Goal: Task Accomplishment & Management: Manage account settings

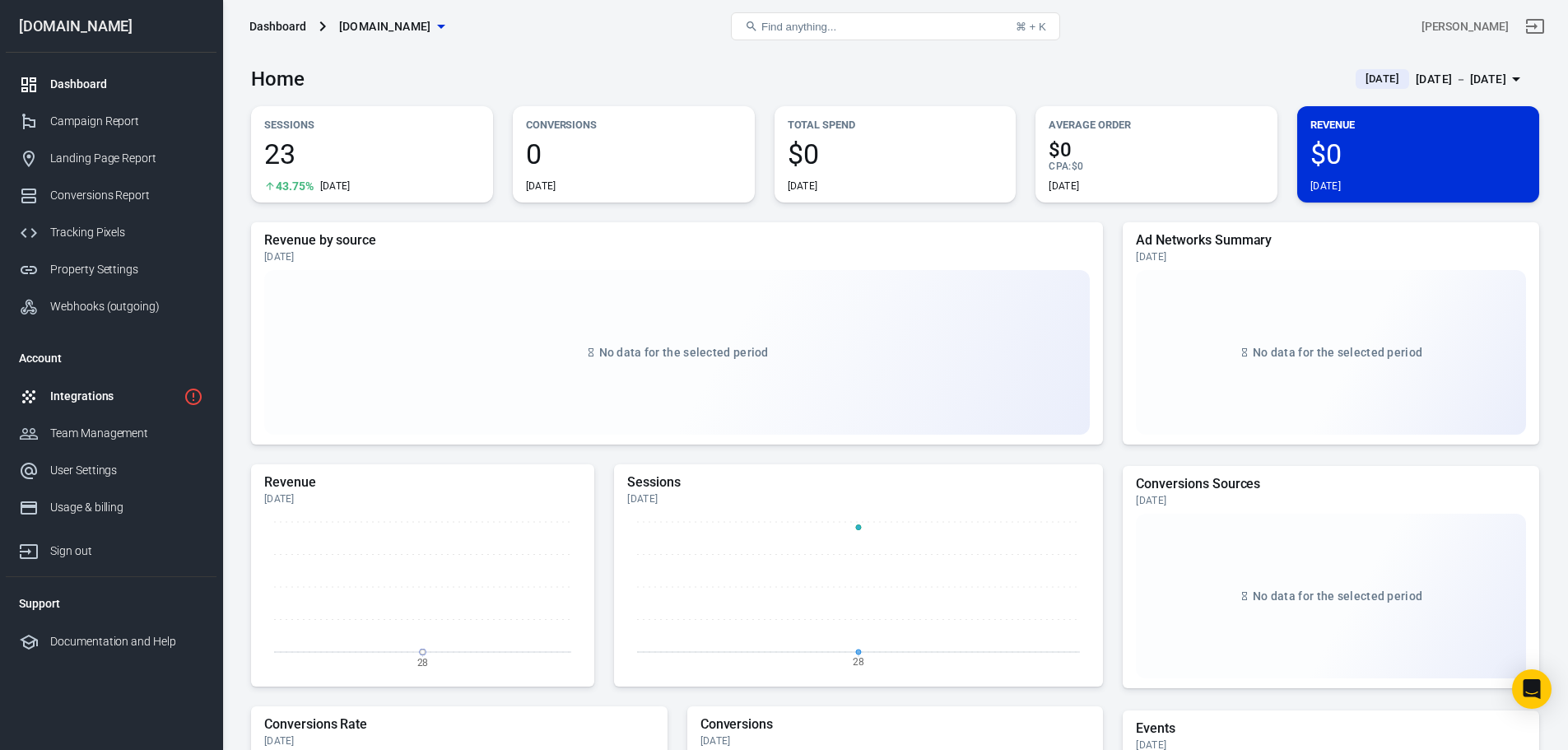
click at [101, 398] on div "Integrations" at bounding box center [113, 396] width 127 height 17
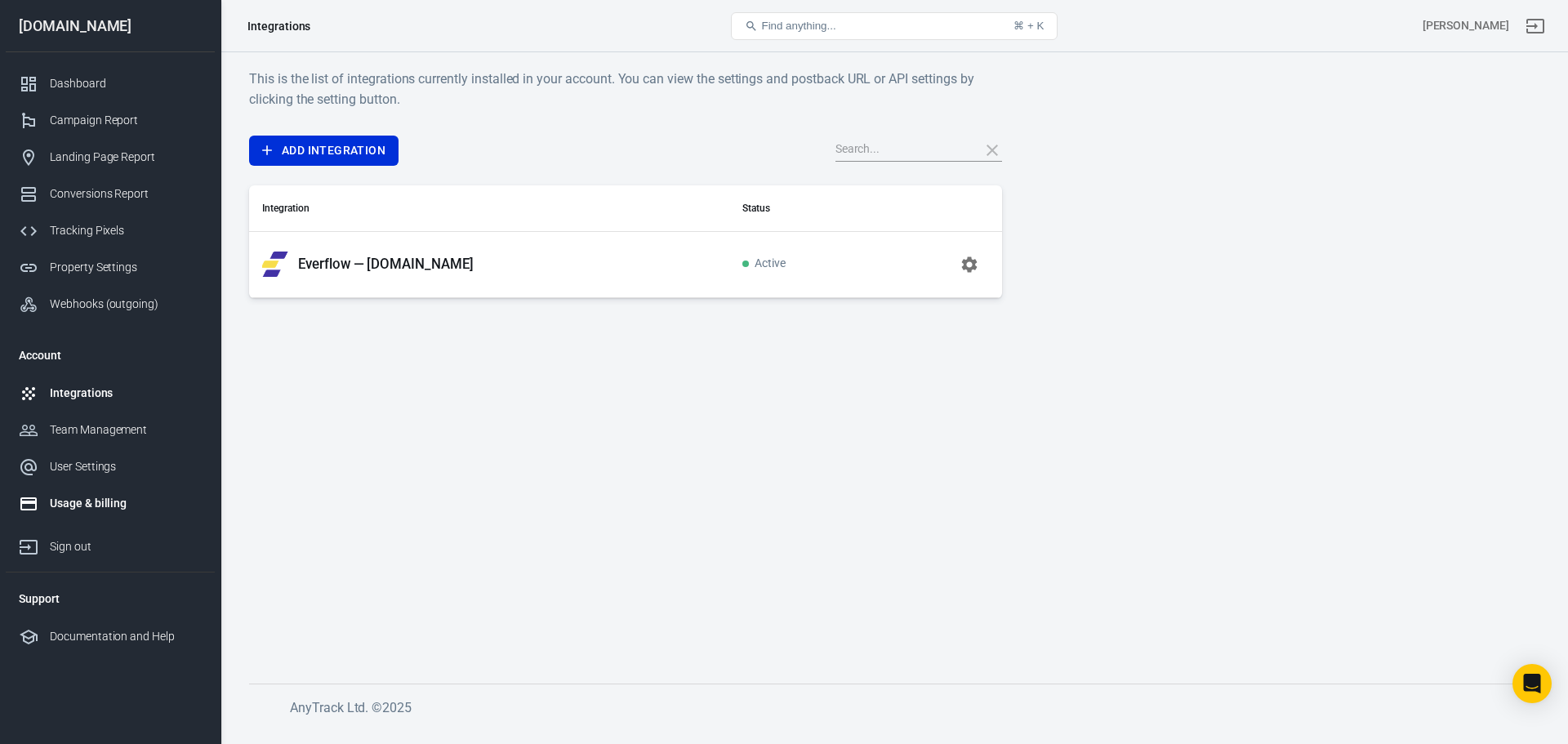
click at [93, 501] on div "Usage & billing" at bounding box center [126, 503] width 152 height 17
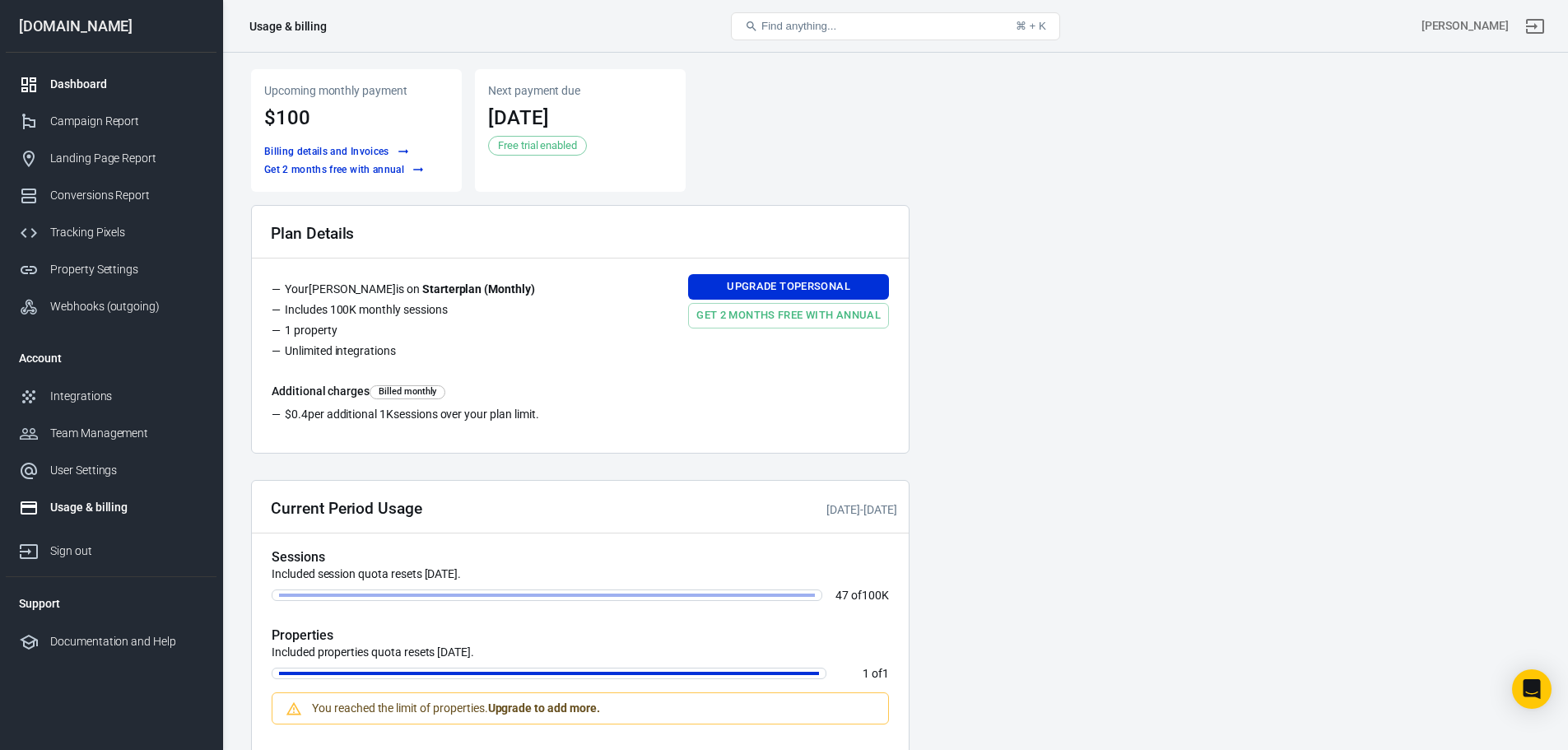
click at [124, 94] on link "Dashboard" at bounding box center [111, 85] width 211 height 38
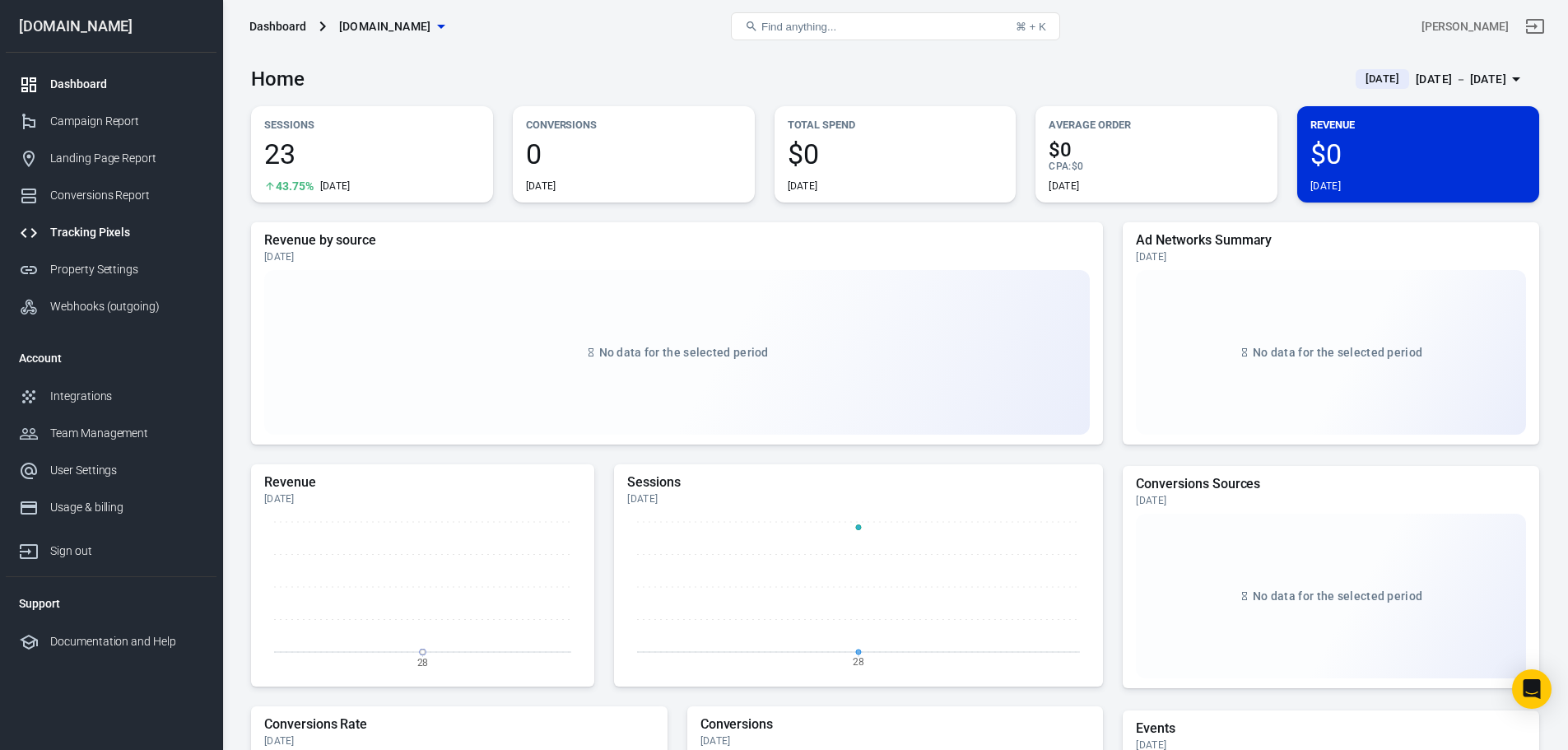
click at [119, 231] on div "Tracking Pixels" at bounding box center [127, 232] width 153 height 17
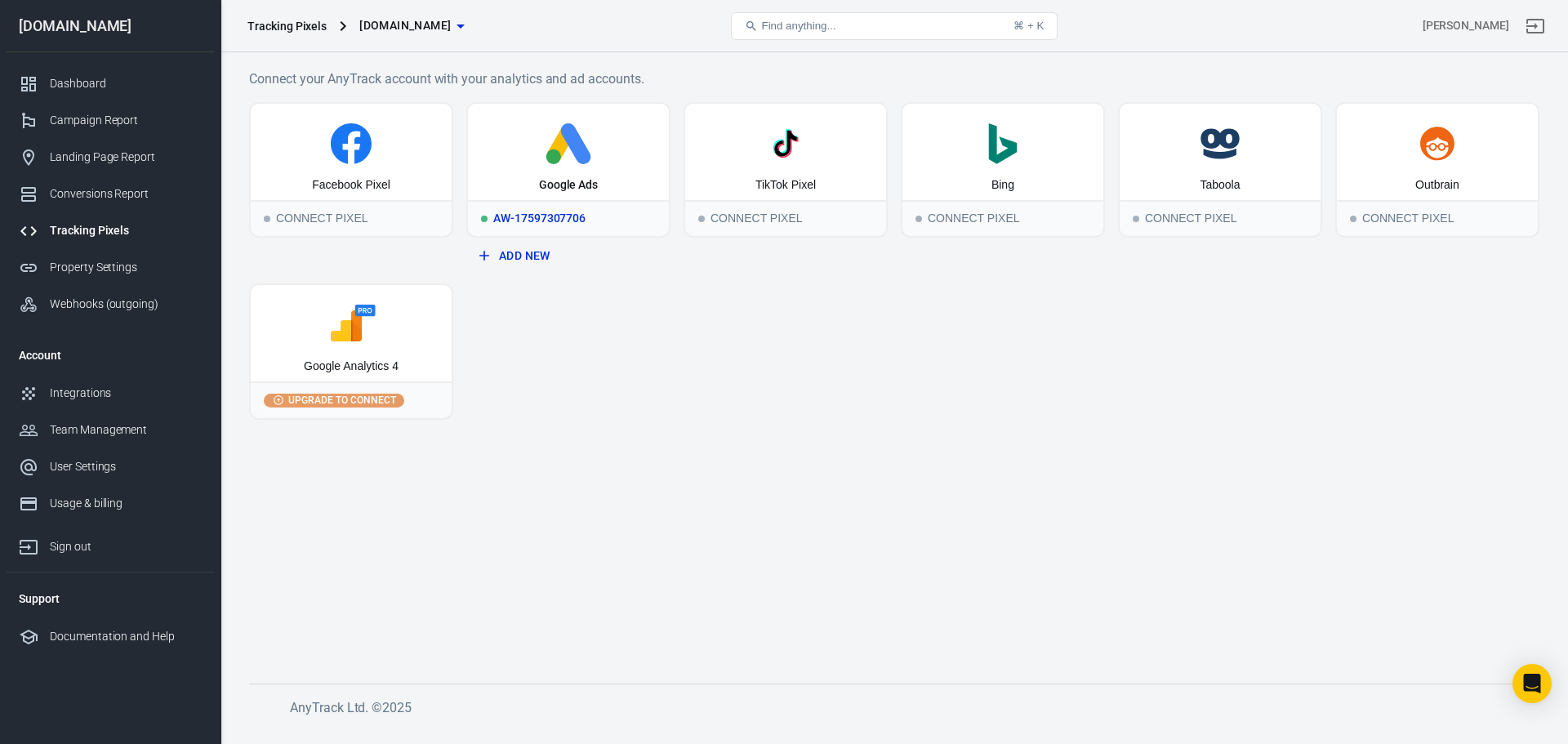
click at [617, 173] on div "Google Ads" at bounding box center [568, 151] width 201 height 97
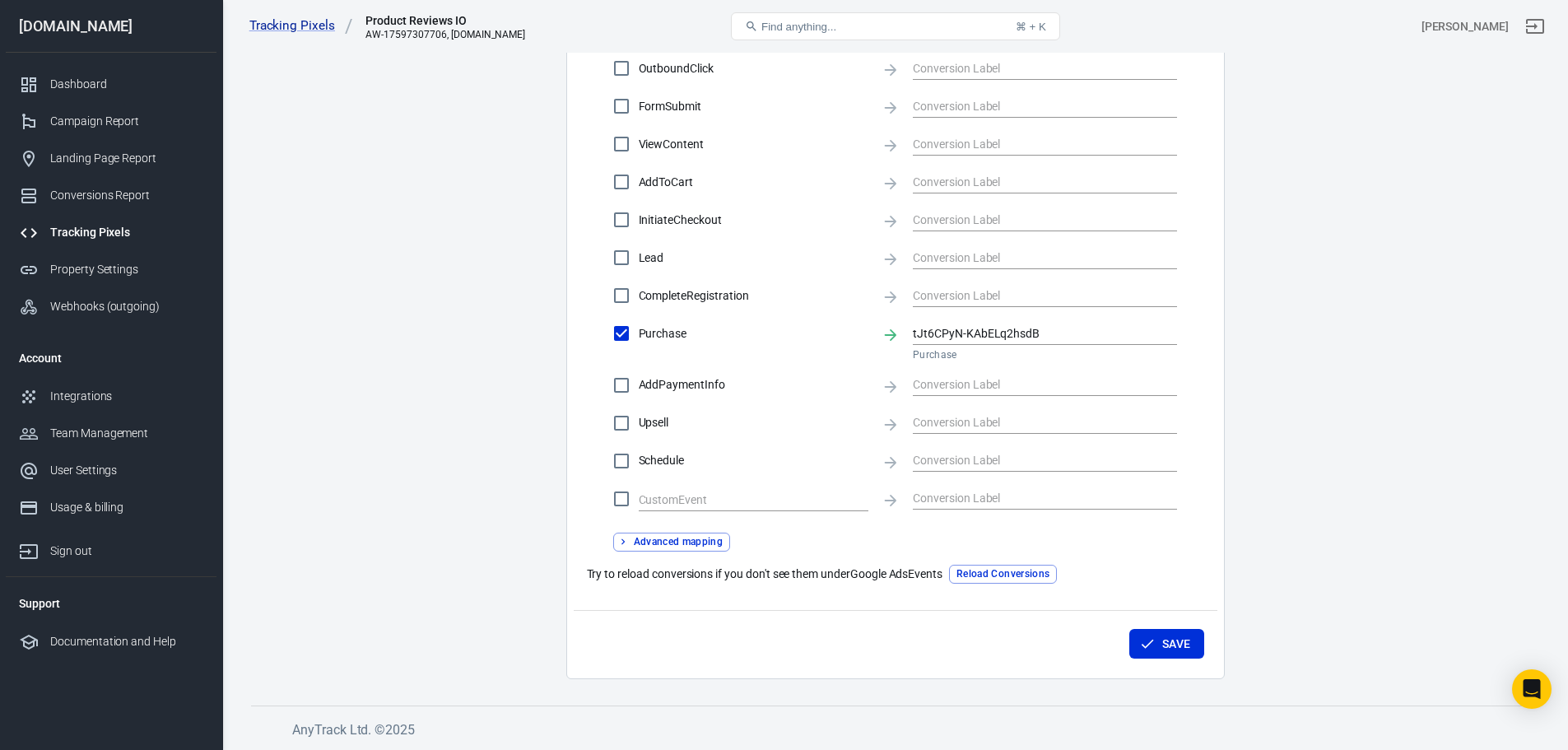
scroll to position [444, 0]
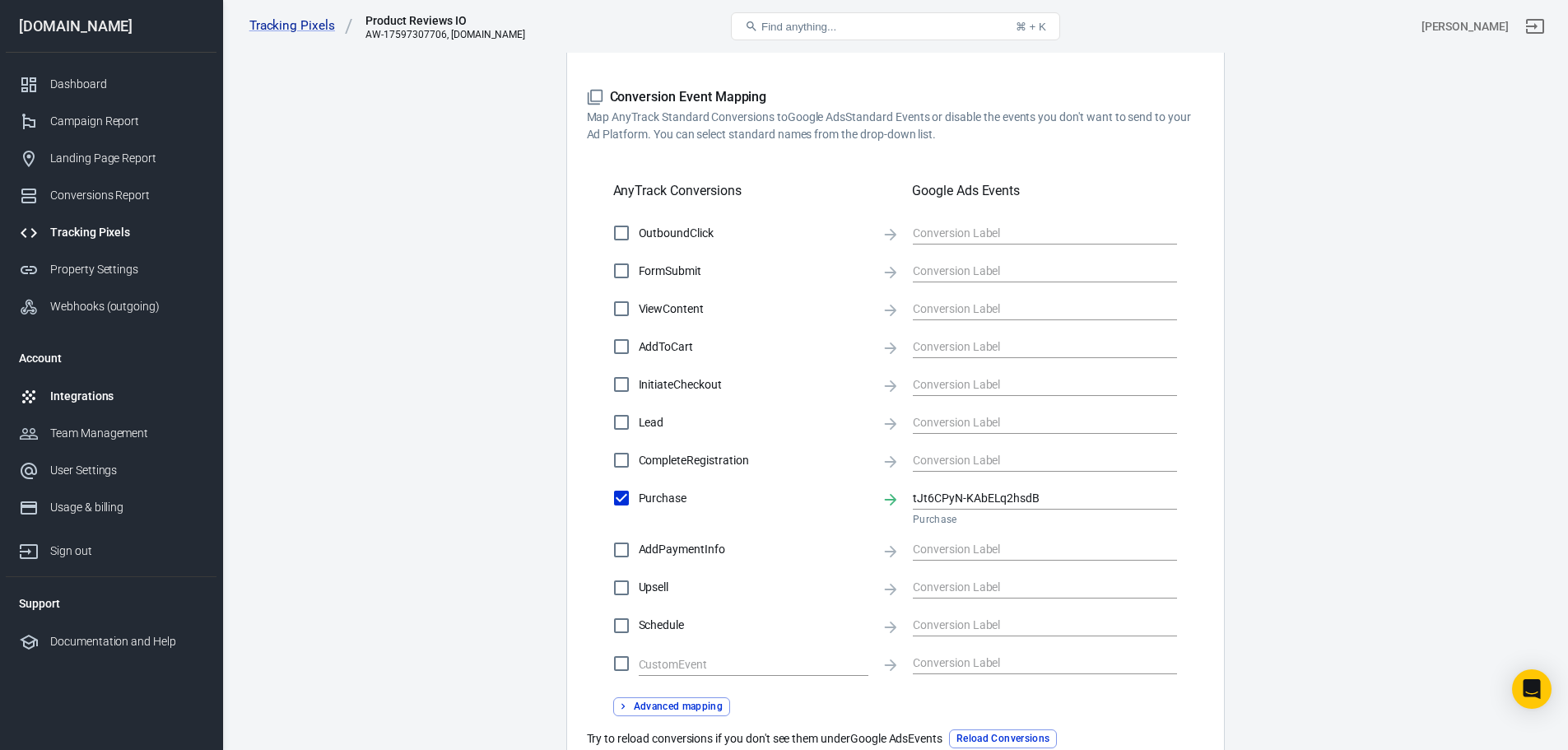
click at [130, 399] on div "Integrations" at bounding box center [127, 396] width 153 height 17
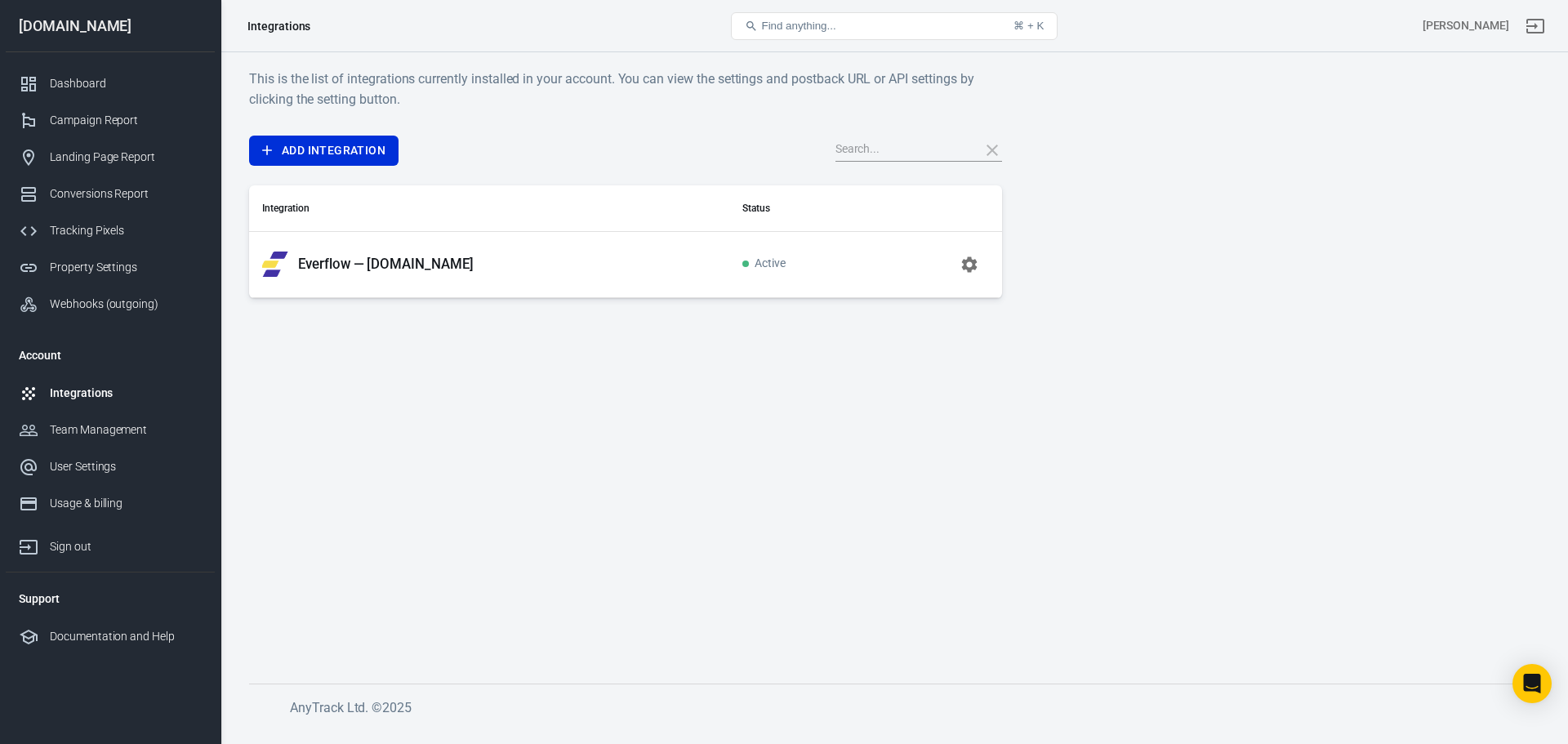
click at [454, 268] on p "Everflow — bestproductreviews.io" at bounding box center [386, 264] width 175 height 17
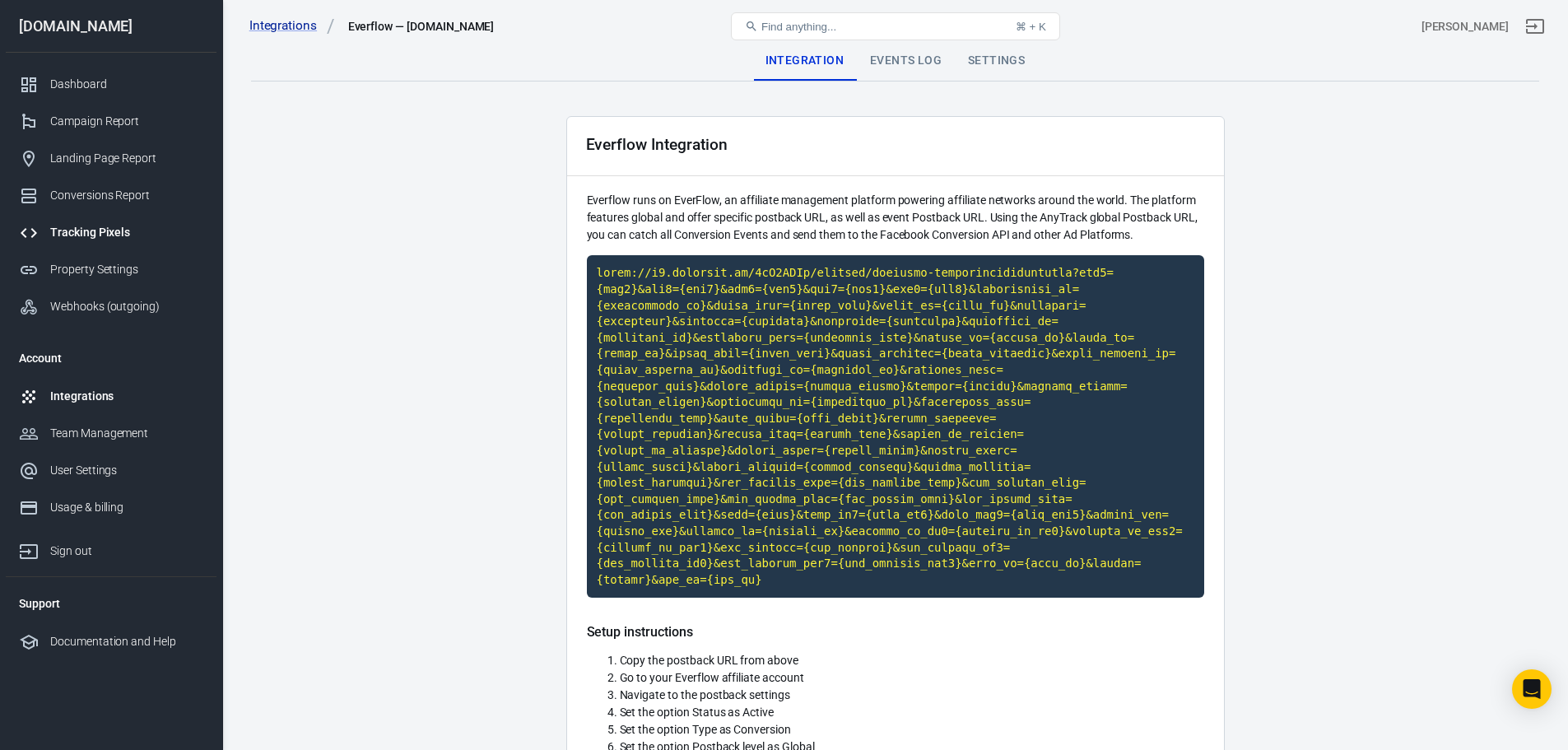
click at [87, 229] on div "Tracking Pixels" at bounding box center [127, 232] width 153 height 17
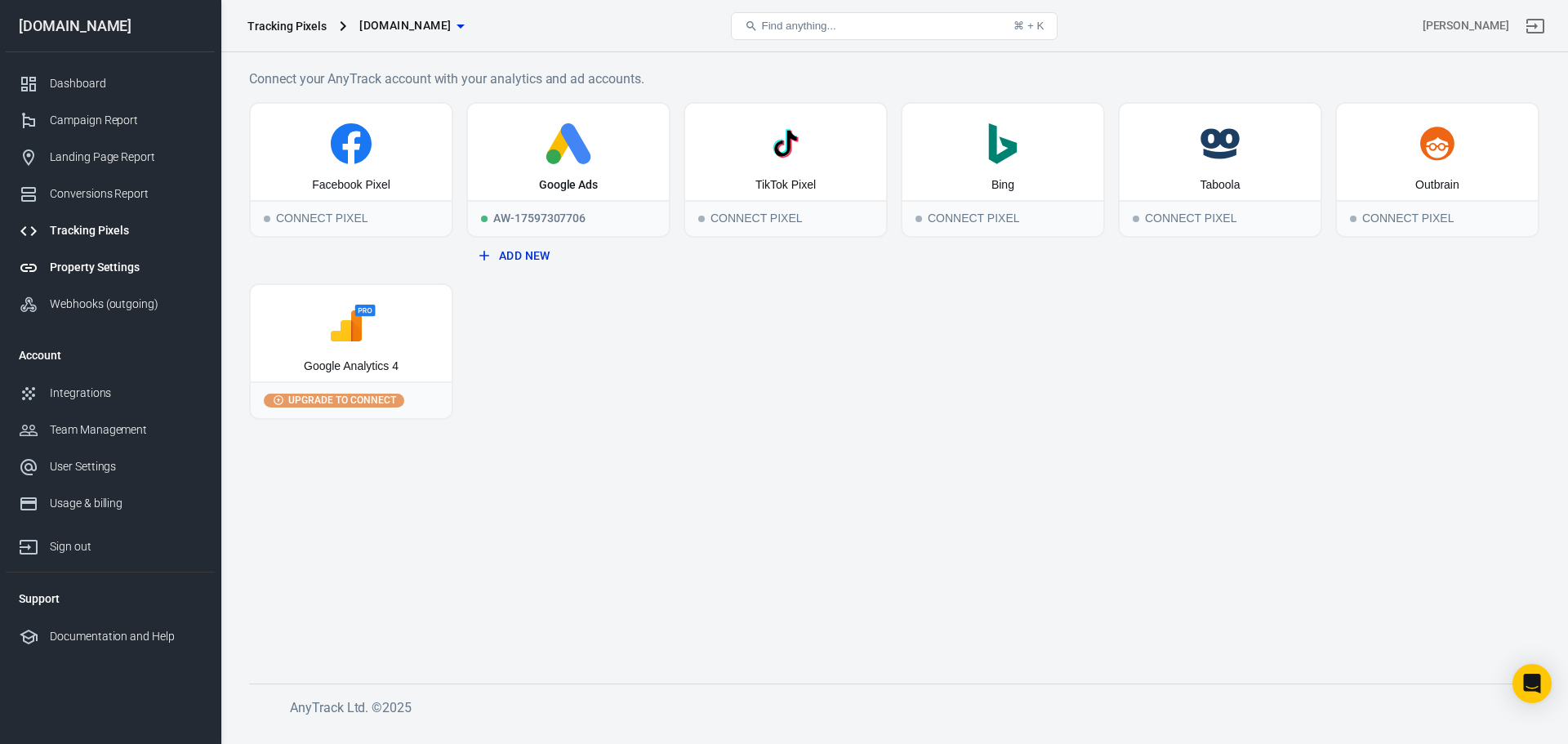
click at [89, 263] on div "Property Settings" at bounding box center [126, 267] width 152 height 17
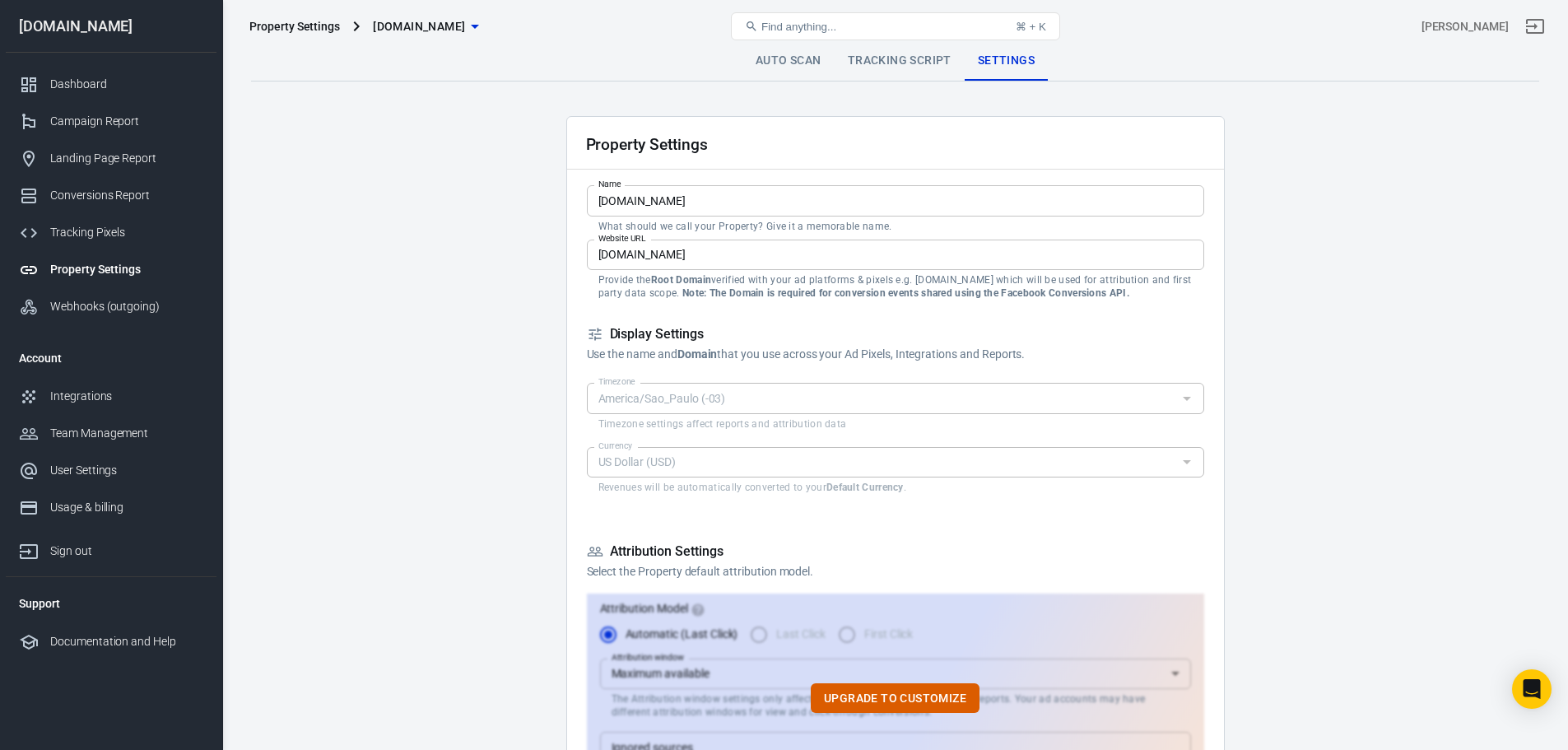
click at [890, 58] on link "Tracking Script" at bounding box center [900, 61] width 130 height 39
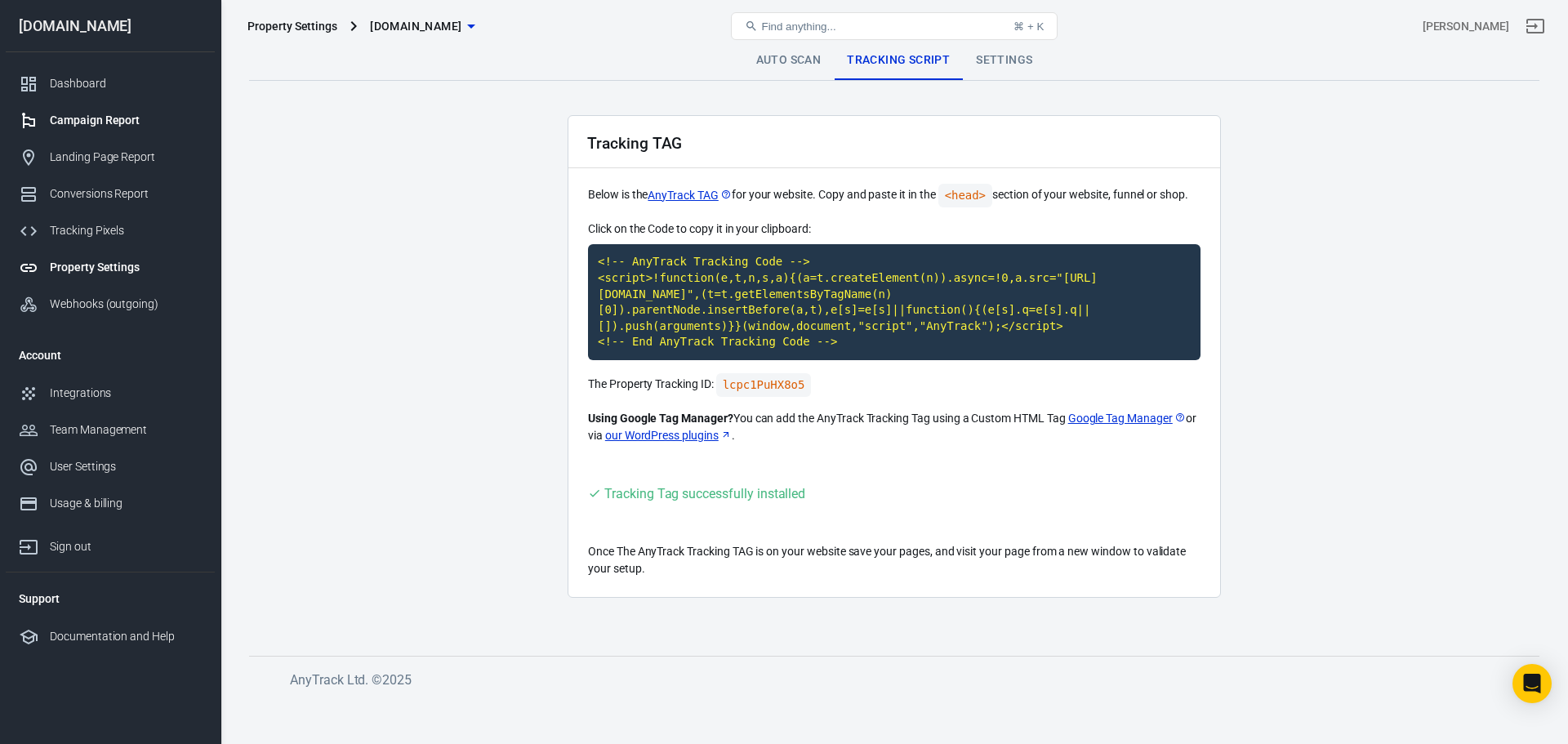
click at [84, 120] on div "Campaign Report" at bounding box center [126, 120] width 152 height 17
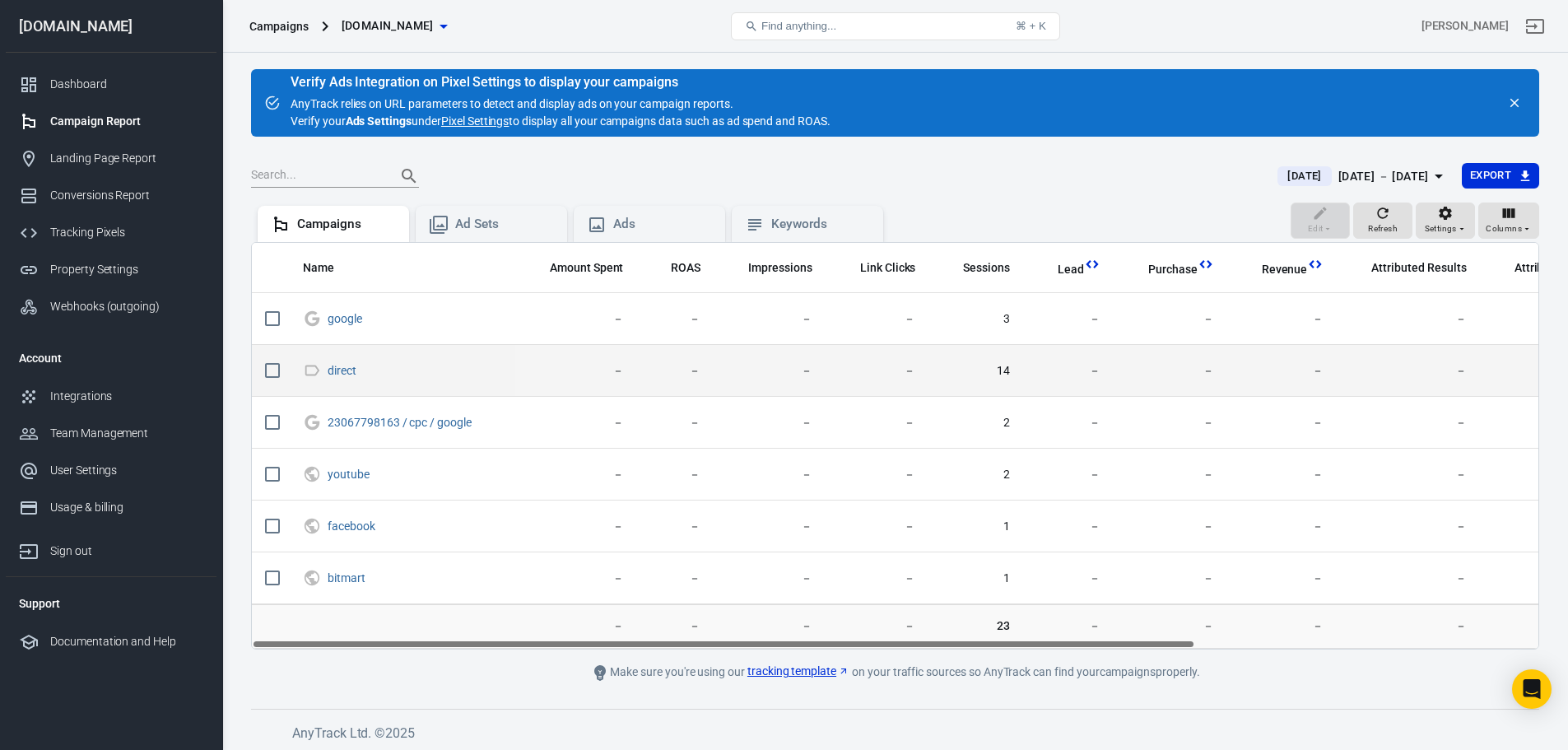
scroll to position [4, 0]
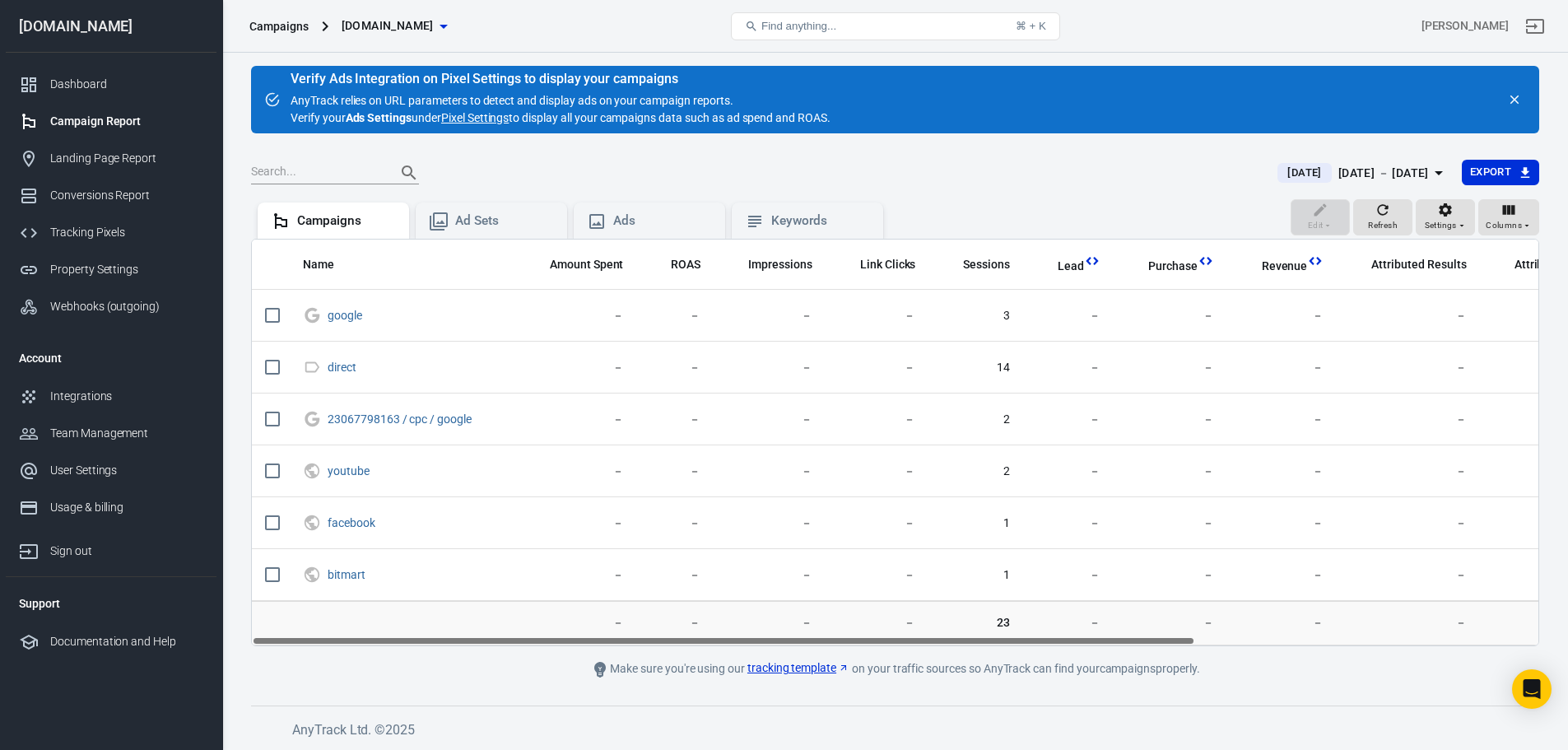
click at [777, 668] on link "tracking template" at bounding box center [798, 668] width 102 height 17
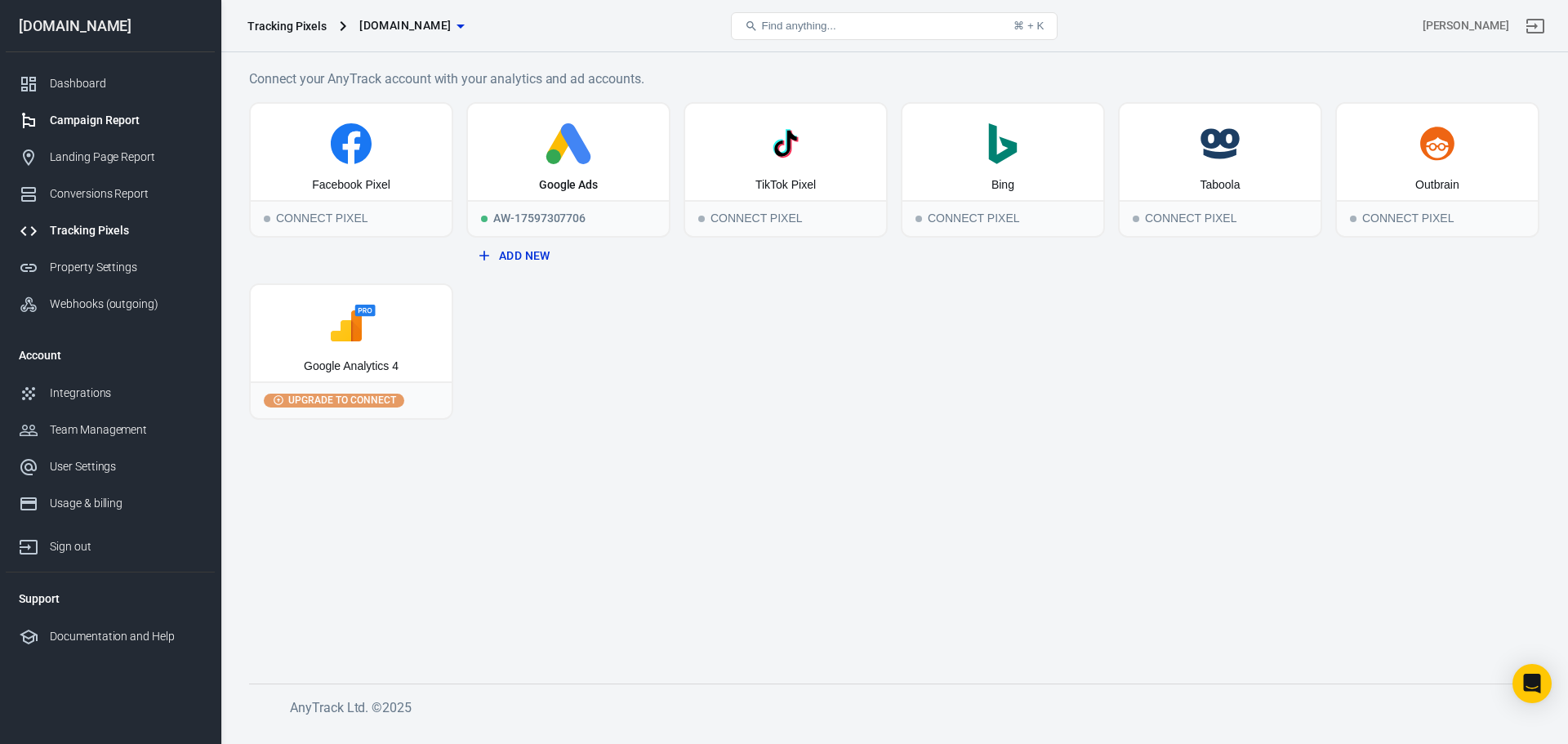
click at [107, 128] on div "Campaign Report" at bounding box center [126, 120] width 152 height 17
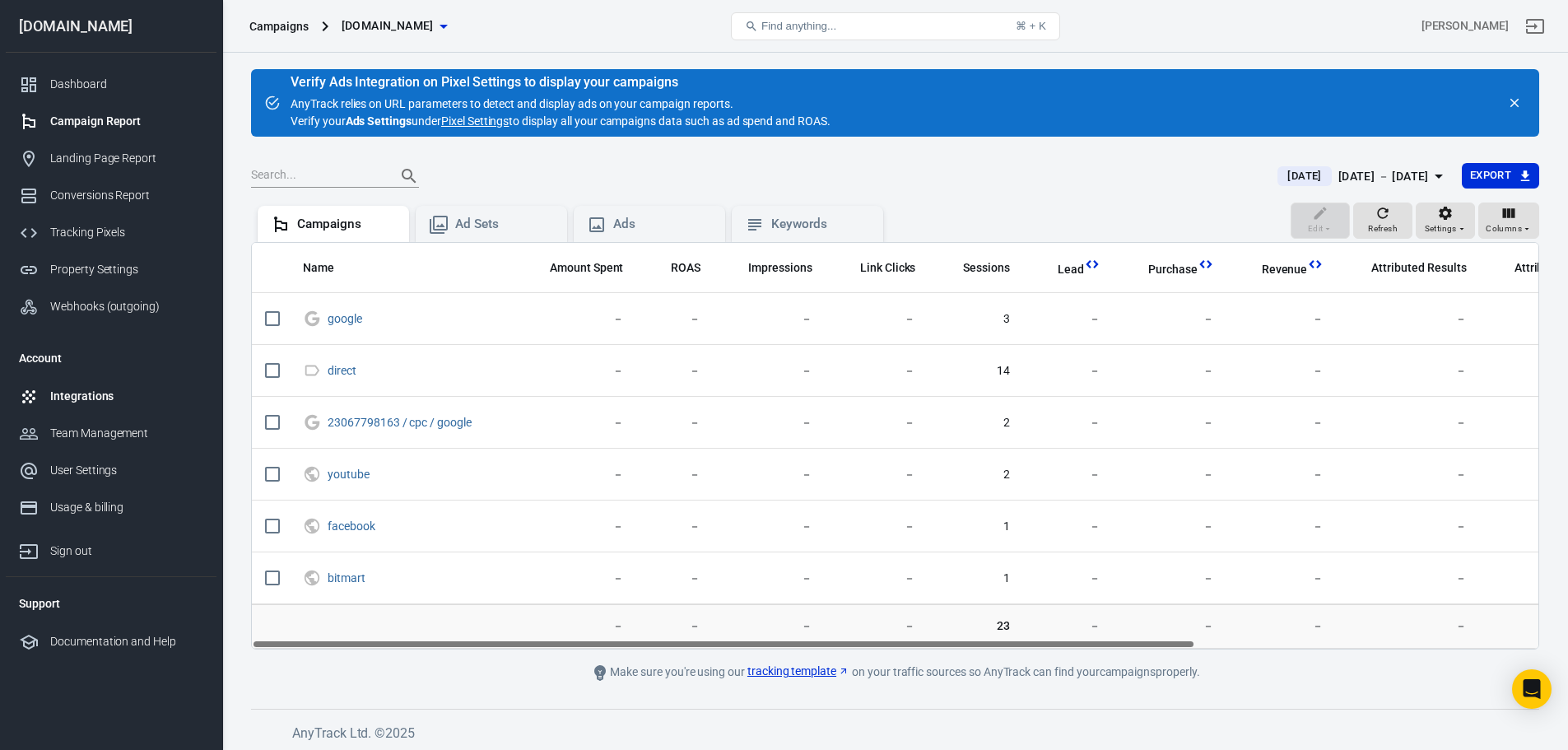
click at [107, 397] on div "Integrations" at bounding box center [127, 396] width 153 height 17
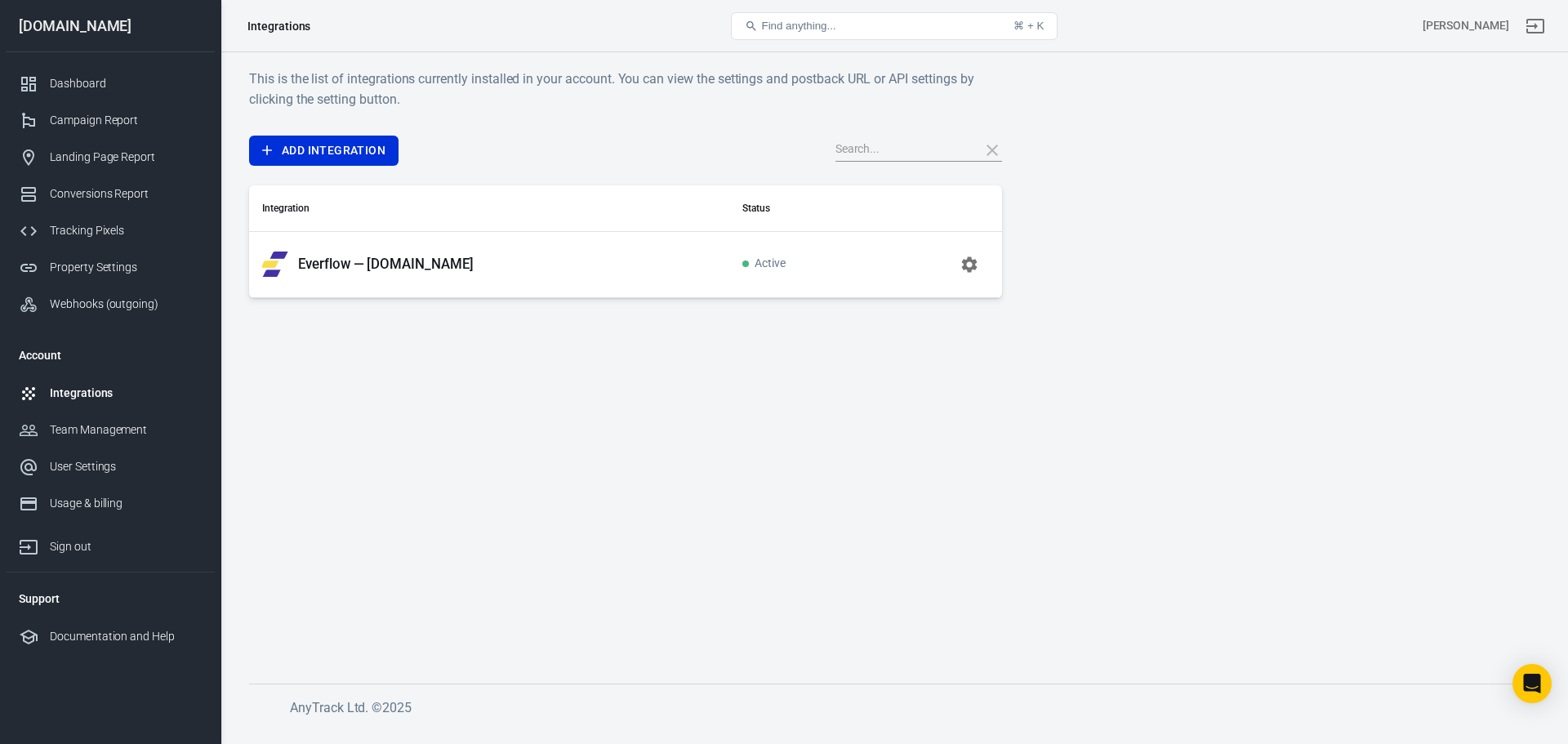
click at [444, 265] on p "Everflow — [DOMAIN_NAME]" at bounding box center [386, 264] width 175 height 17
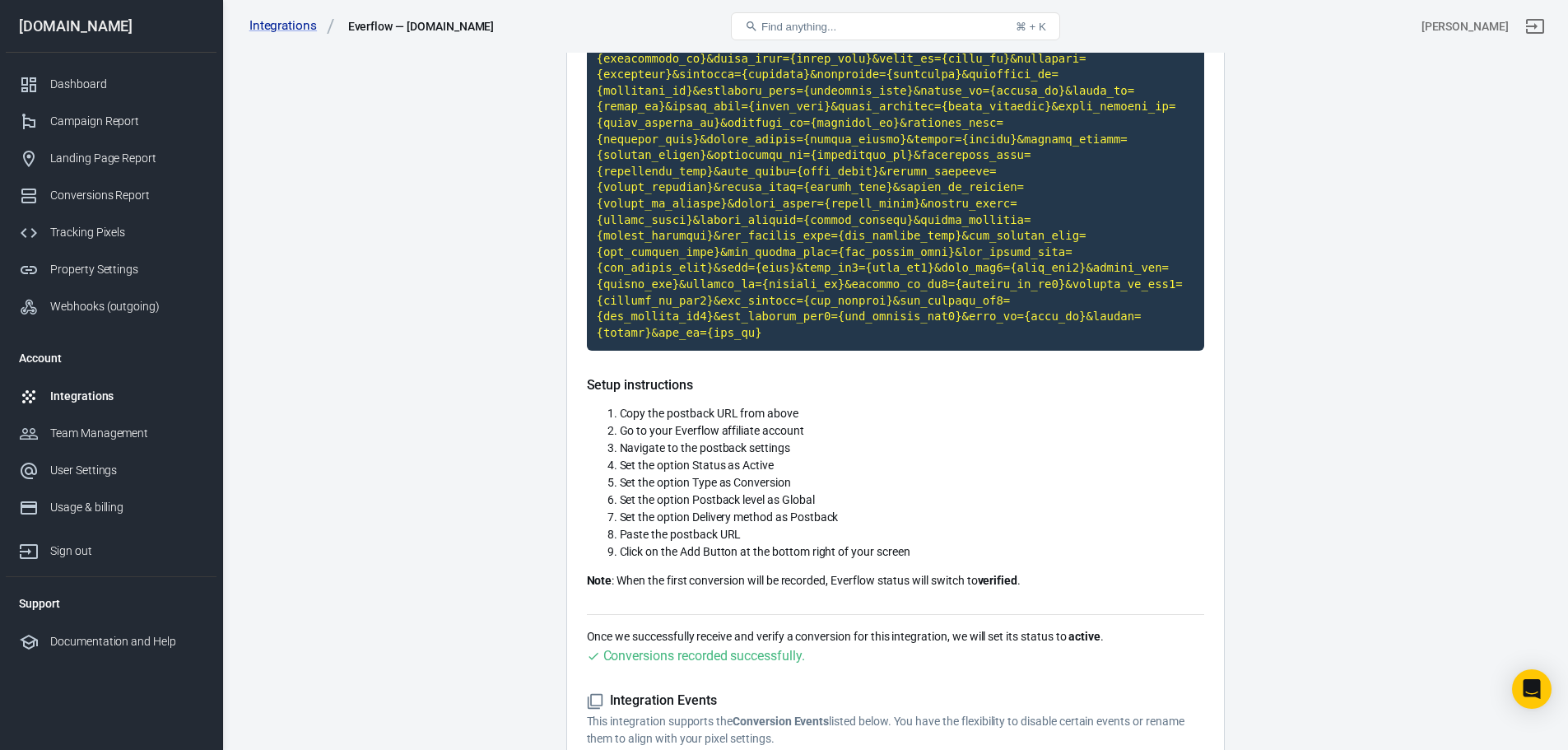
scroll to position [412, 0]
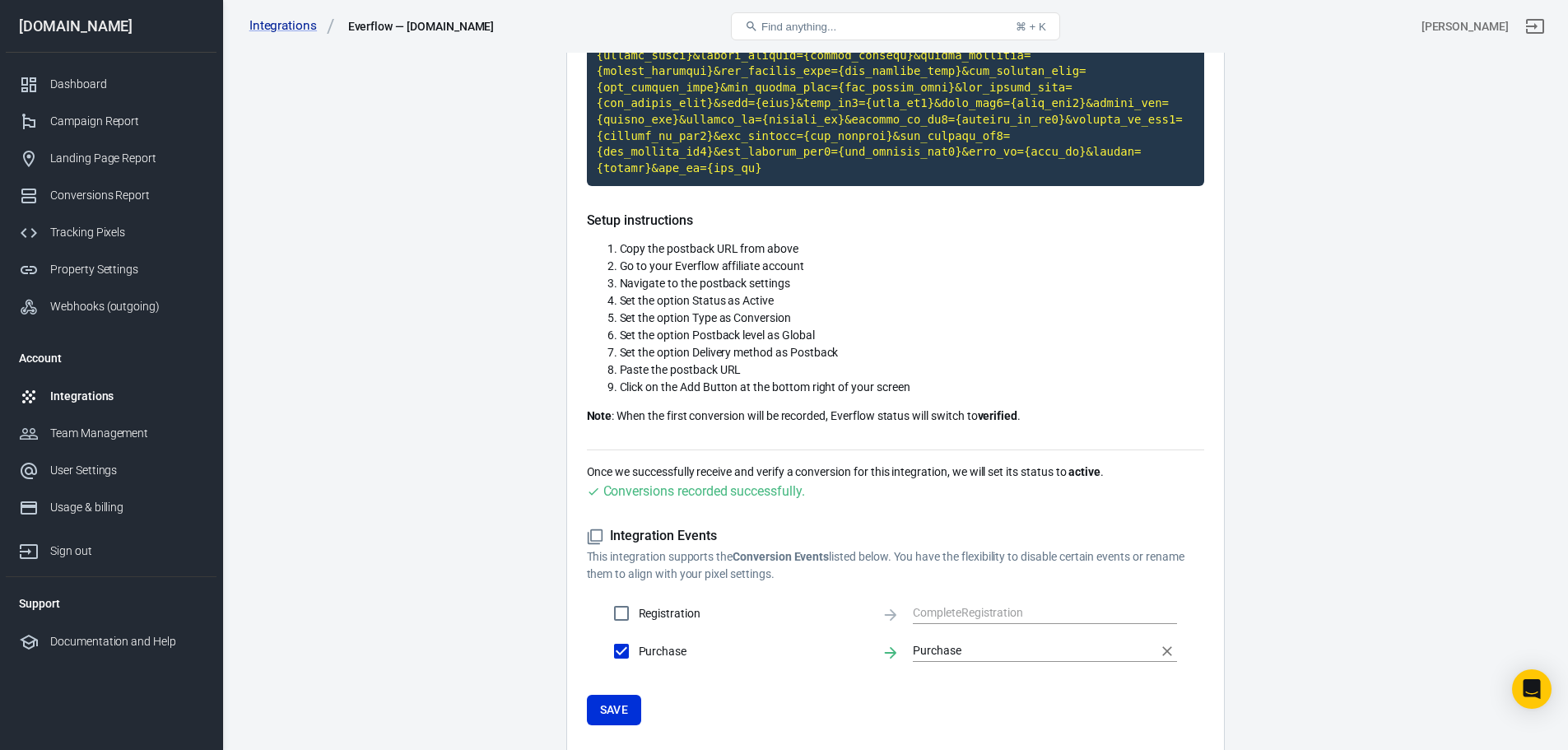
click at [962, 641] on input "Purchase" at bounding box center [1033, 651] width 239 height 21
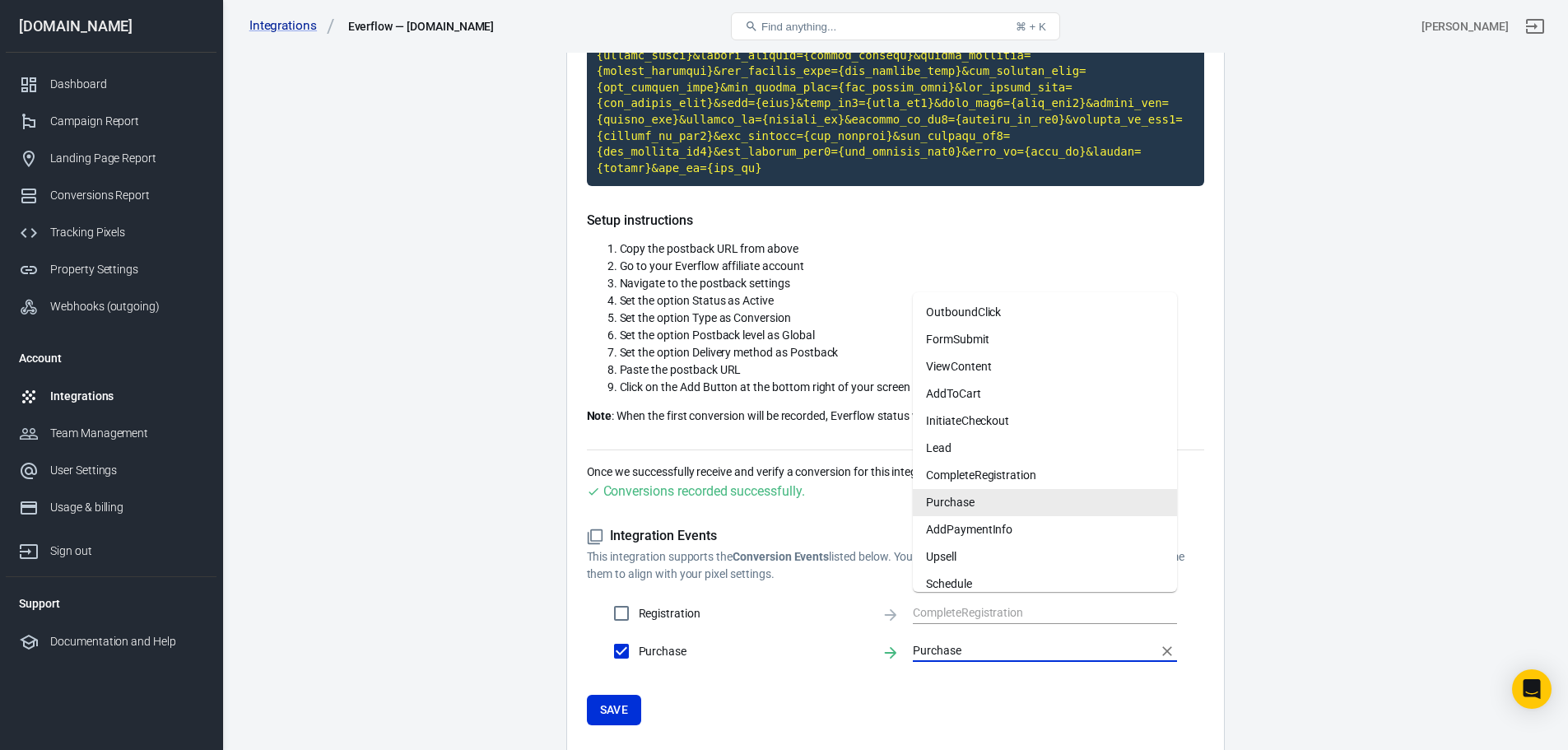
click at [374, 242] on main "Integration Events Log Settings Everflow Integration Everflow runs on EverFlow,…" at bounding box center [894, 201] width 1288 height 1143
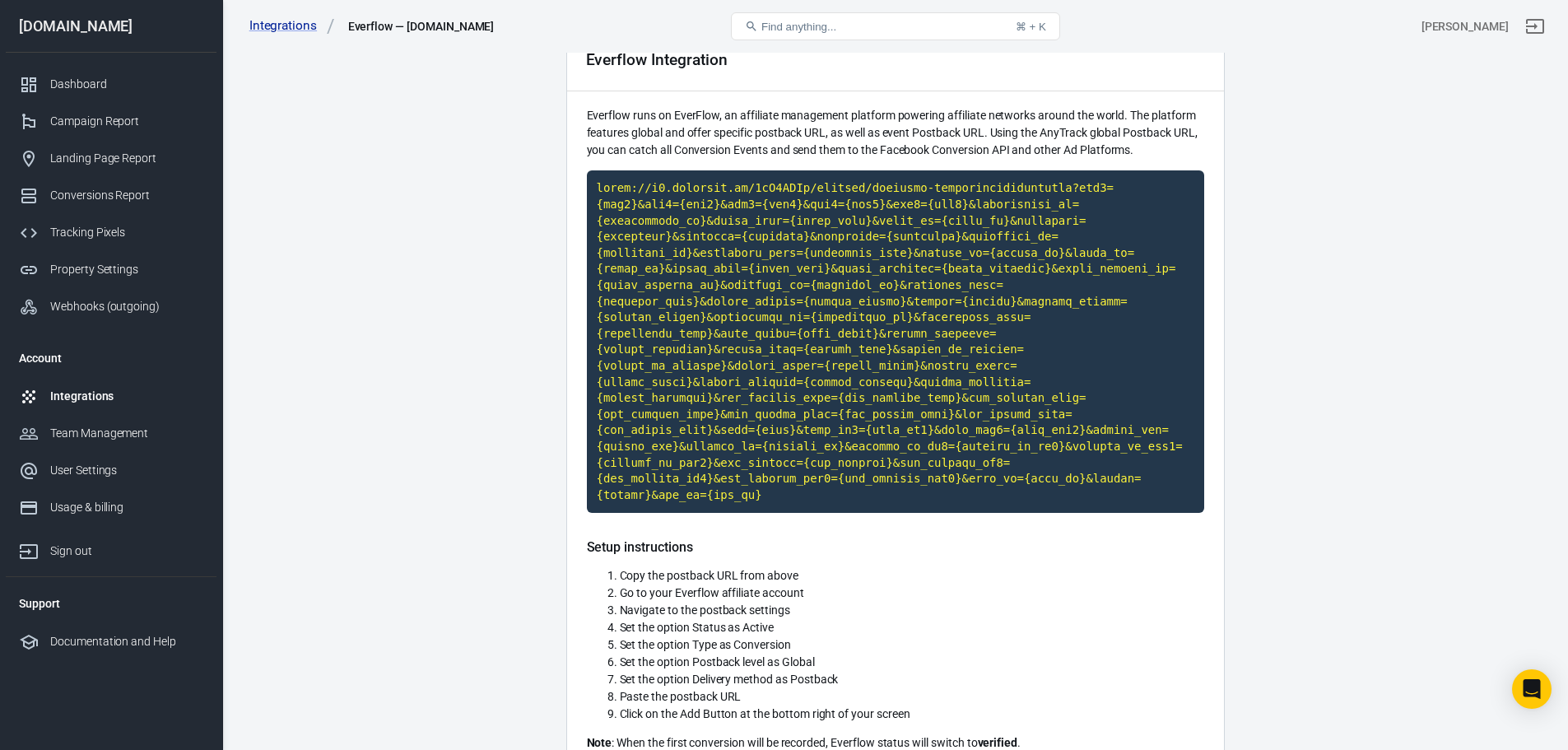
scroll to position [82, 0]
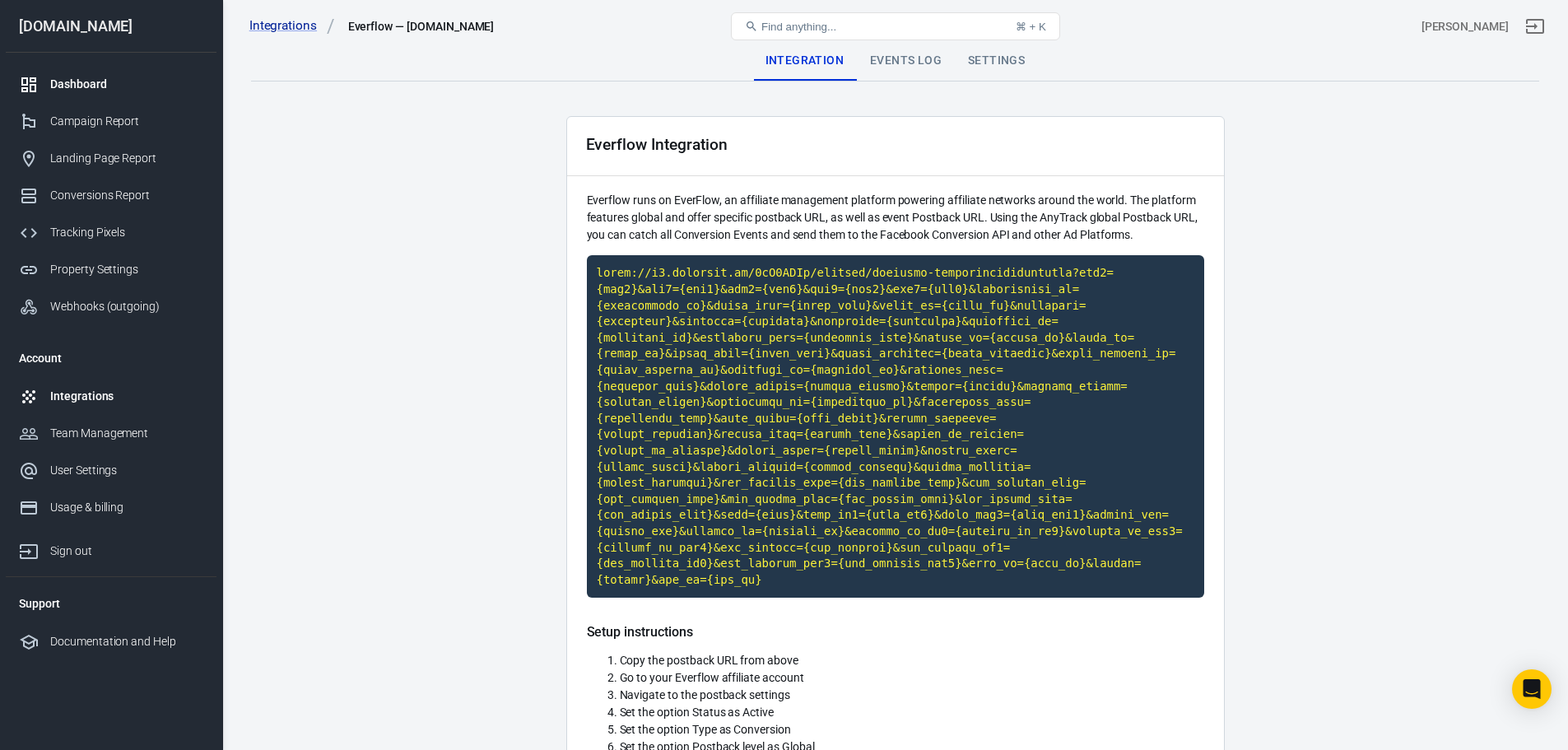
click at [117, 87] on div "Dashboard" at bounding box center [127, 84] width 153 height 17
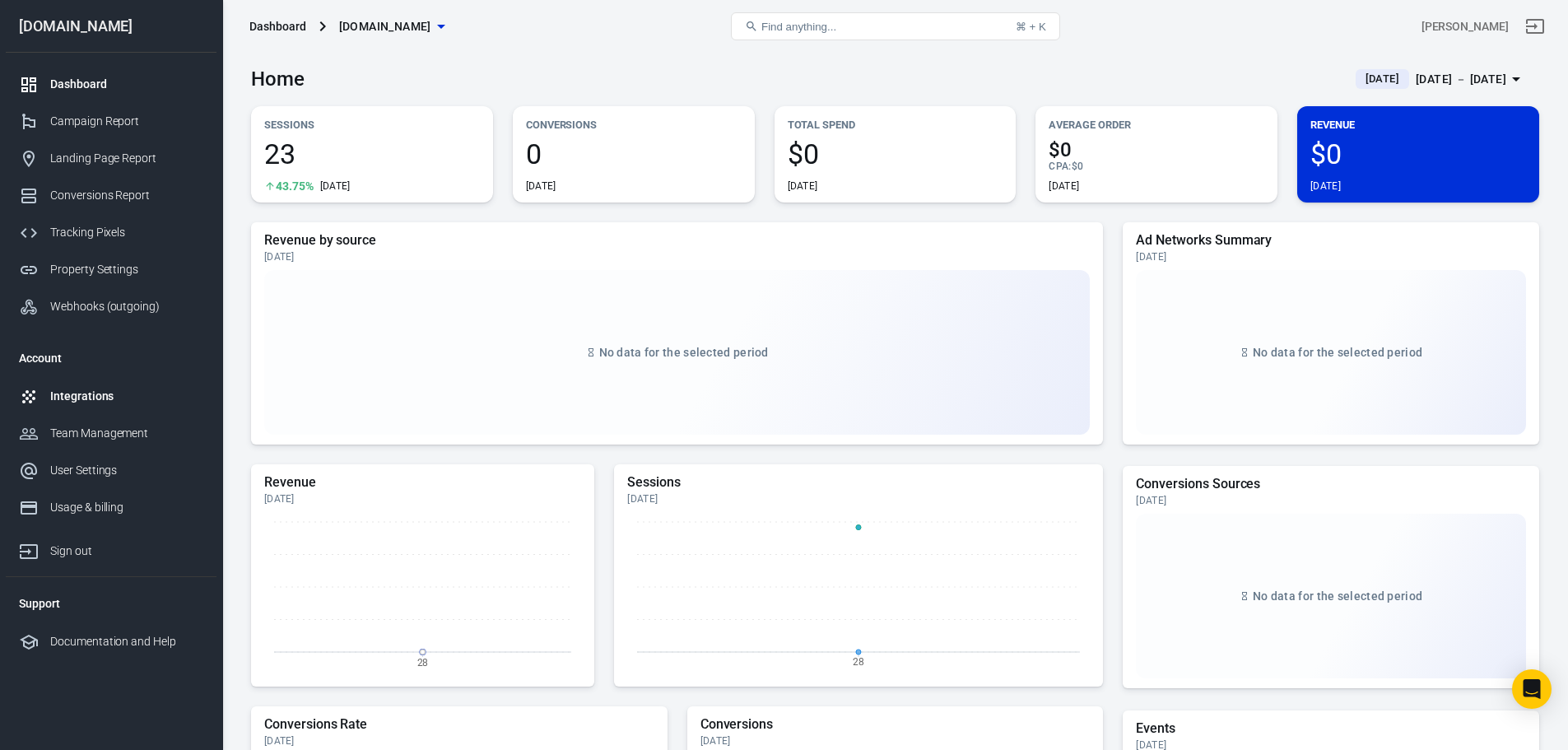
click at [119, 393] on div "Integrations" at bounding box center [127, 396] width 153 height 17
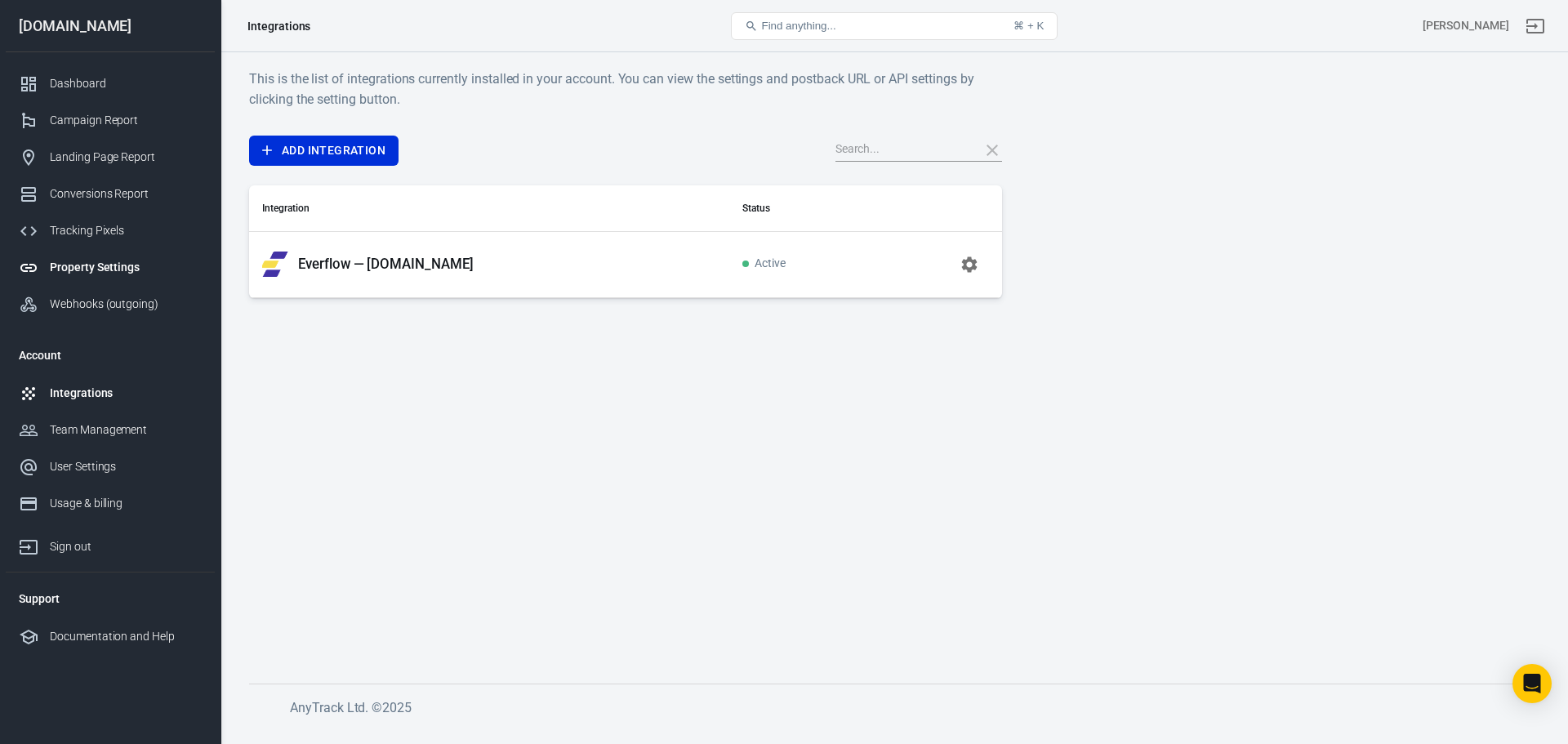
click at [122, 270] on div "Property Settings" at bounding box center [126, 267] width 152 height 17
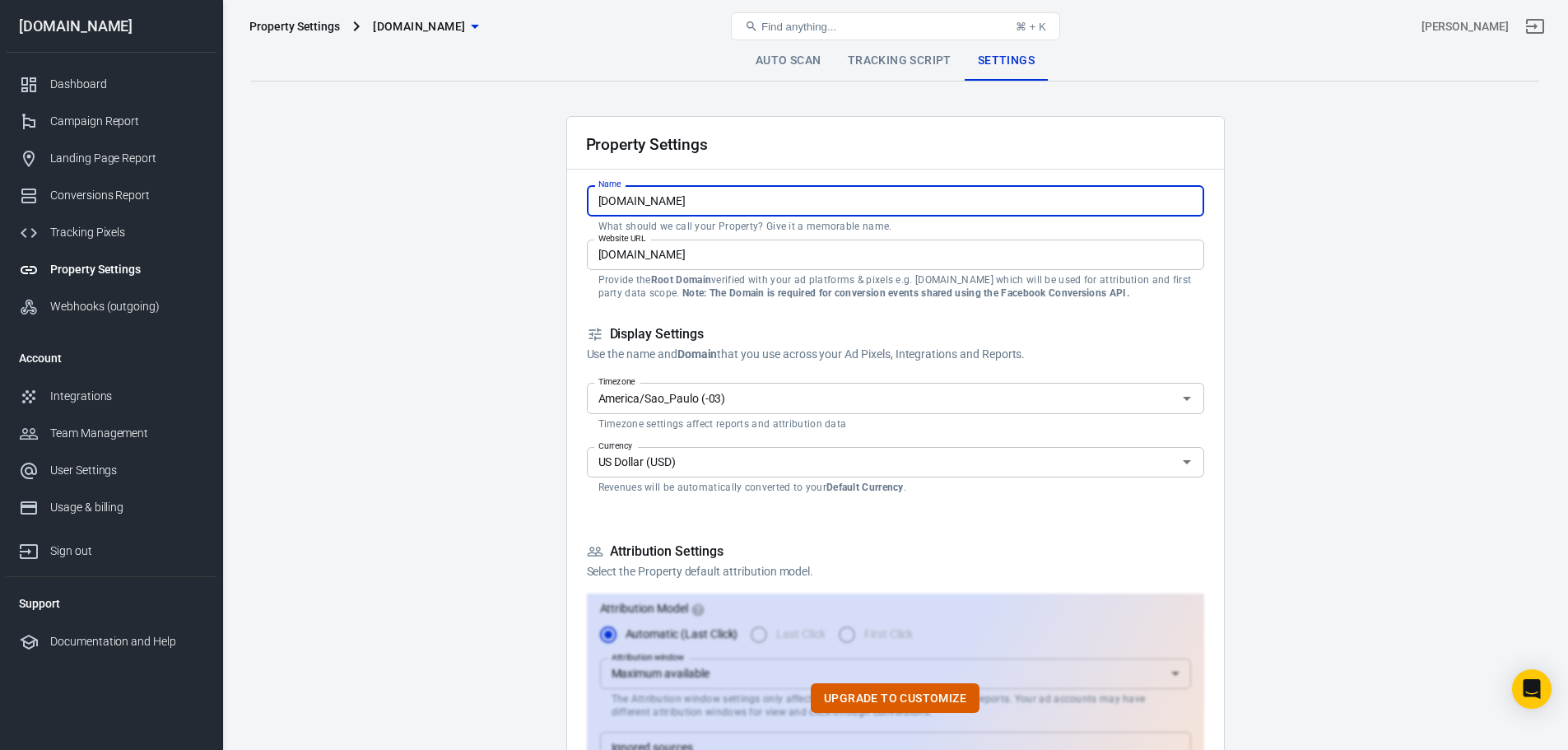
drag, startPoint x: 753, startPoint y: 198, endPoint x: 443, endPoint y: 197, distance: 310.0
type input "Best Product Reviews"
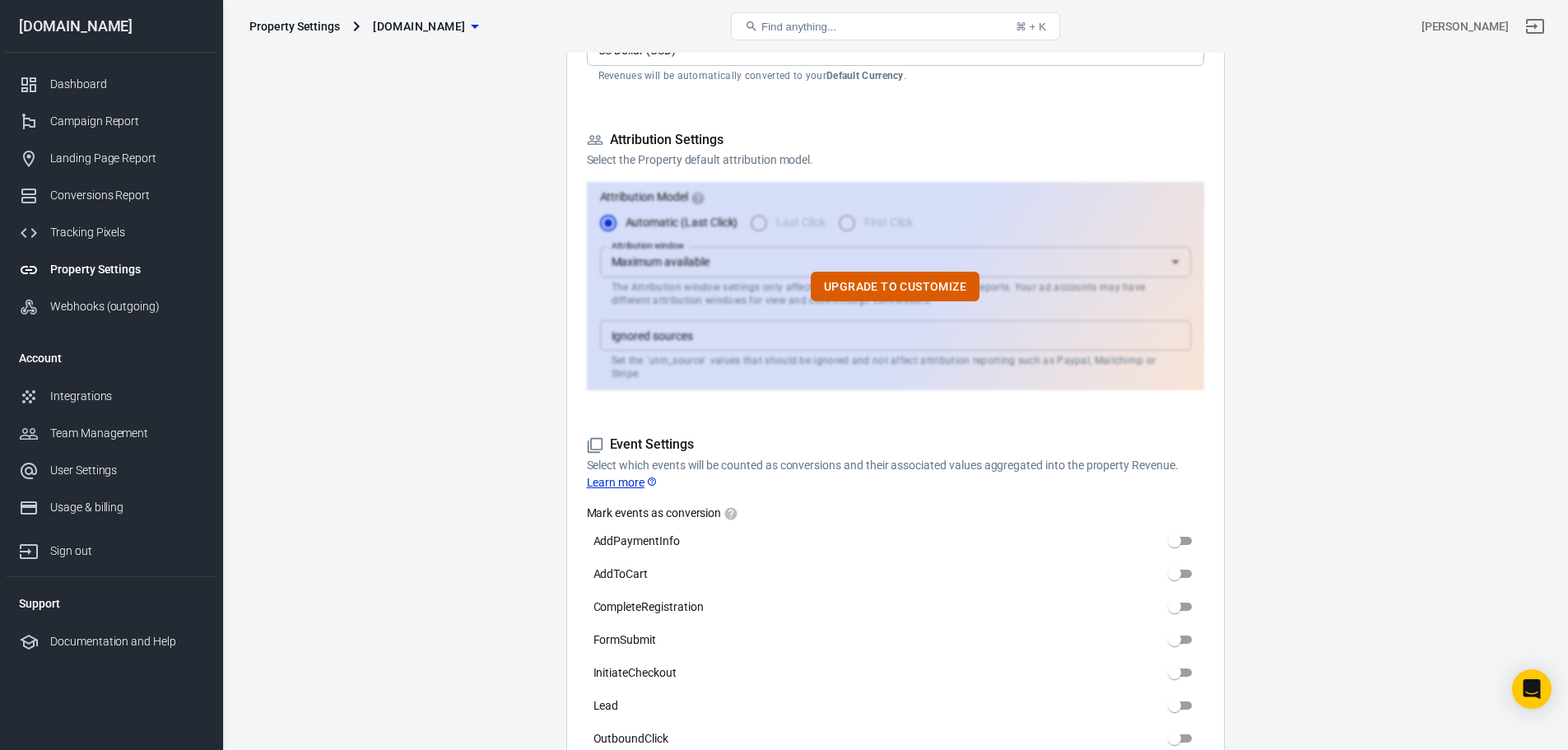
scroll to position [823, 0]
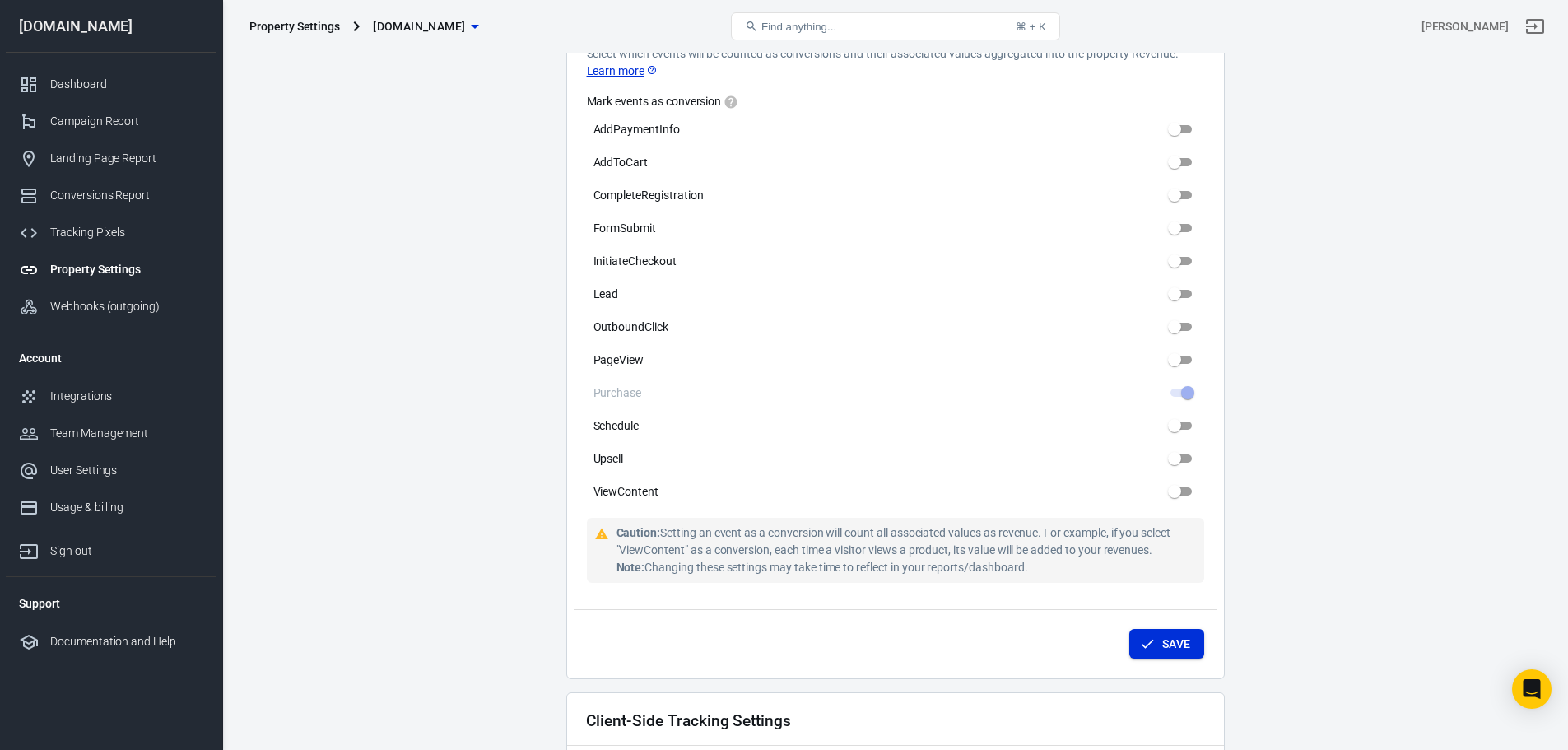
click at [1181, 629] on button "Save" at bounding box center [1166, 645] width 75 height 30
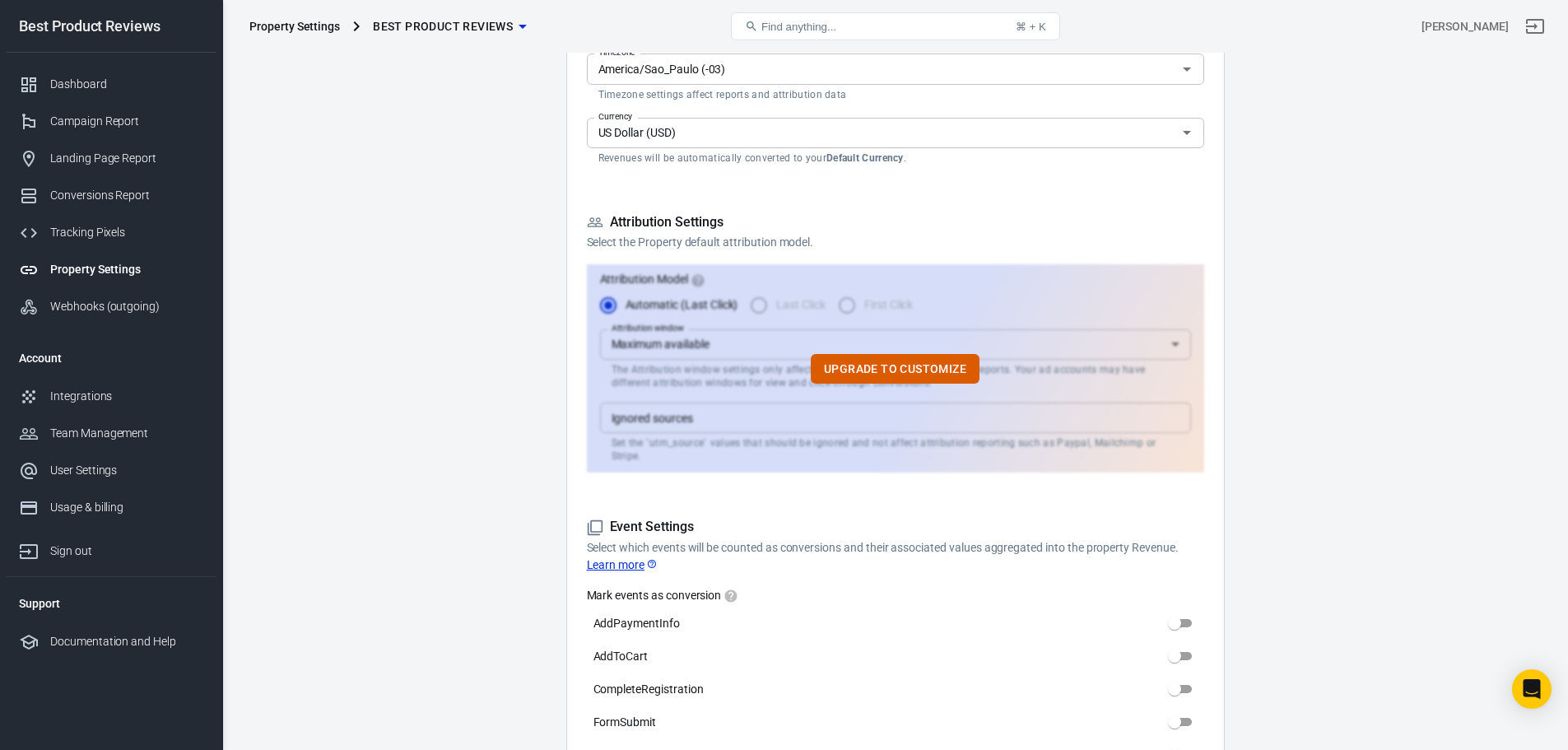
scroll to position [0, 0]
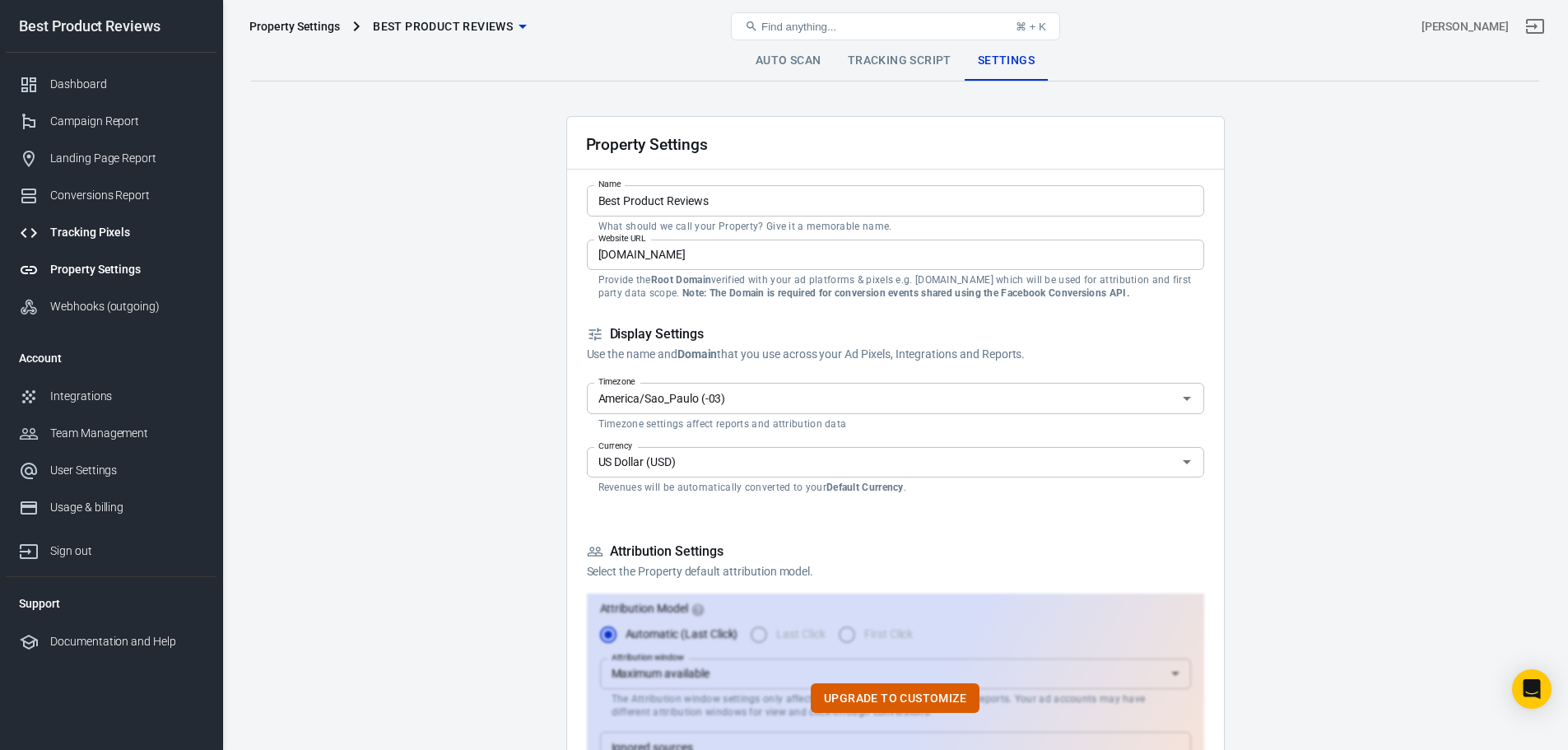
click at [113, 229] on div "Tracking Pixels" at bounding box center [127, 232] width 153 height 17
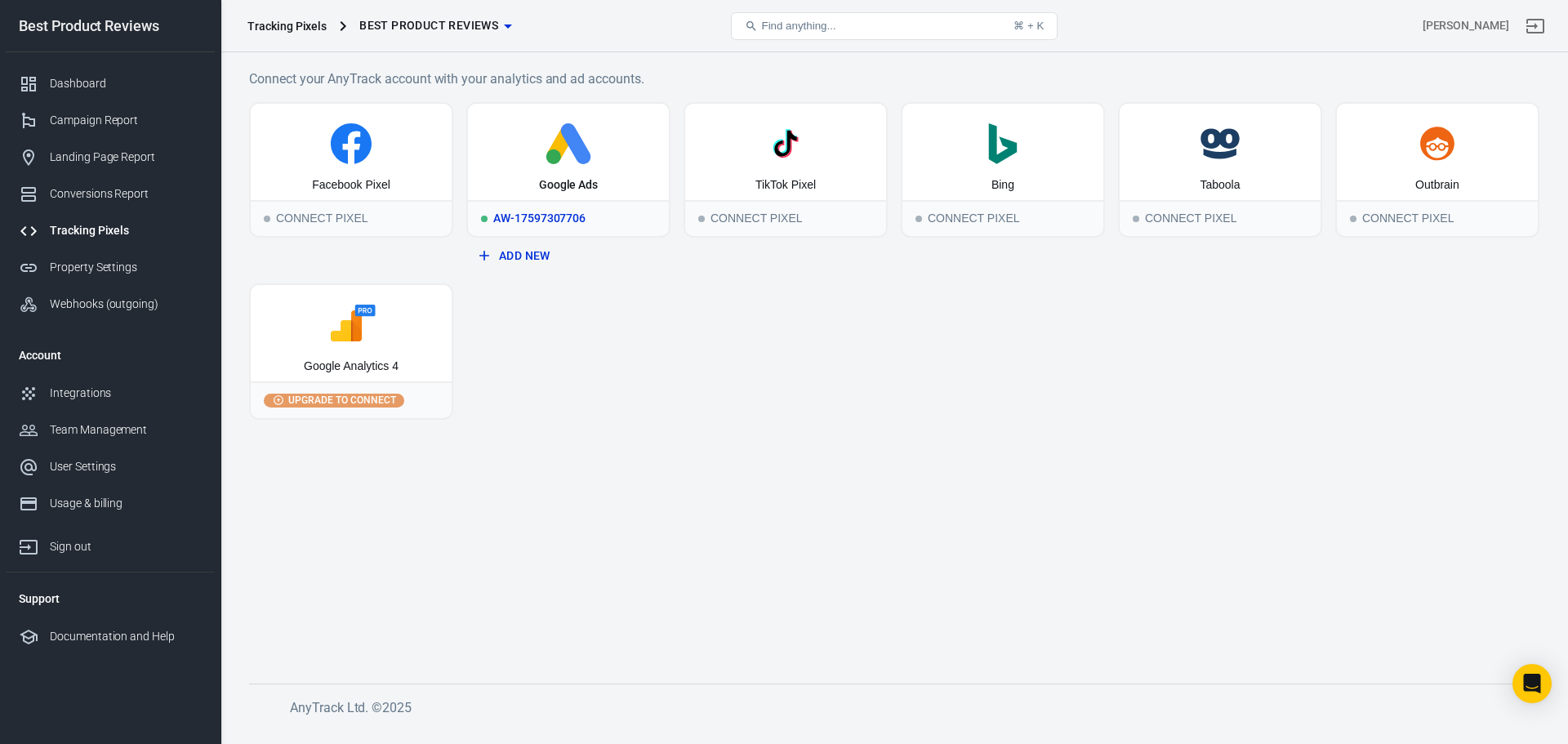
click at [586, 164] on div "Google Ads" at bounding box center [568, 151] width 201 height 97
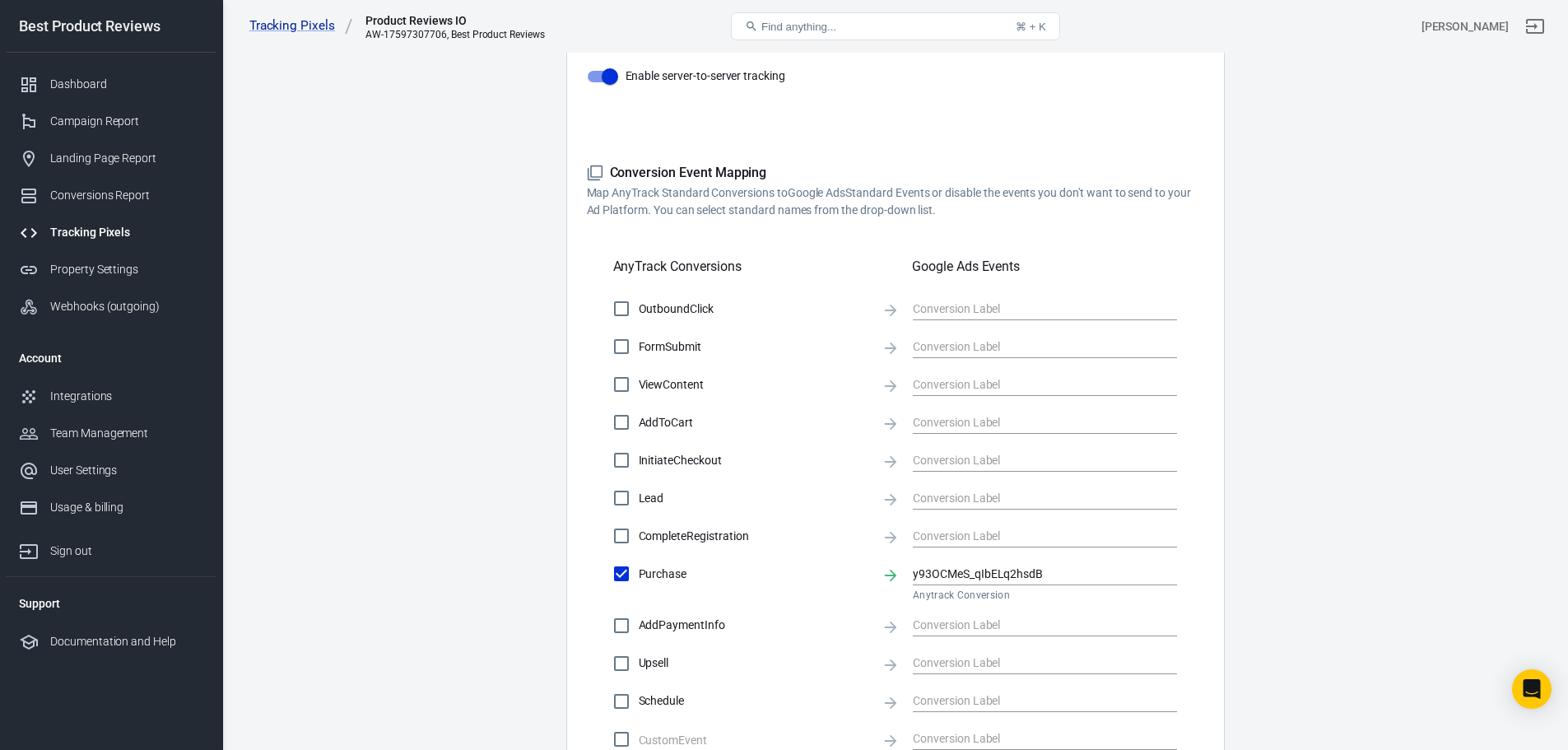
scroll to position [609, 0]
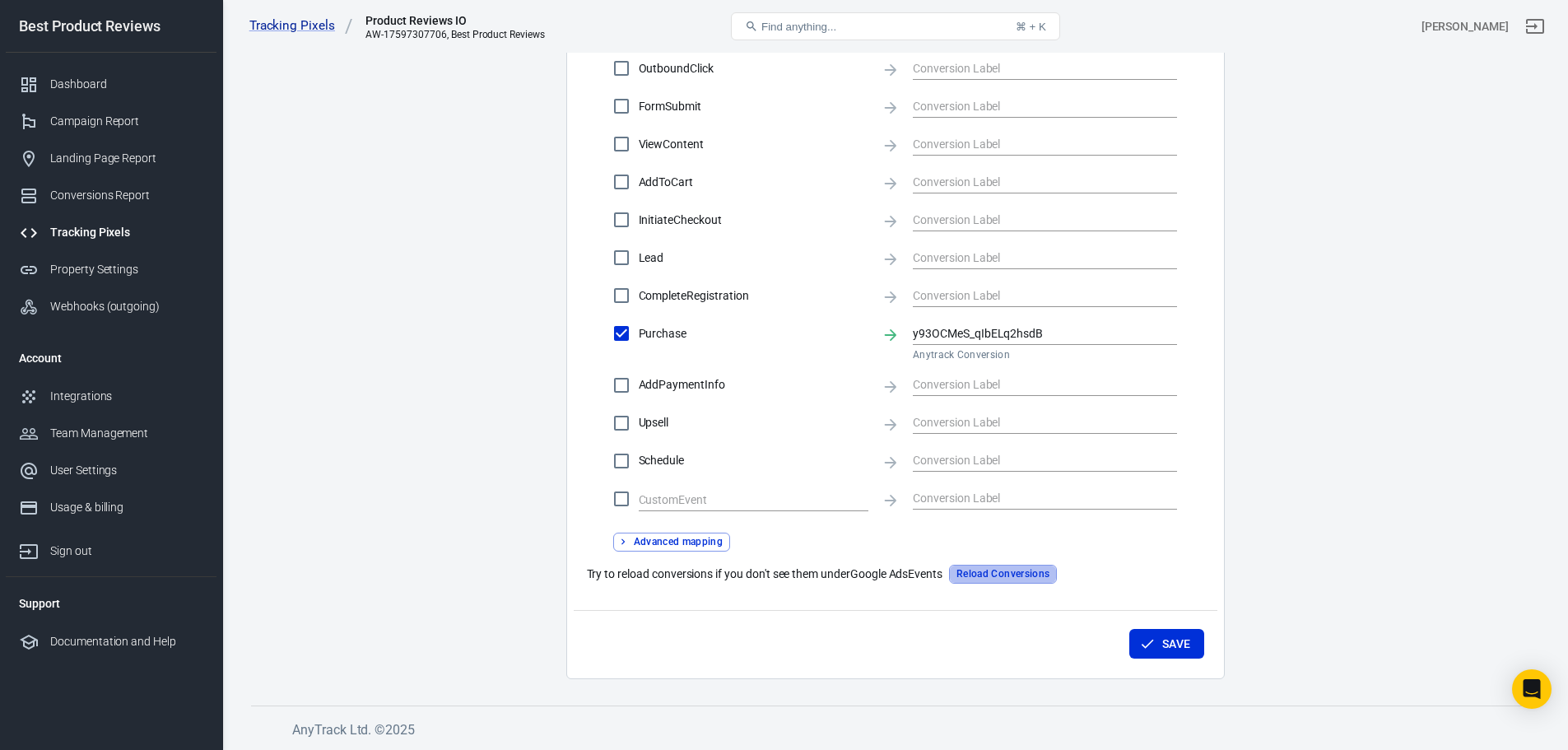
click at [1020, 573] on button "Reload Conversions" at bounding box center [1002, 574] width 108 height 19
click at [1089, 329] on input "y93OCMeS_qIbELq2hsdB" at bounding box center [1033, 333] width 239 height 21
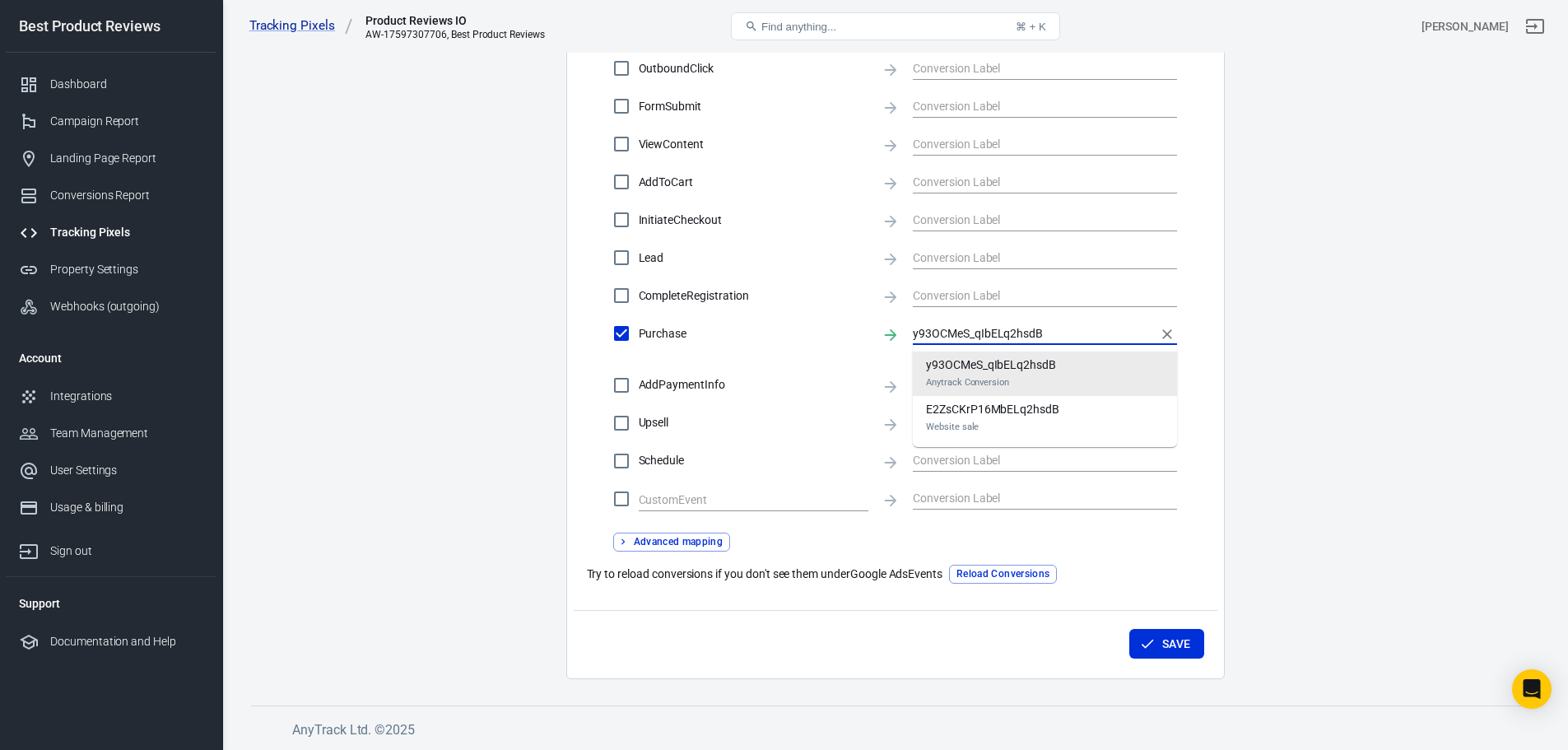
click at [1083, 369] on li "y93OCMeS_qIbELq2hsdB Anytrack Conversion" at bounding box center [1045, 374] width 264 height 45
click at [1172, 641] on button "Save" at bounding box center [1166, 645] width 75 height 30
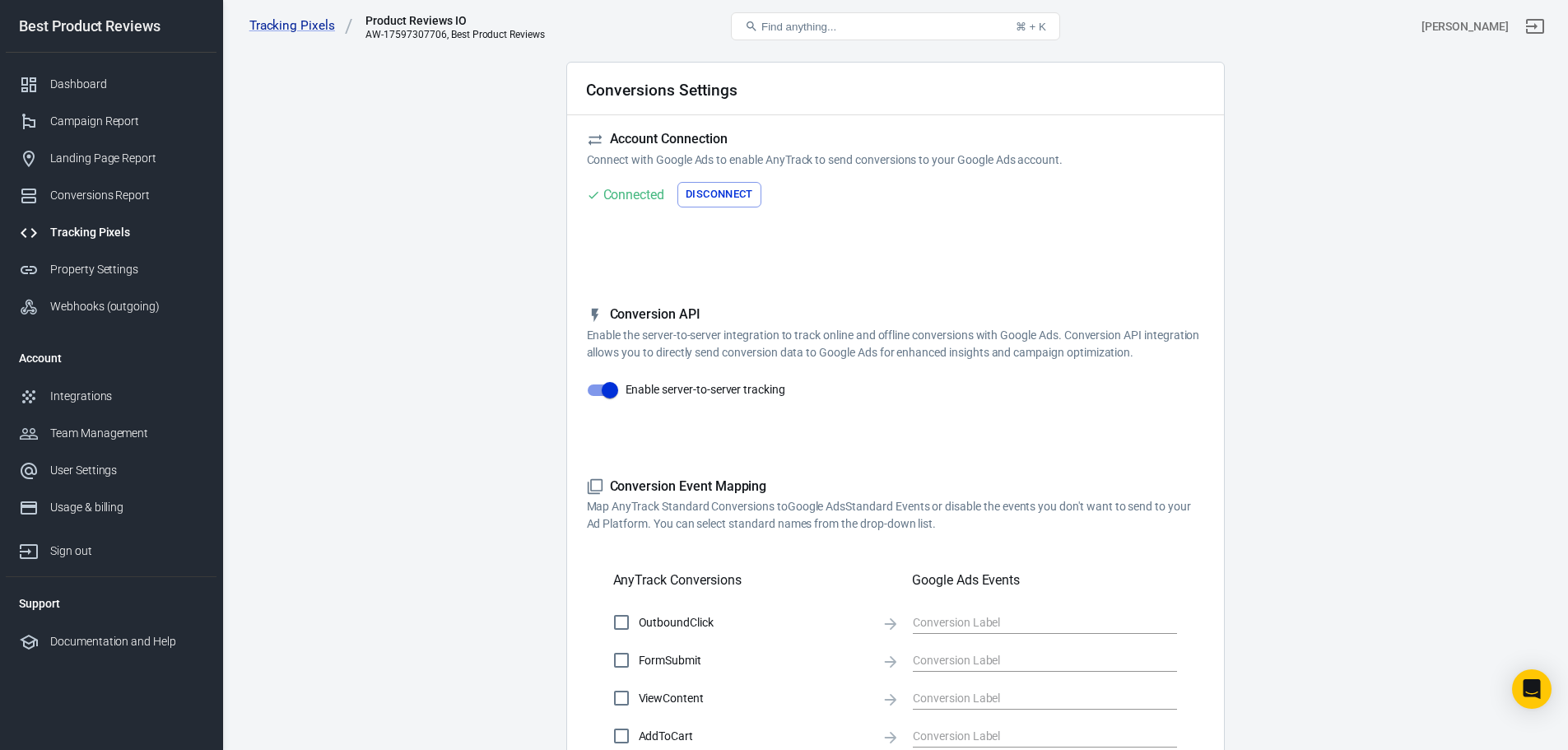
scroll to position [0, 0]
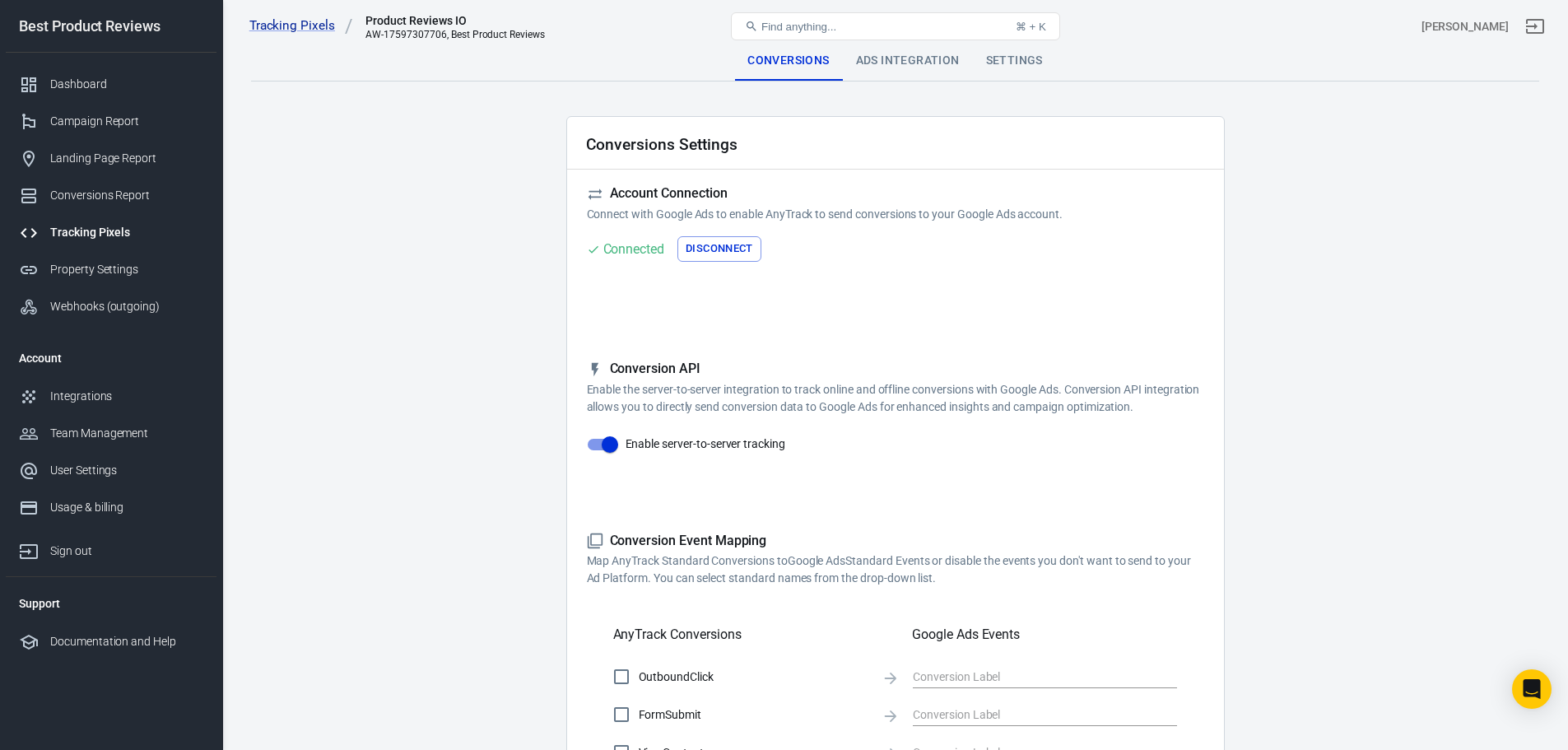
click at [905, 50] on div "Tracking Pixels Product Reviews IO AW-17597307706, Best Product Reviews Find an…" at bounding box center [895, 26] width 1345 height 53
click at [908, 59] on div "Ads Integration" at bounding box center [908, 61] width 130 height 39
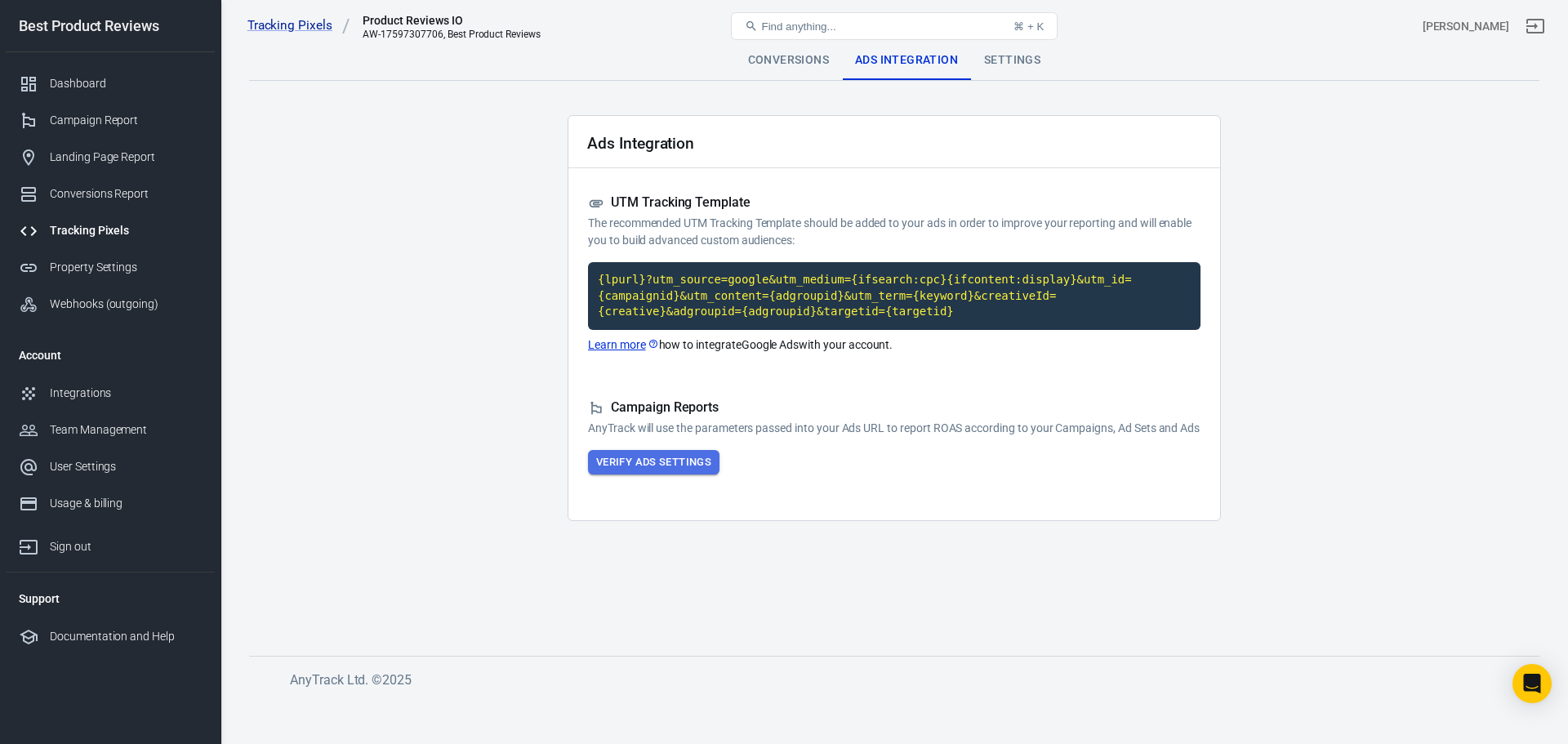
click at [698, 476] on button "Verify Ads Settings" at bounding box center [653, 462] width 131 height 26
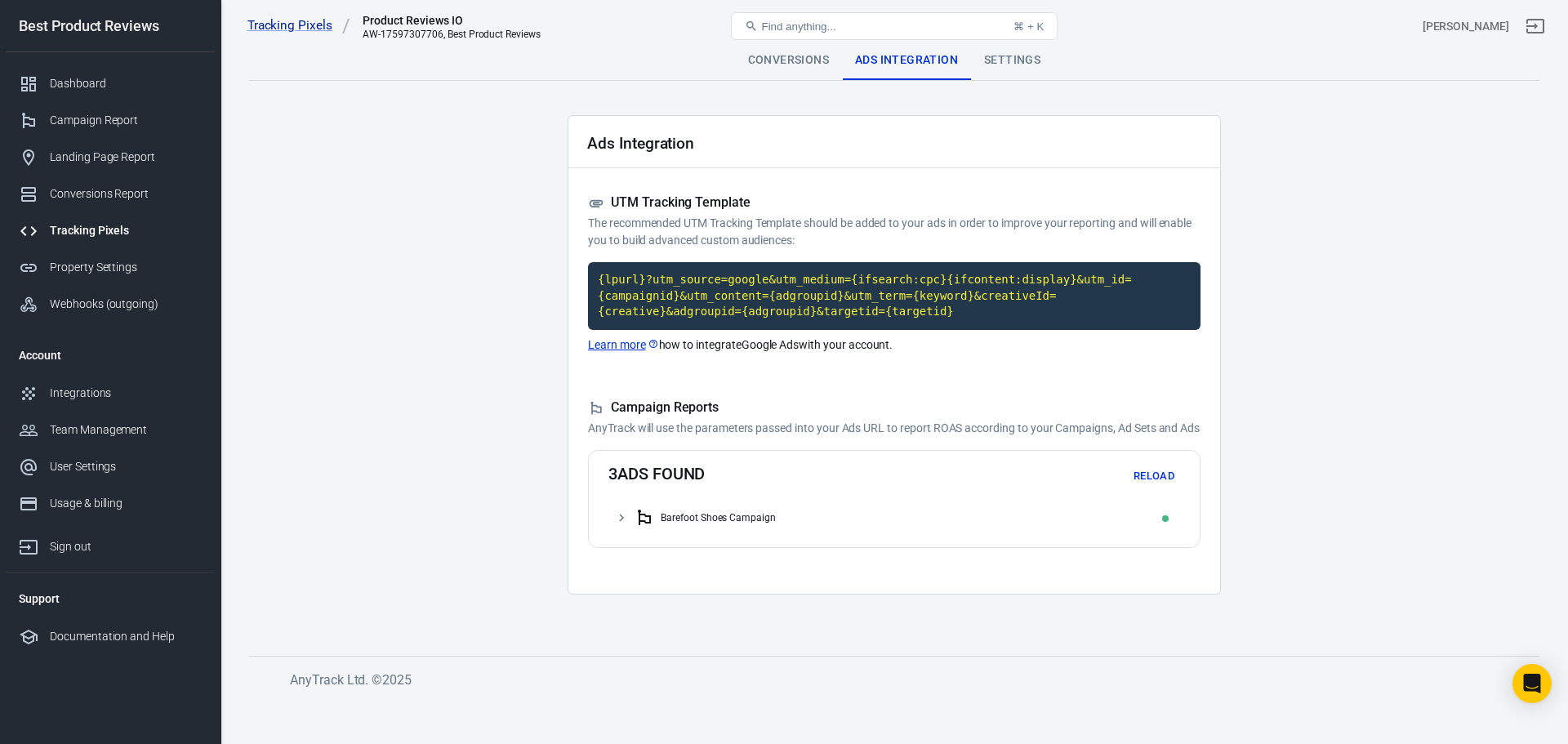
click at [622, 525] on icon at bounding box center [622, 517] width 15 height 15
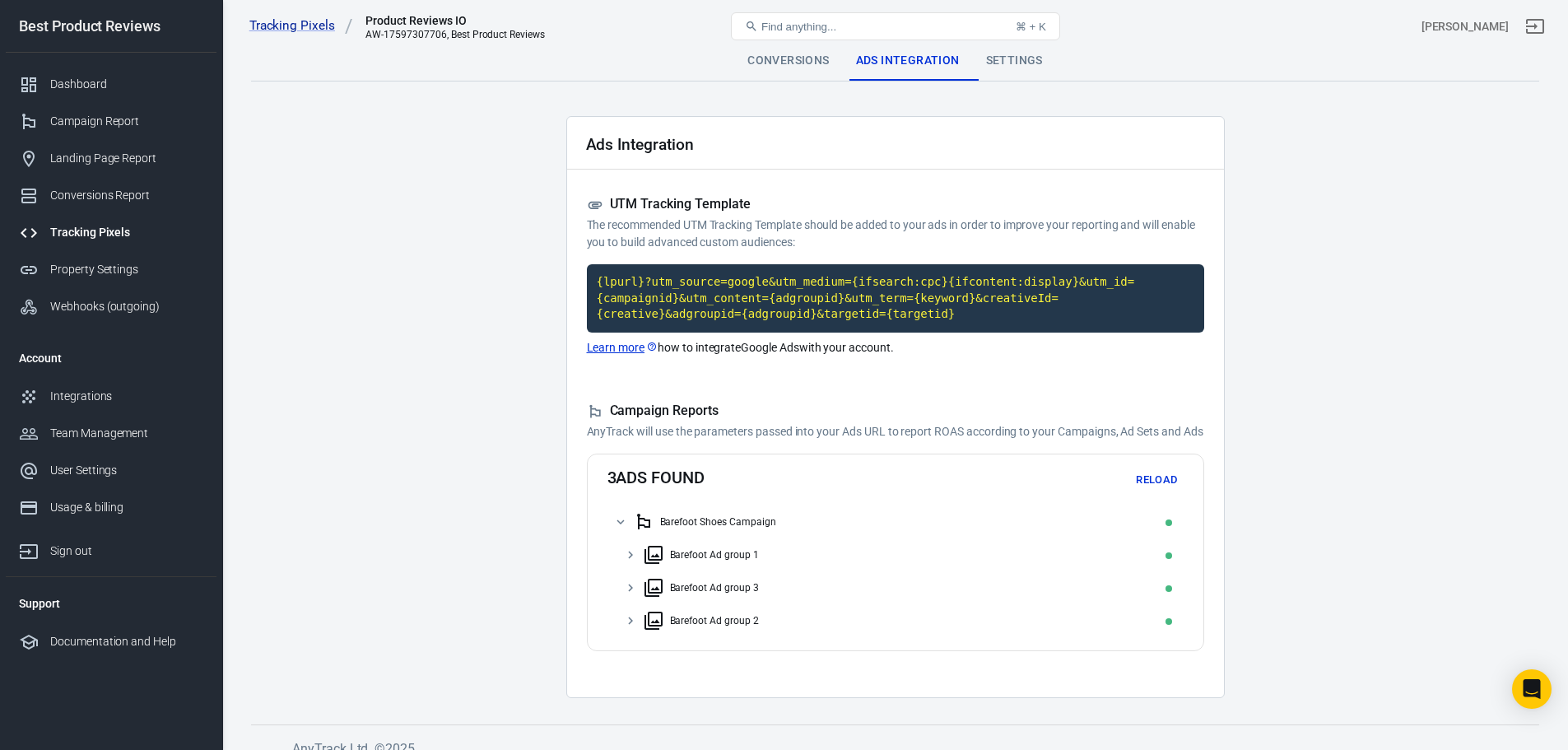
click at [801, 59] on div "Conversions" at bounding box center [788, 61] width 108 height 39
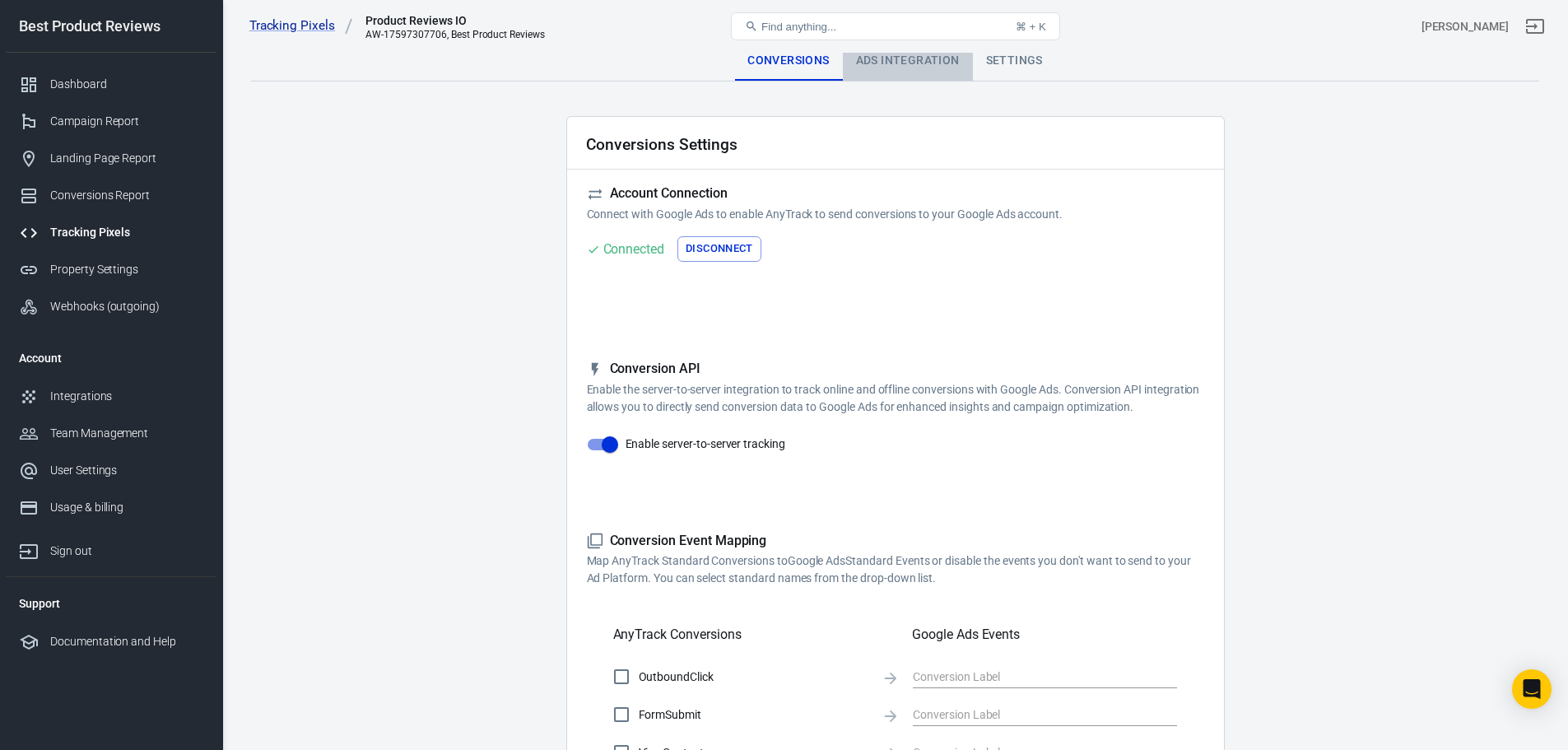
click at [908, 54] on div "Ads Integration" at bounding box center [908, 61] width 130 height 39
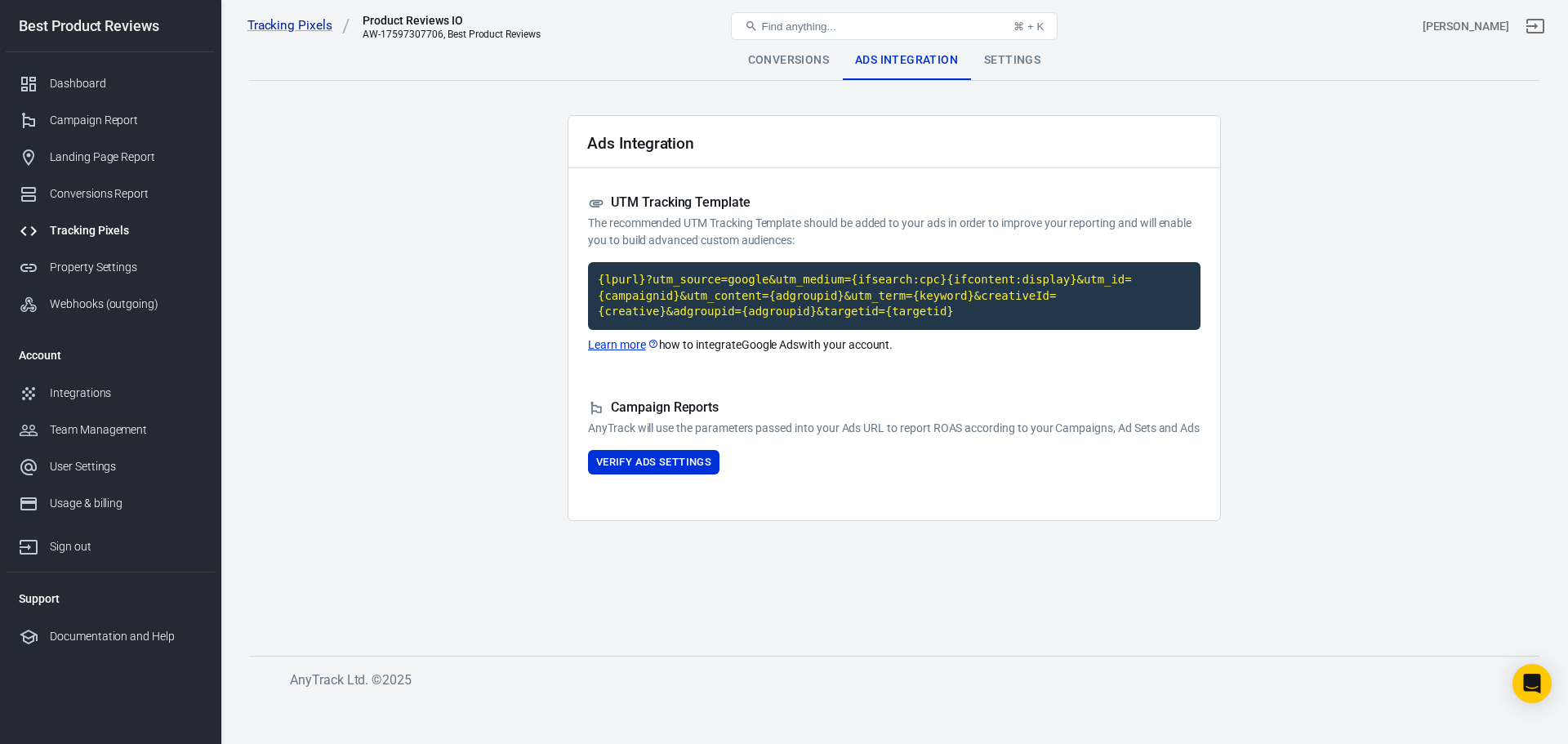
click at [1012, 58] on div "Settings" at bounding box center [1012, 60] width 82 height 39
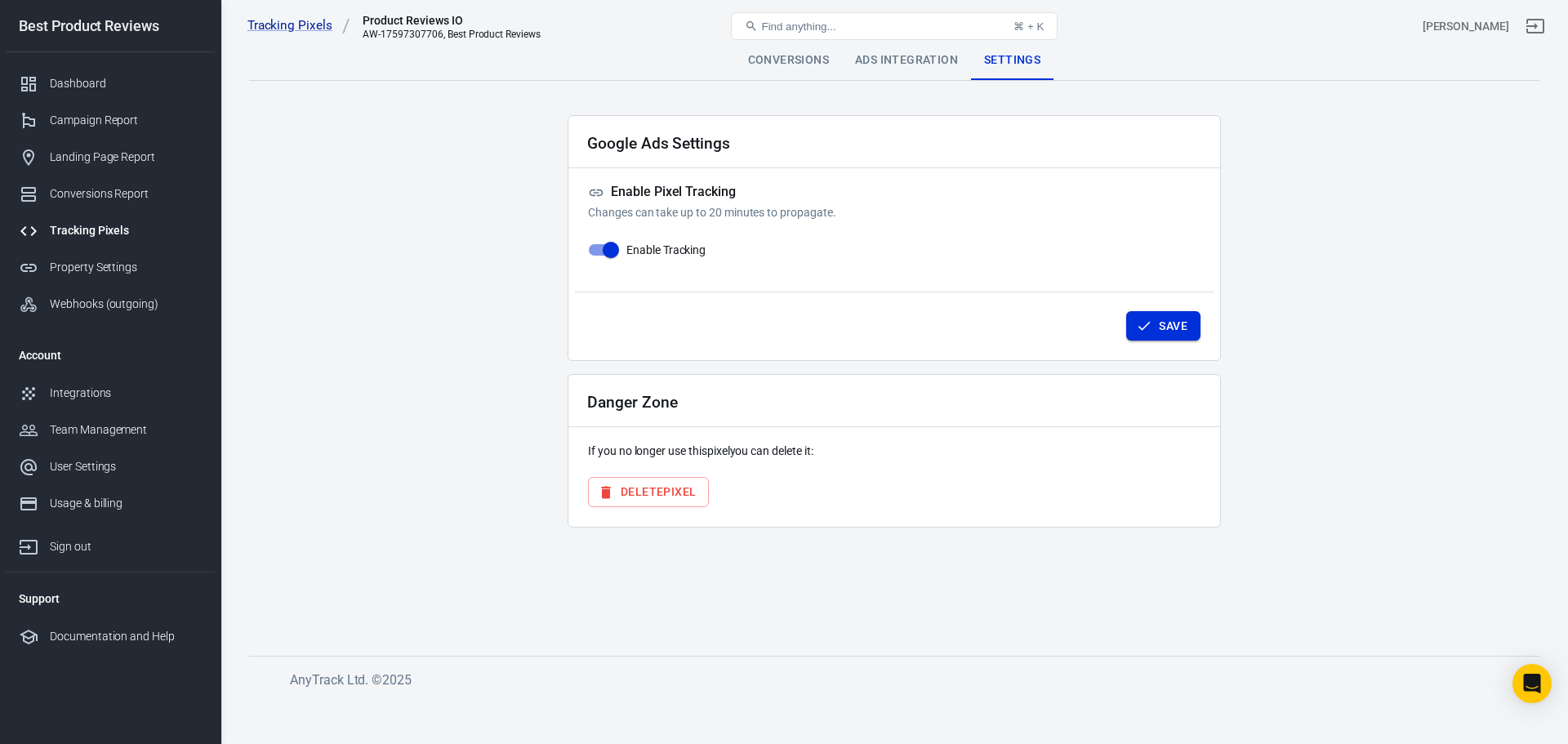
click at [1169, 322] on button "Save" at bounding box center [1163, 326] width 74 height 30
click at [117, 394] on div "Integrations" at bounding box center [126, 392] width 152 height 17
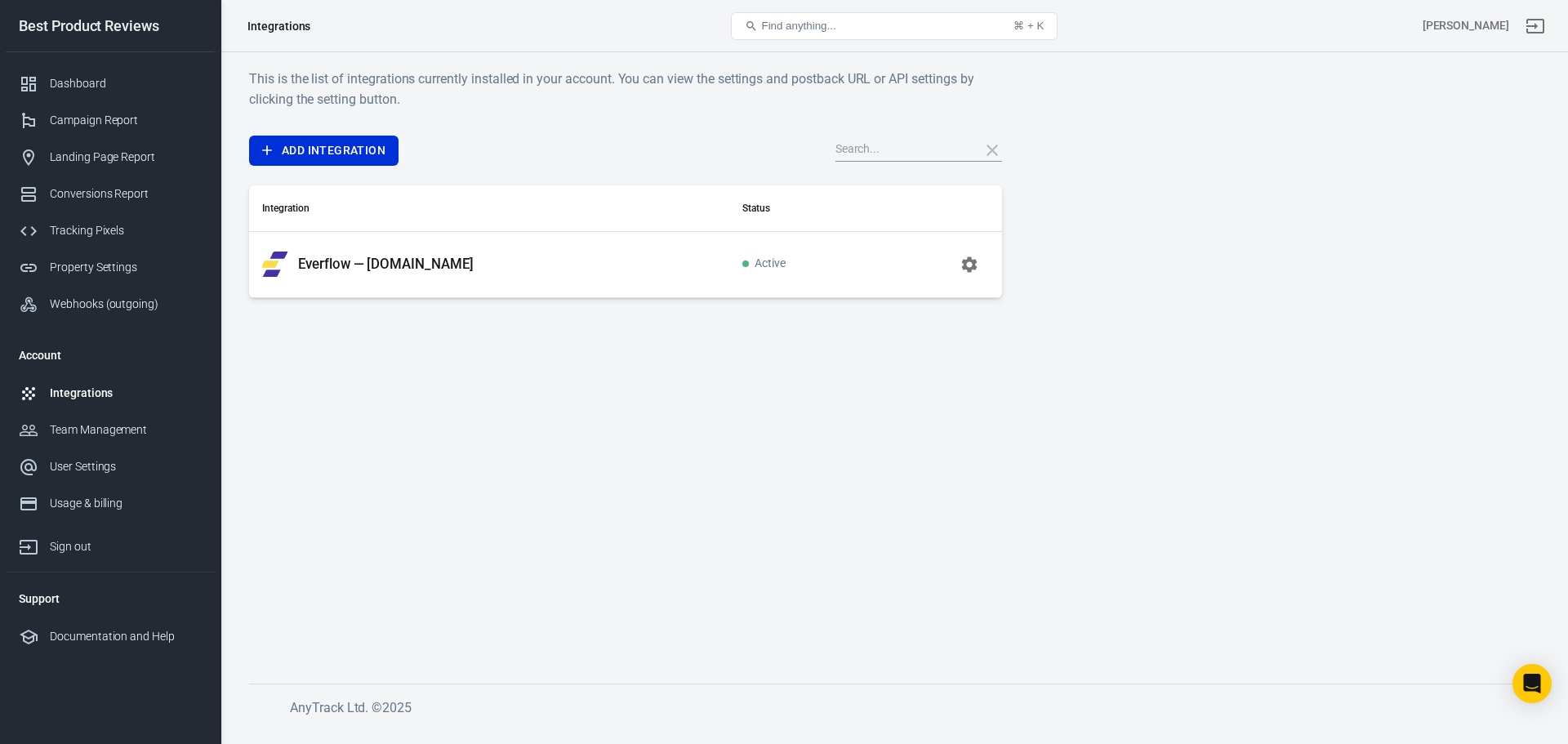
click at [442, 266] on p "Everflow — bestproductreviews.io" at bounding box center [386, 264] width 175 height 17
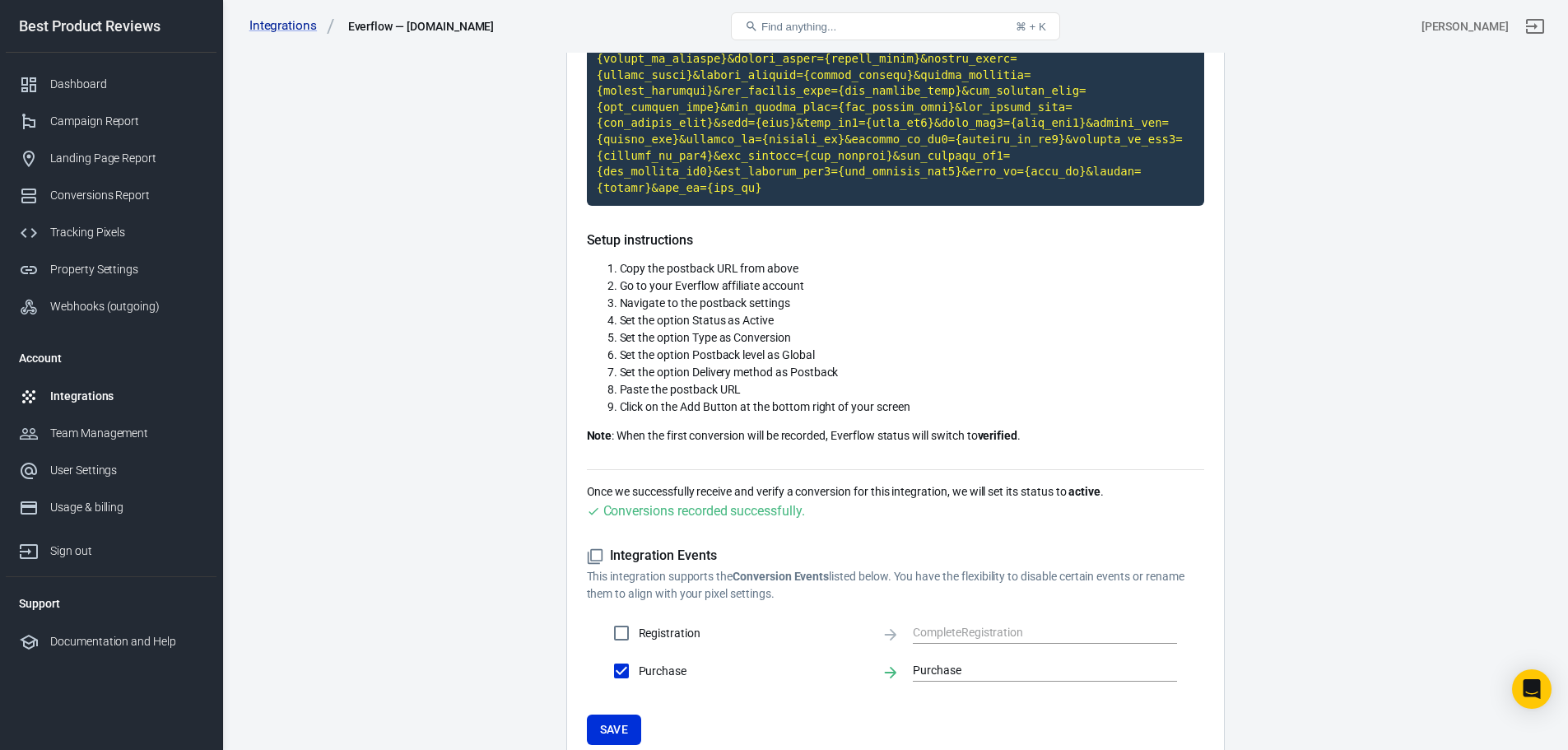
scroll to position [456, 0]
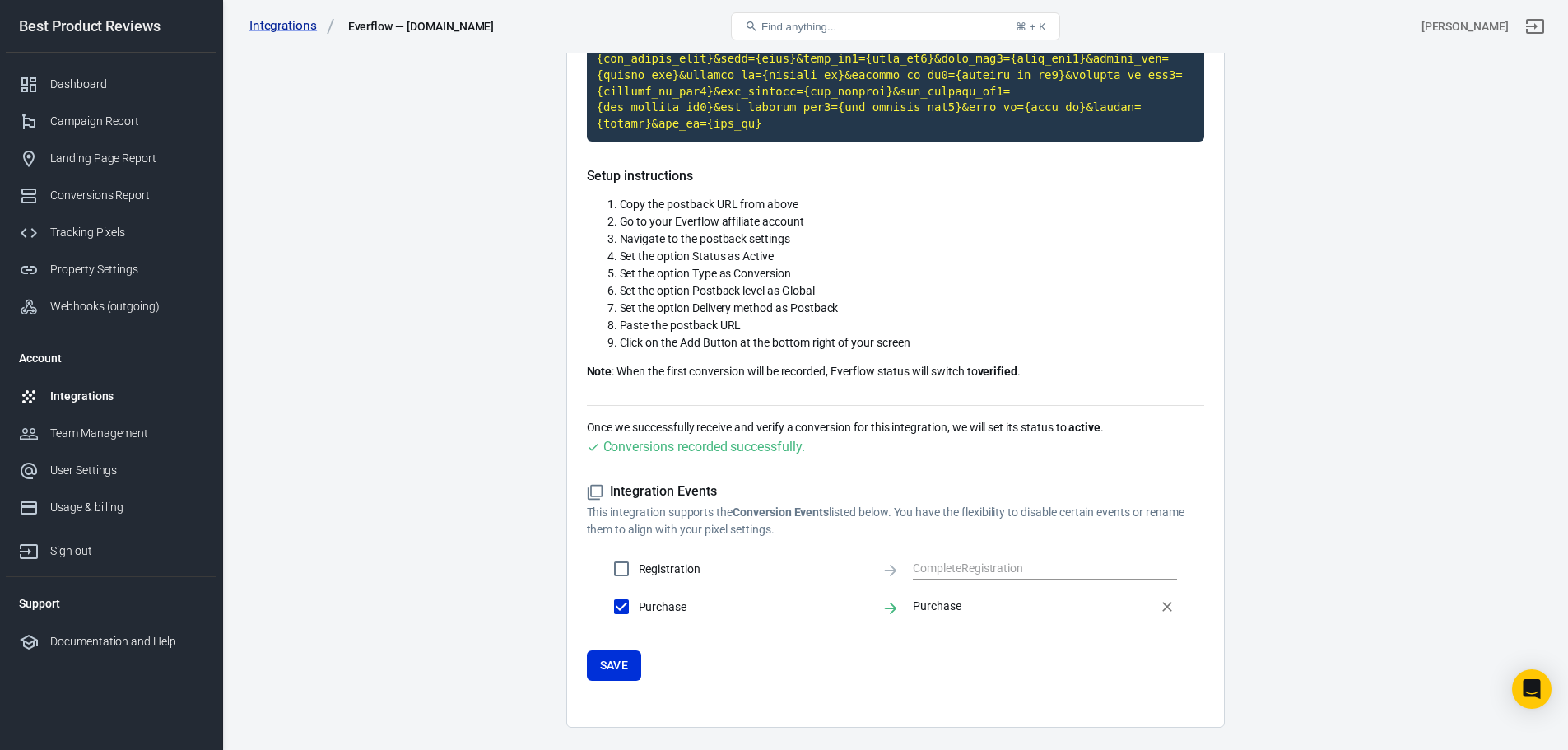
click at [1058, 596] on input "Purchase" at bounding box center [1033, 606] width 239 height 21
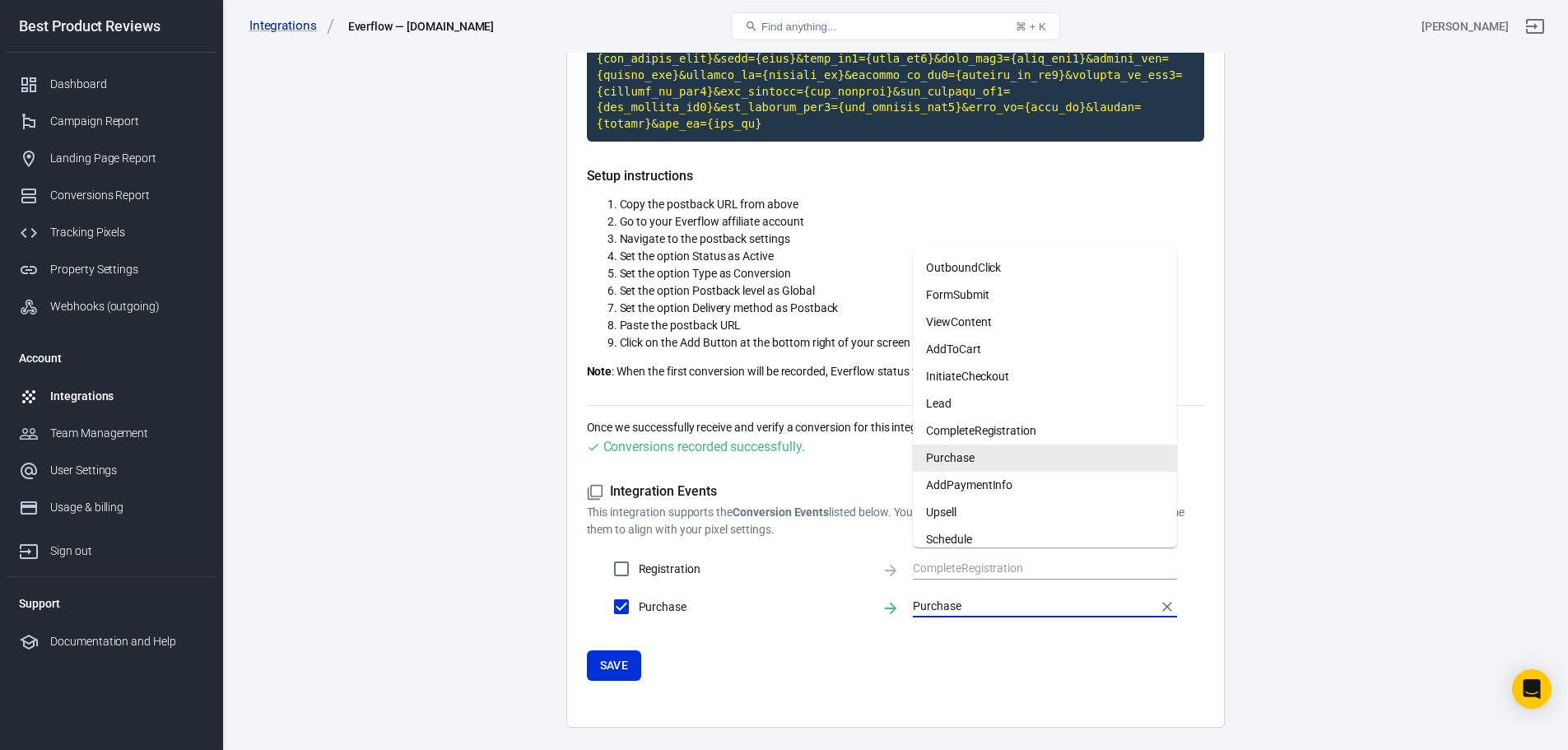
click at [1003, 452] on li "Purchase" at bounding box center [1045, 458] width 264 height 27
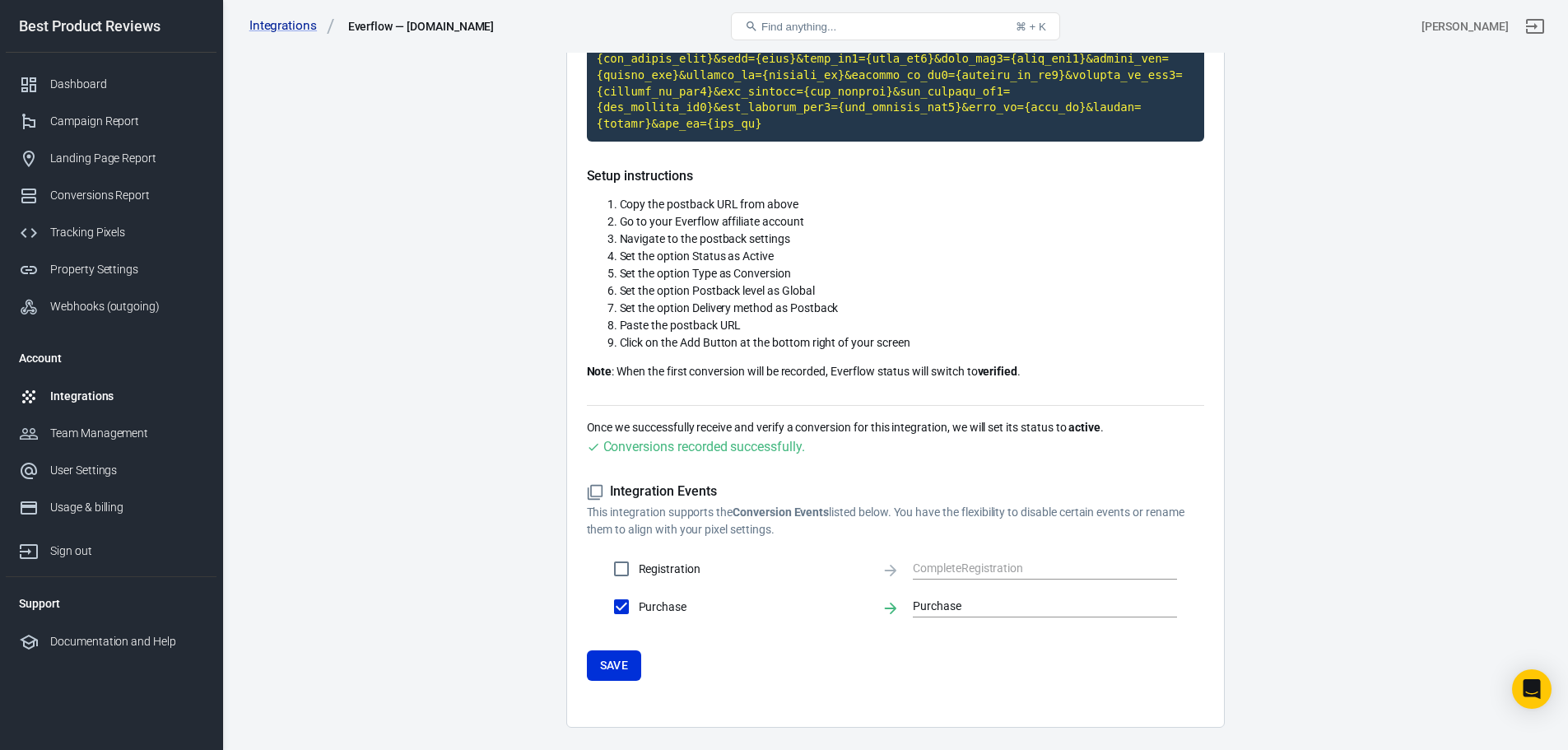
click at [1338, 456] on main "Integration Events Log Settings Everflow Integration Everflow runs on EverFlow,…" at bounding box center [894, 156] width 1288 height 1143
click at [619, 651] on button "Save" at bounding box center [615, 666] width 55 height 30
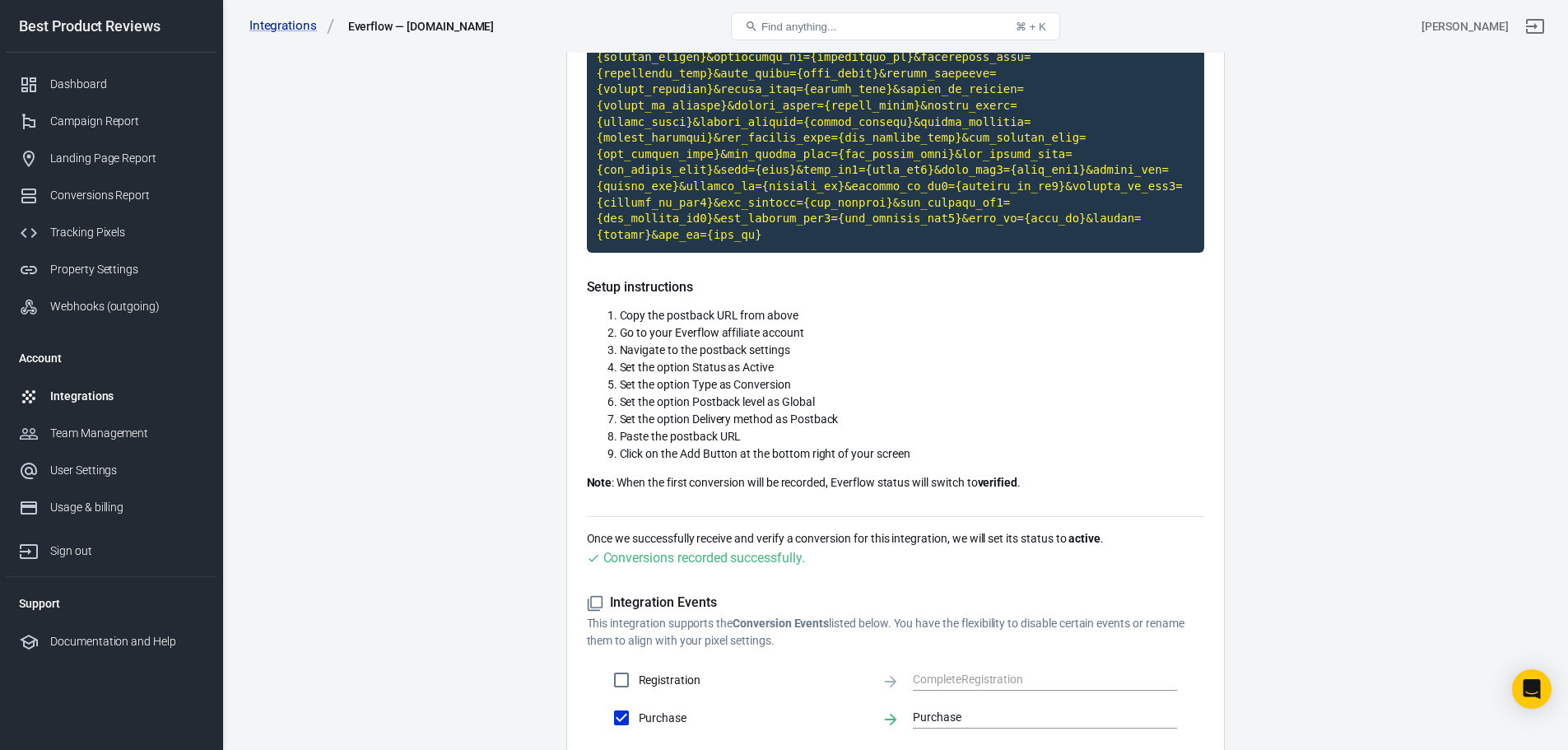
scroll to position [209, 0]
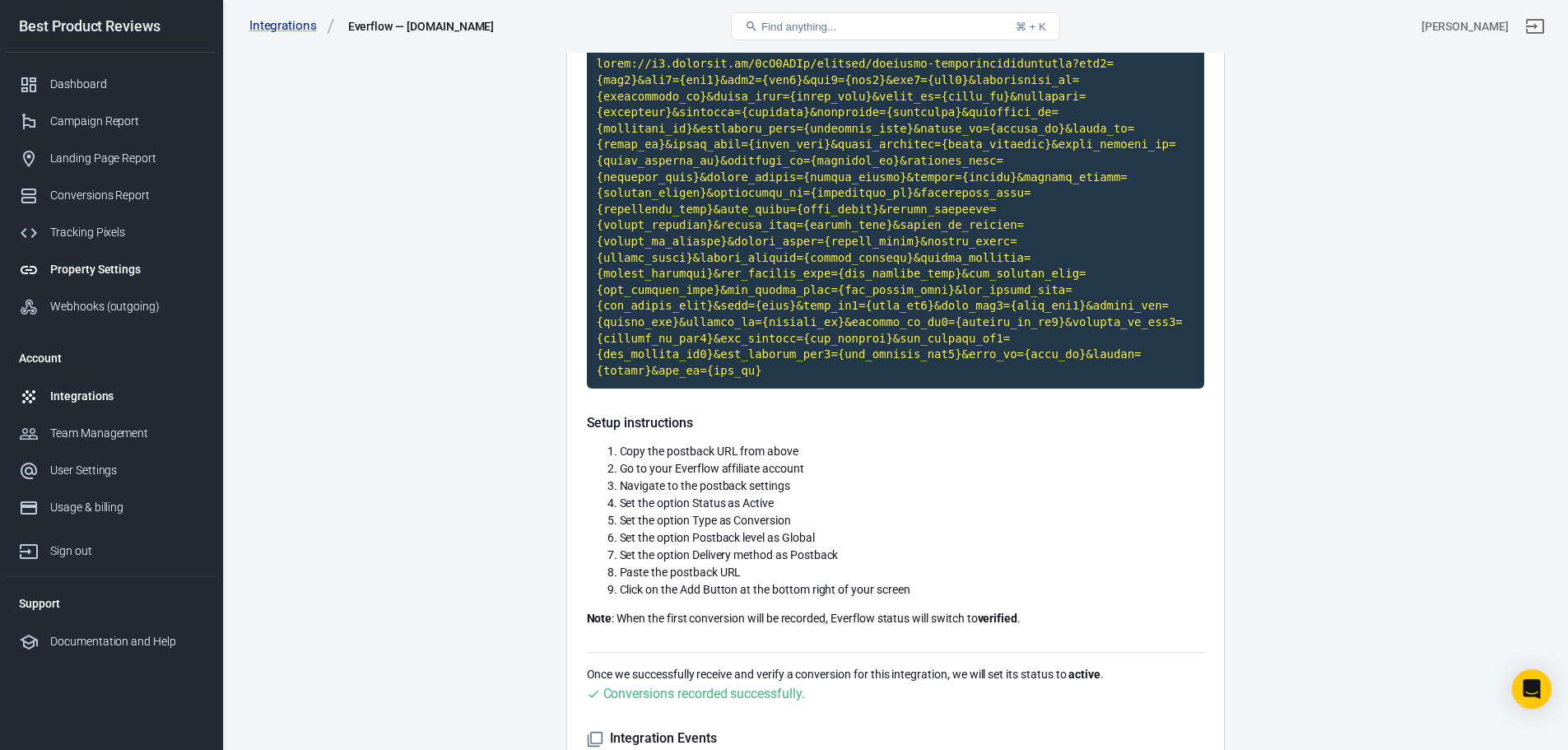
click at [106, 279] on link "Property Settings" at bounding box center [111, 270] width 211 height 38
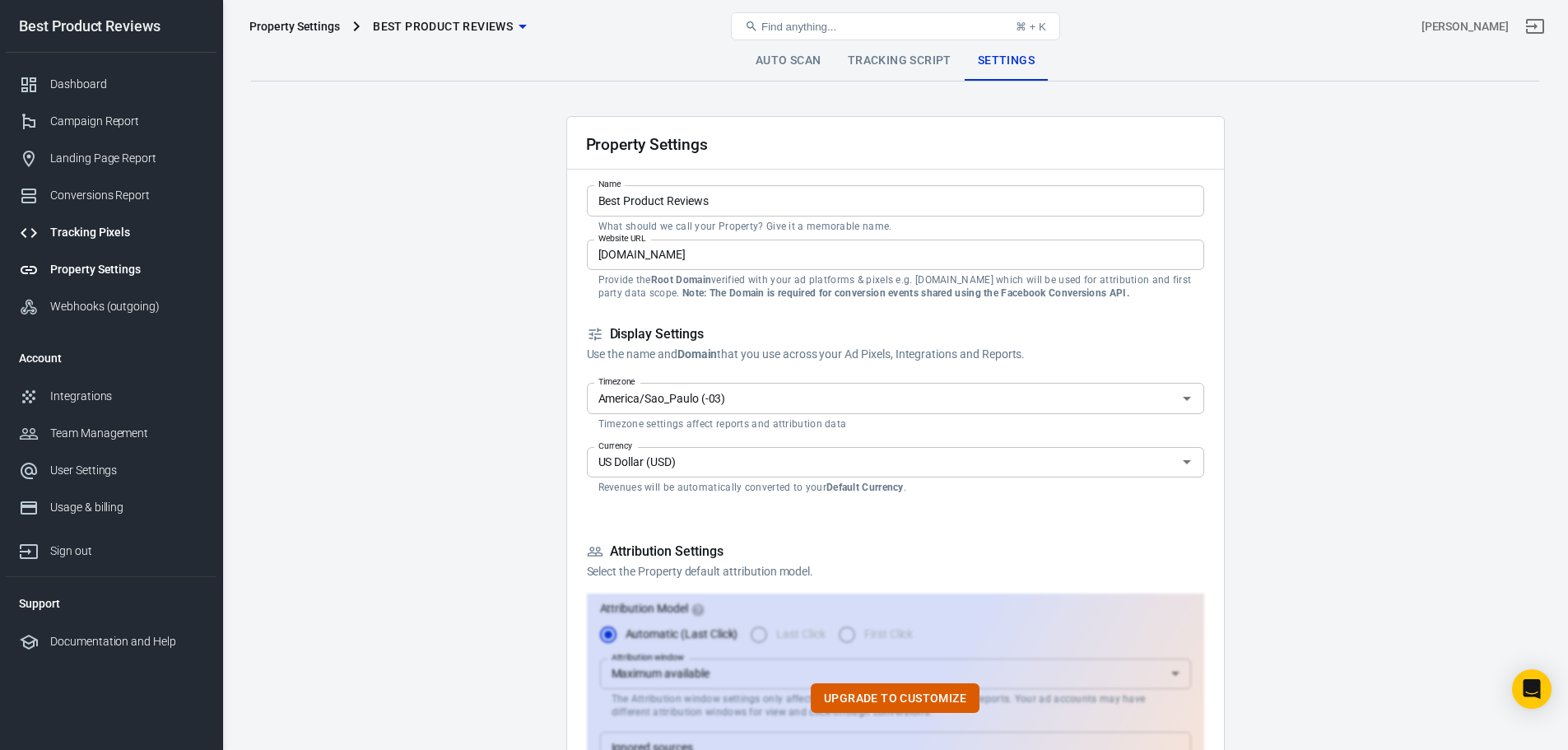
click at [103, 227] on div "Tracking Pixels" at bounding box center [127, 232] width 153 height 17
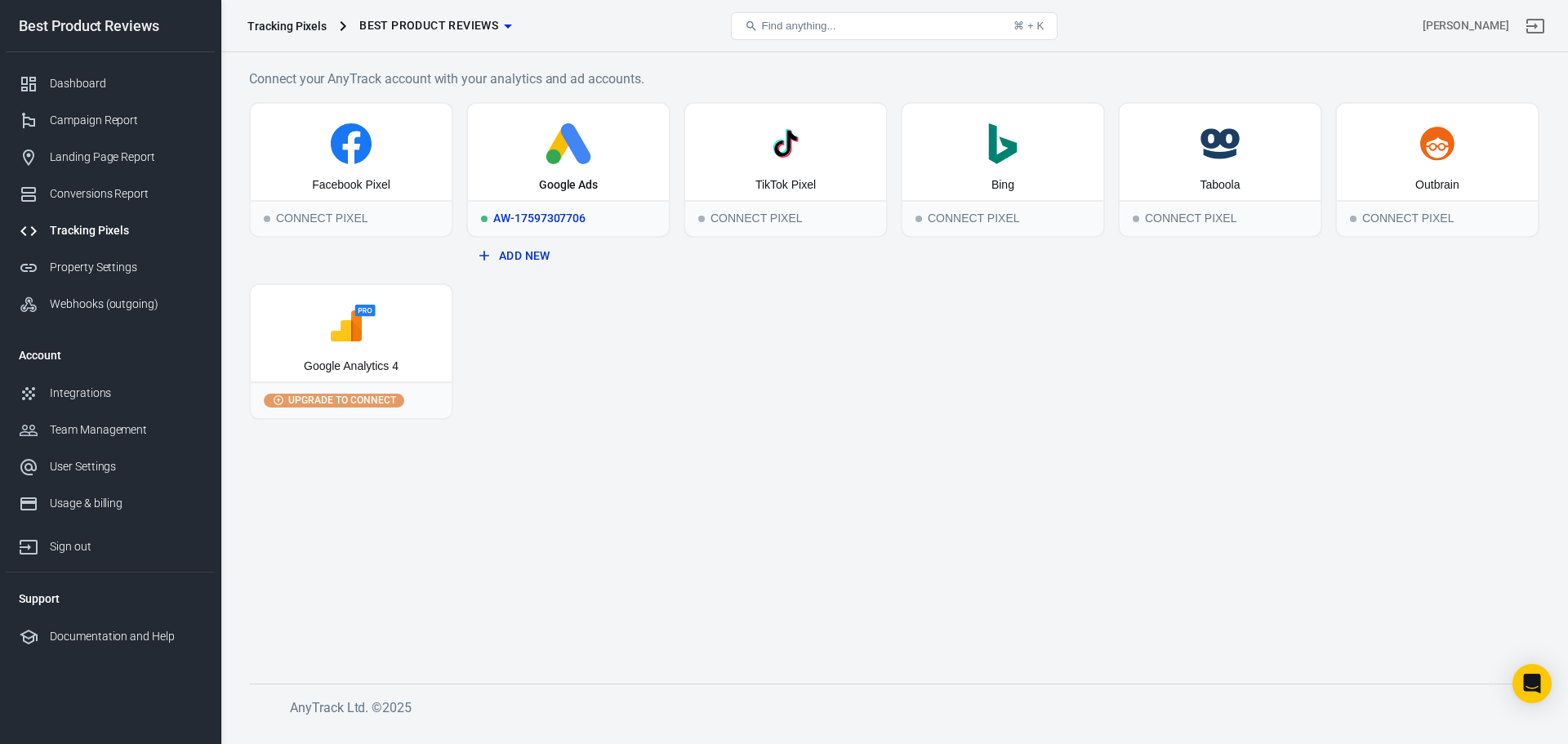
click at [608, 174] on div "Google Ads" at bounding box center [568, 151] width 201 height 97
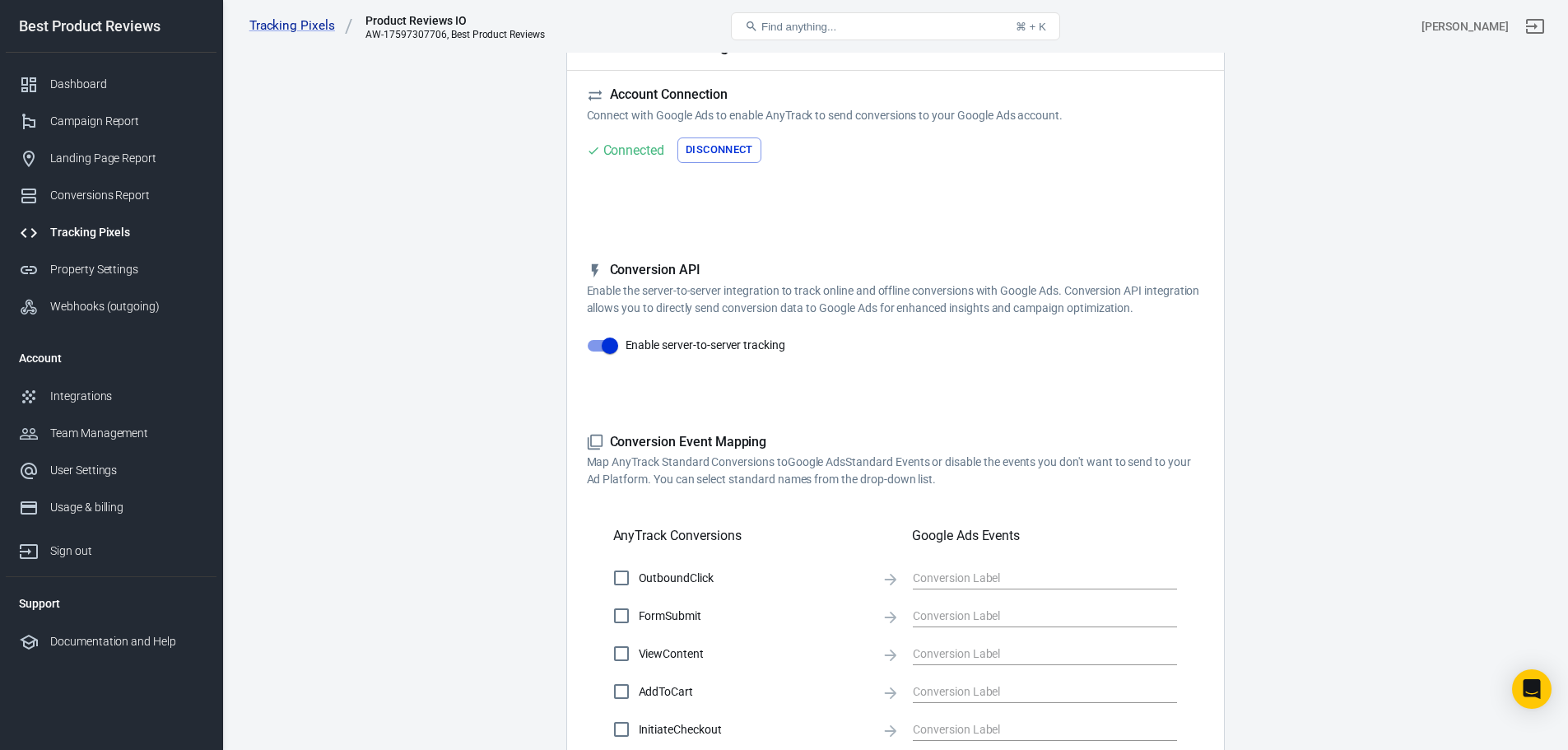
scroll to position [82, 0]
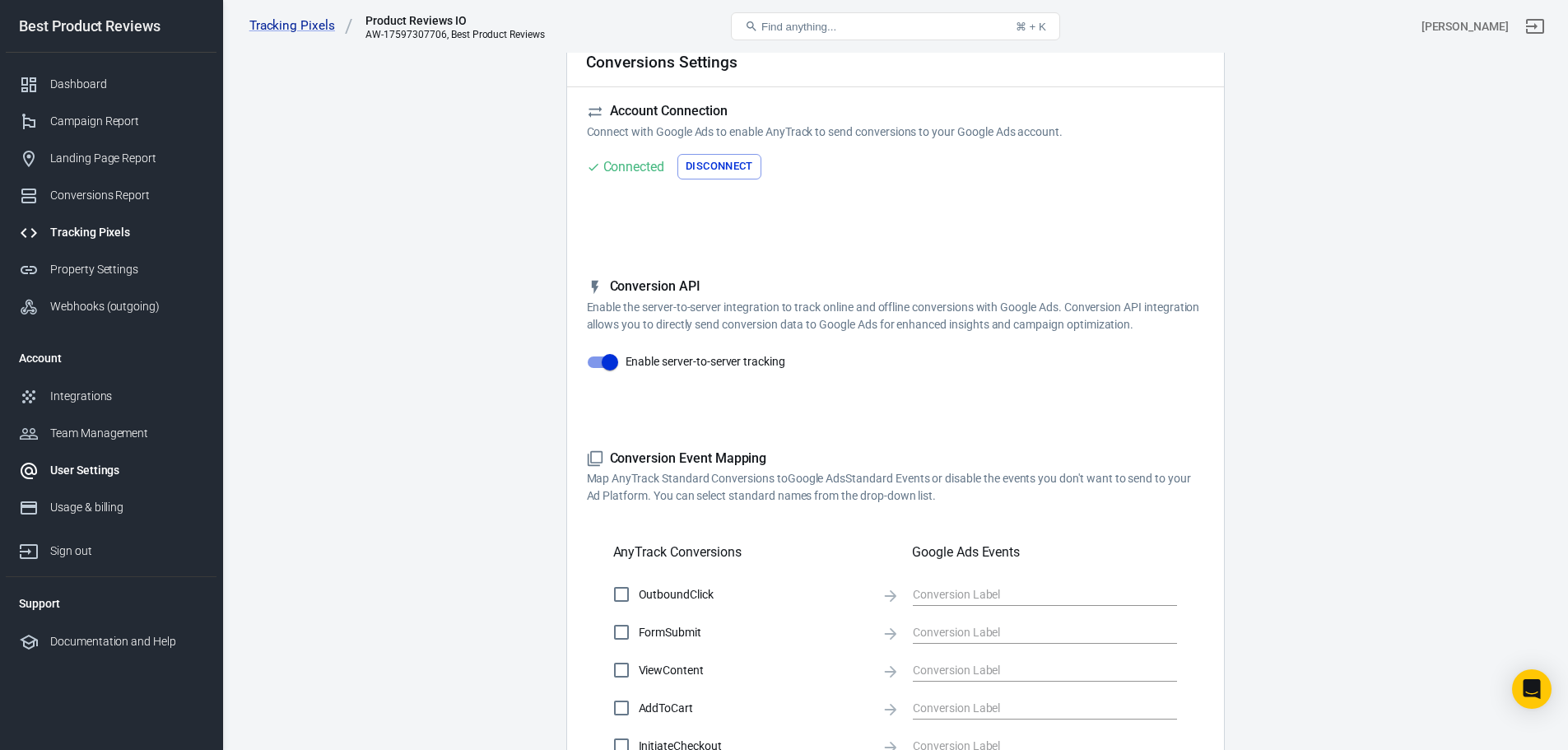
click at [129, 467] on div "User Settings" at bounding box center [127, 470] width 153 height 17
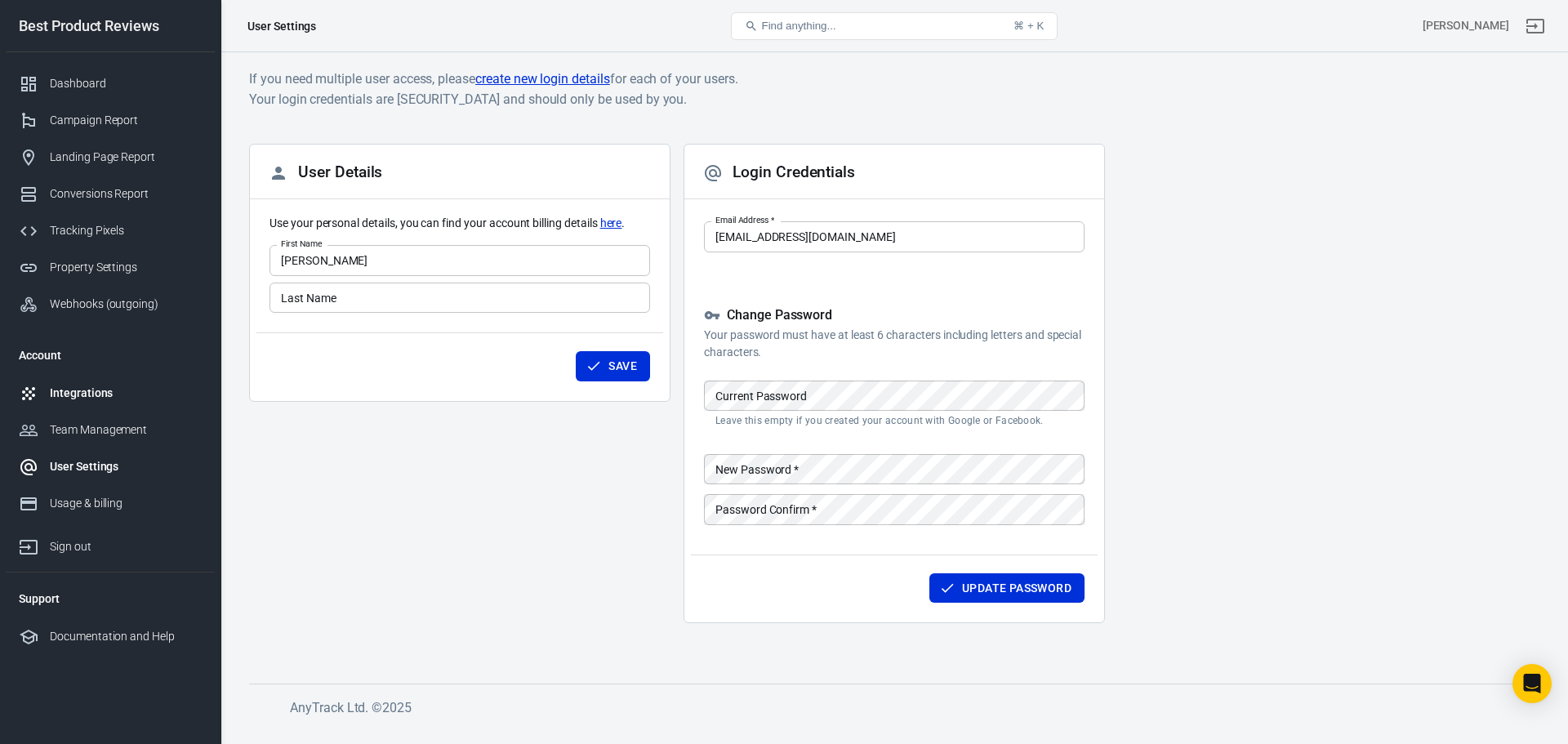
click at [104, 391] on div "Integrations" at bounding box center [126, 392] width 152 height 17
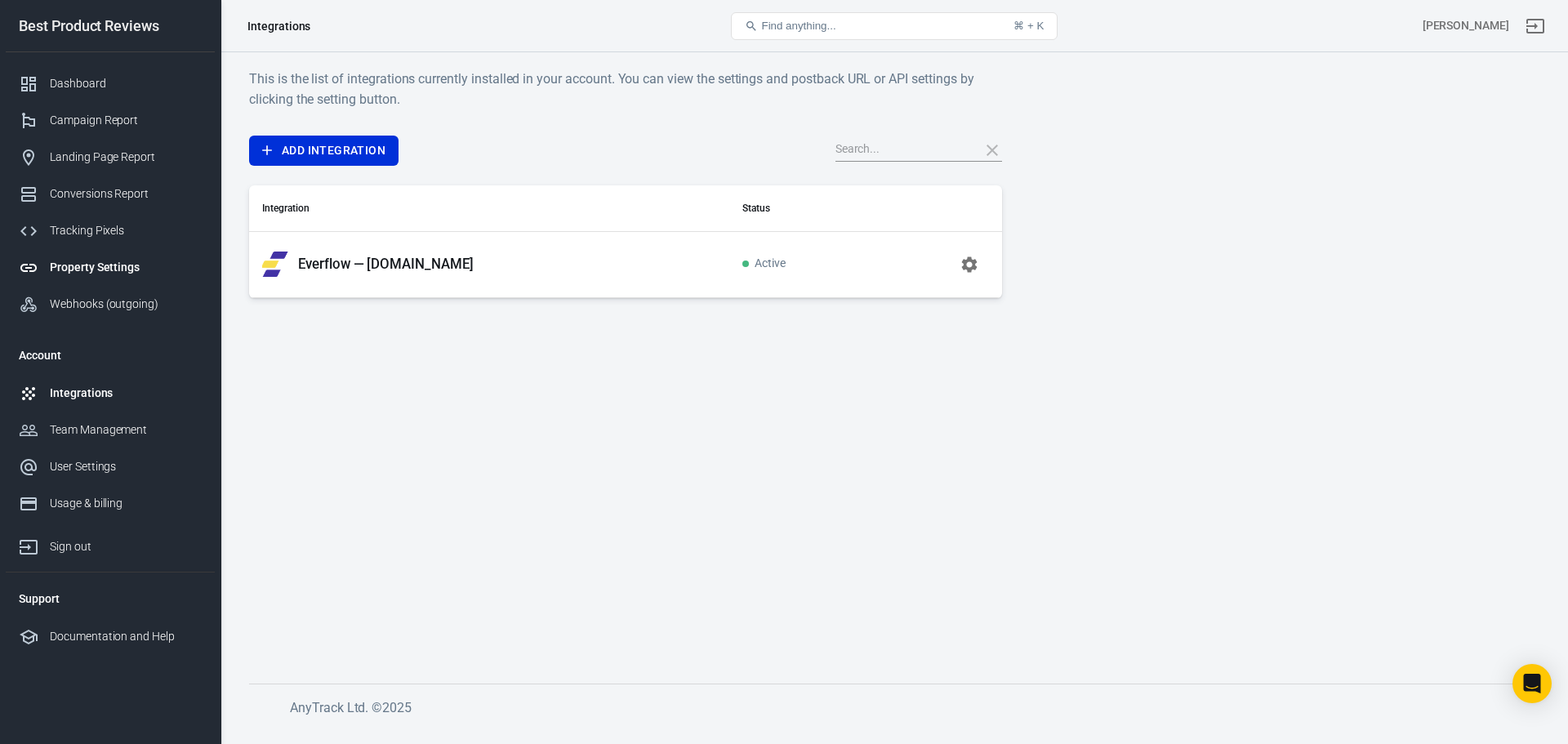
click at [114, 267] on div "Property Settings" at bounding box center [126, 267] width 152 height 17
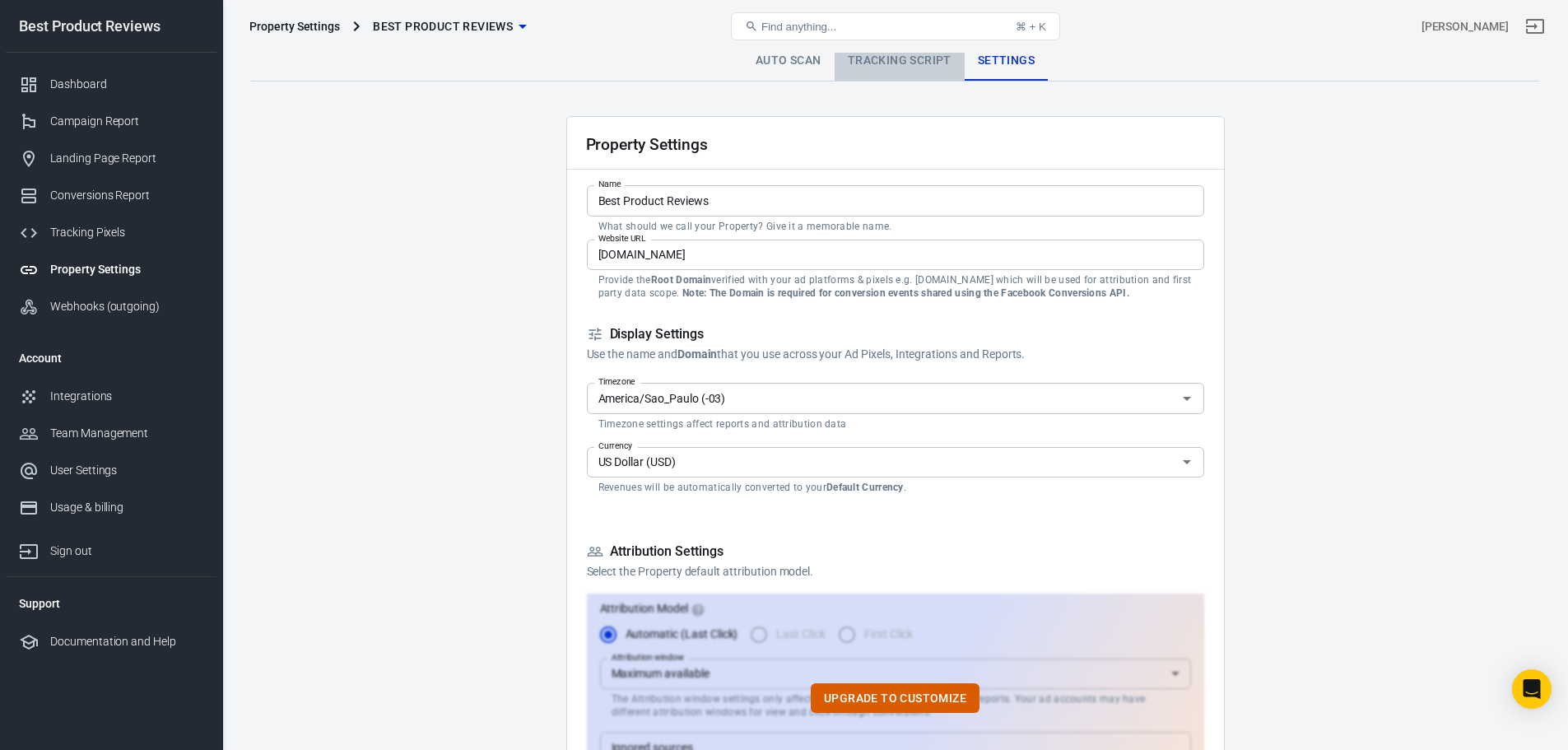
click at [916, 65] on link "Tracking Script" at bounding box center [900, 61] width 130 height 39
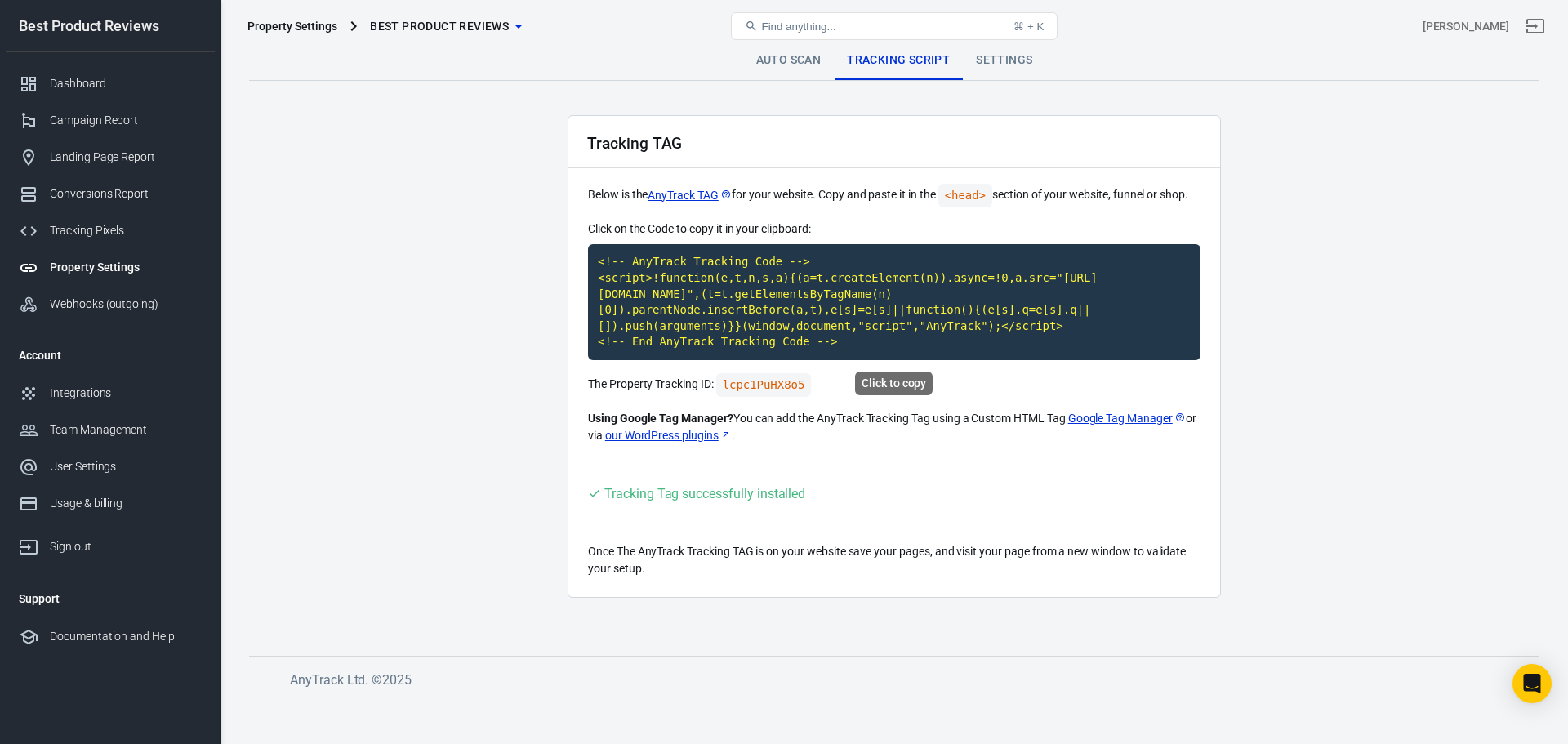
click at [945, 301] on code "<!-- AnyTrack Tracking Code --> <script>!function(e,t,n,s,a){(a=t.createElement…" at bounding box center [894, 302] width 613 height 116
click at [74, 74] on link "Dashboard" at bounding box center [110, 84] width 209 height 37
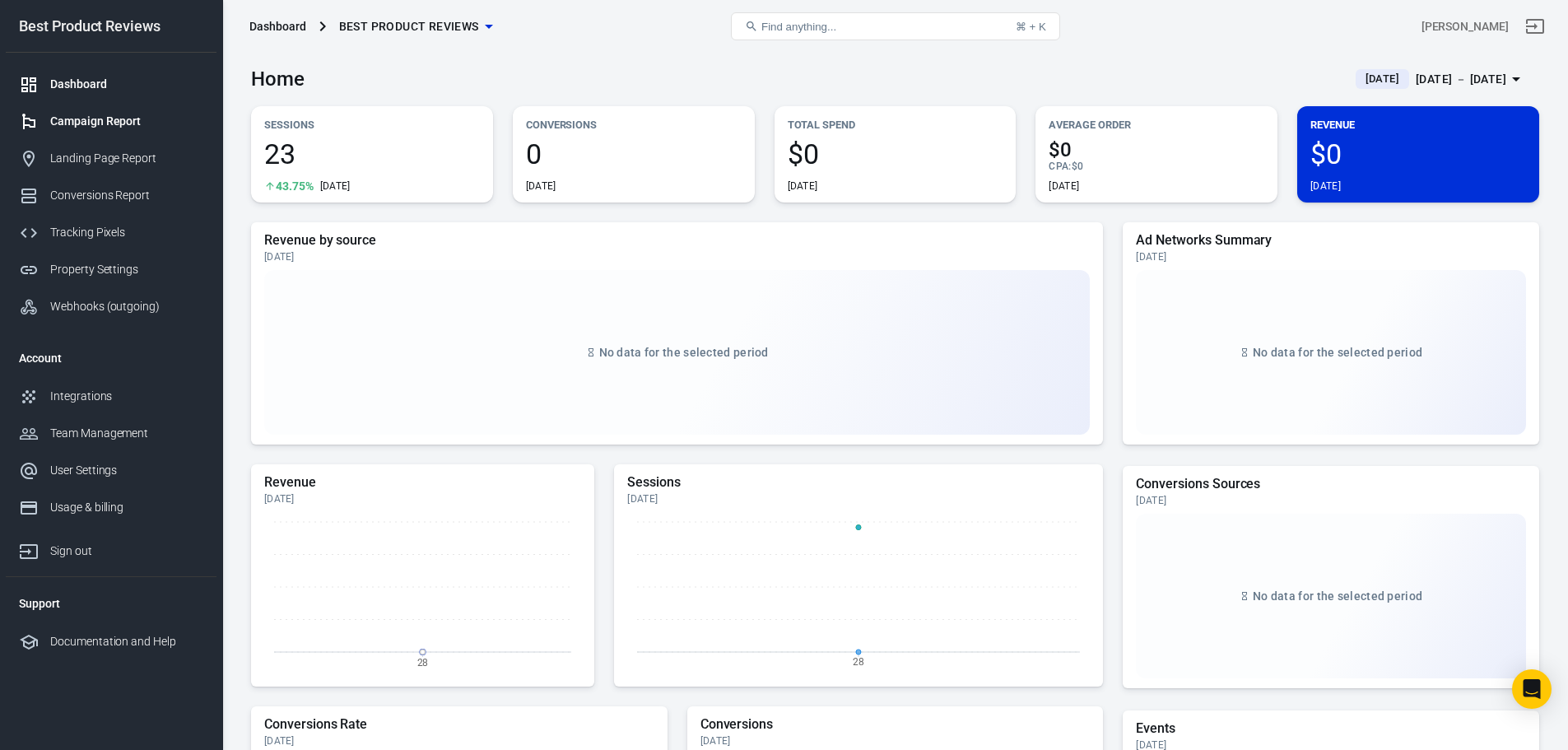
click at [89, 123] on div "Campaign Report" at bounding box center [127, 121] width 153 height 17
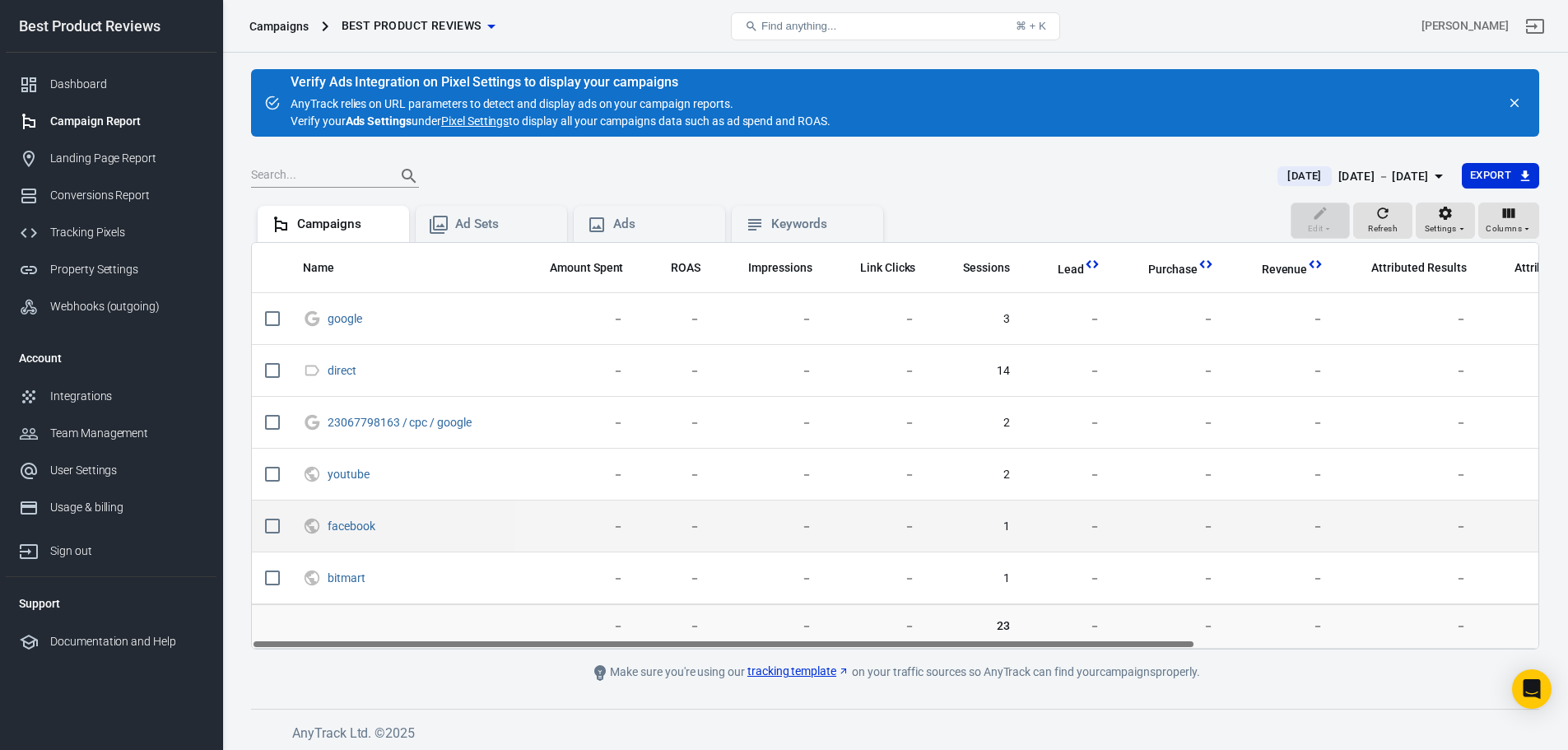
scroll to position [4, 0]
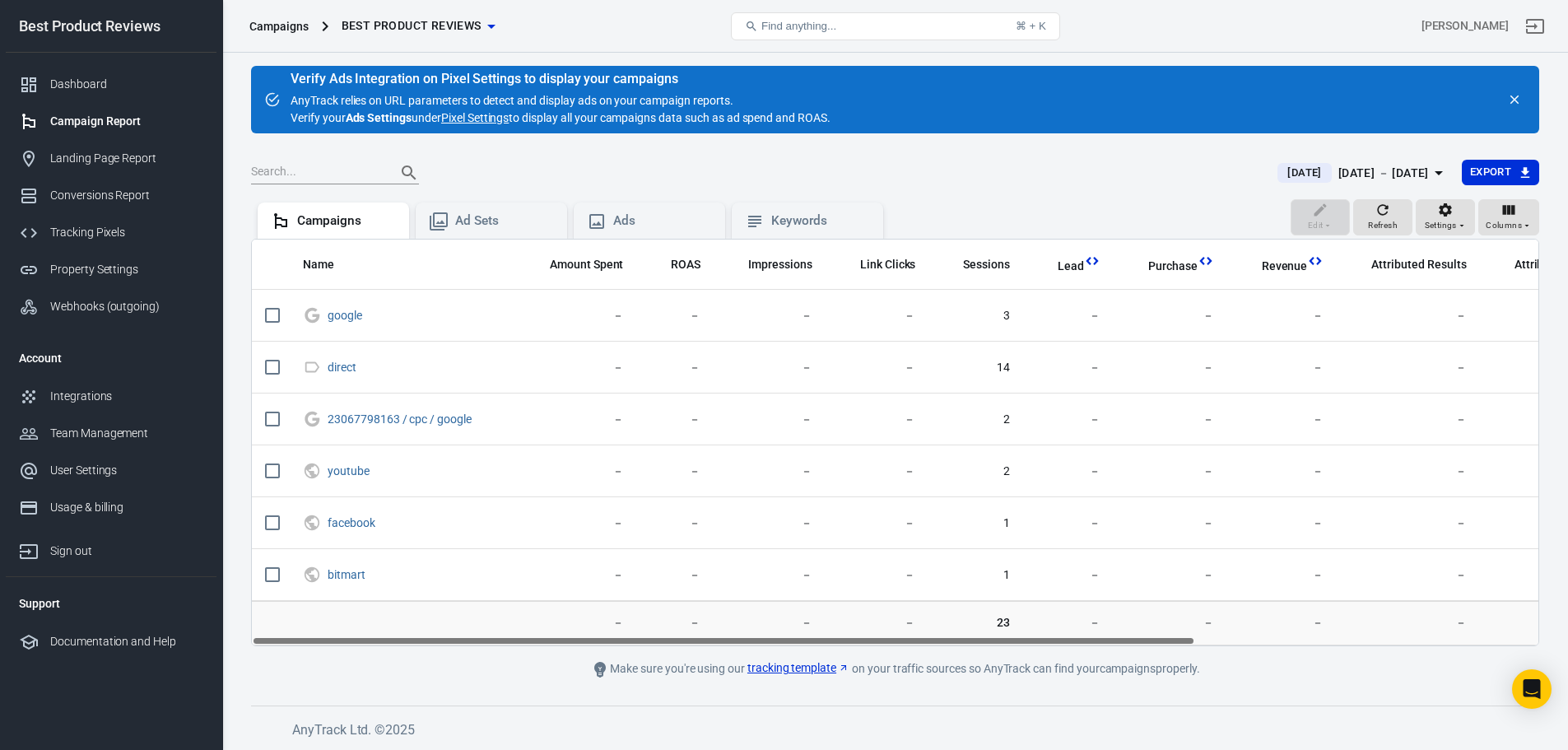
click at [478, 118] on link "Pixel Settings" at bounding box center [475, 118] width 68 height 17
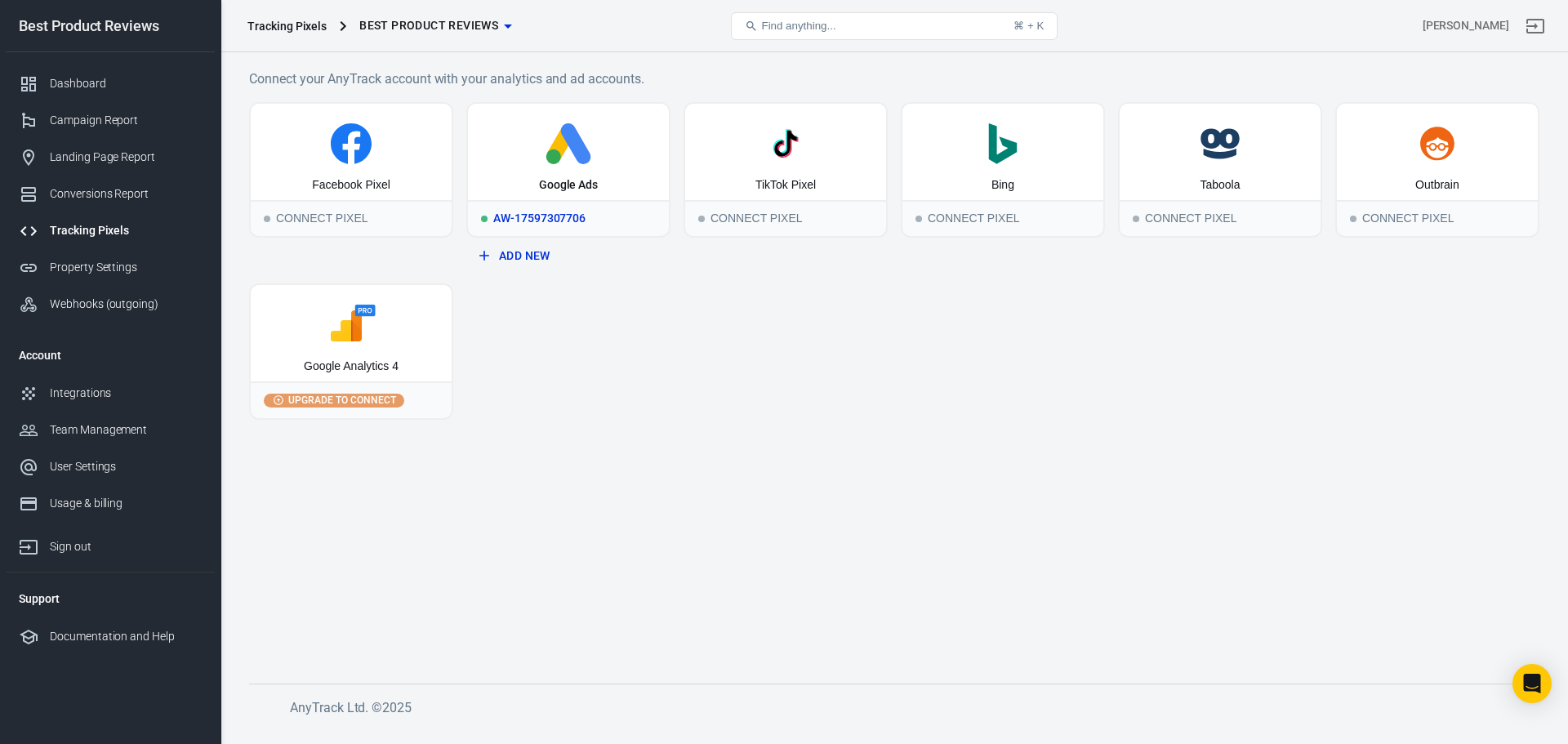
click at [527, 215] on div "AW-17597307706" at bounding box center [568, 218] width 201 height 36
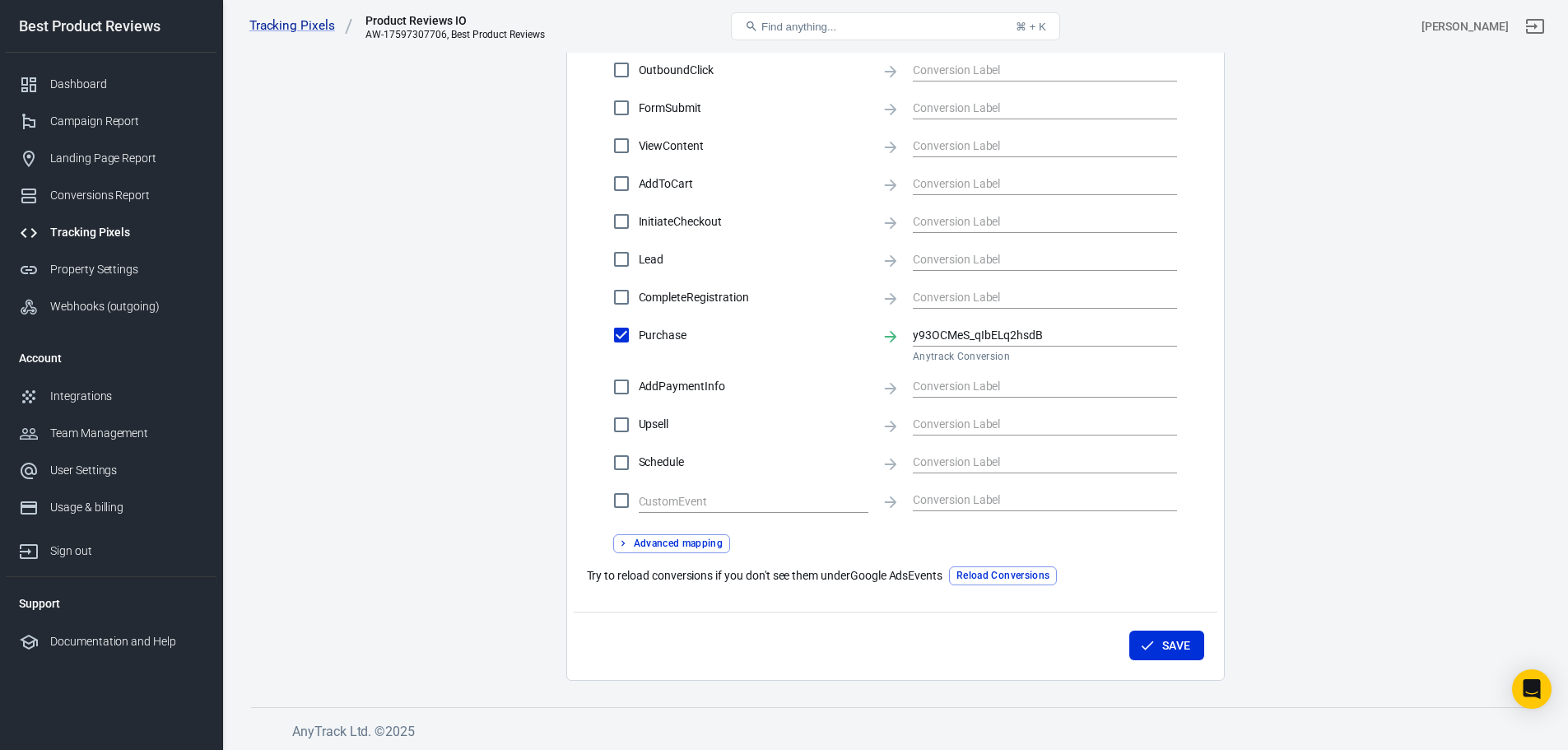
scroll to position [609, 0]
click at [1122, 628] on div "Save" at bounding box center [895, 641] width 643 height 62
click at [1148, 640] on icon "button" at bounding box center [1147, 644] width 16 height 16
click at [1160, 636] on button "Save" at bounding box center [1166, 645] width 75 height 30
click at [1017, 571] on button "Reload Conversions" at bounding box center [1002, 574] width 108 height 19
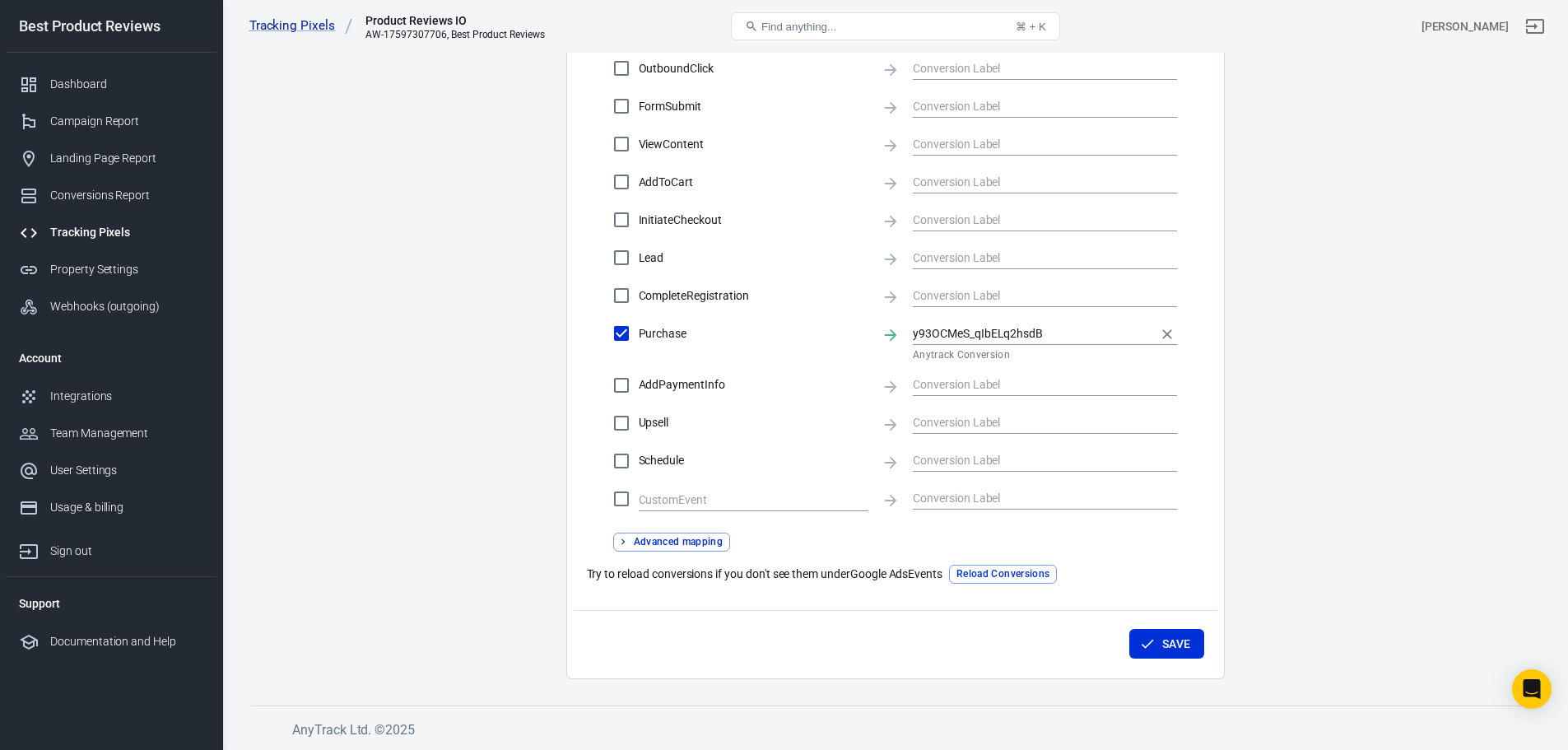
click at [1065, 329] on input "y93OCMeS_qIbELq2hsdB" at bounding box center [1033, 333] width 239 height 21
click at [1298, 352] on main "Conversions Ads Integration Settings Conversions Settings Account Connection Co…" at bounding box center [894, 56] width 1288 height 1246
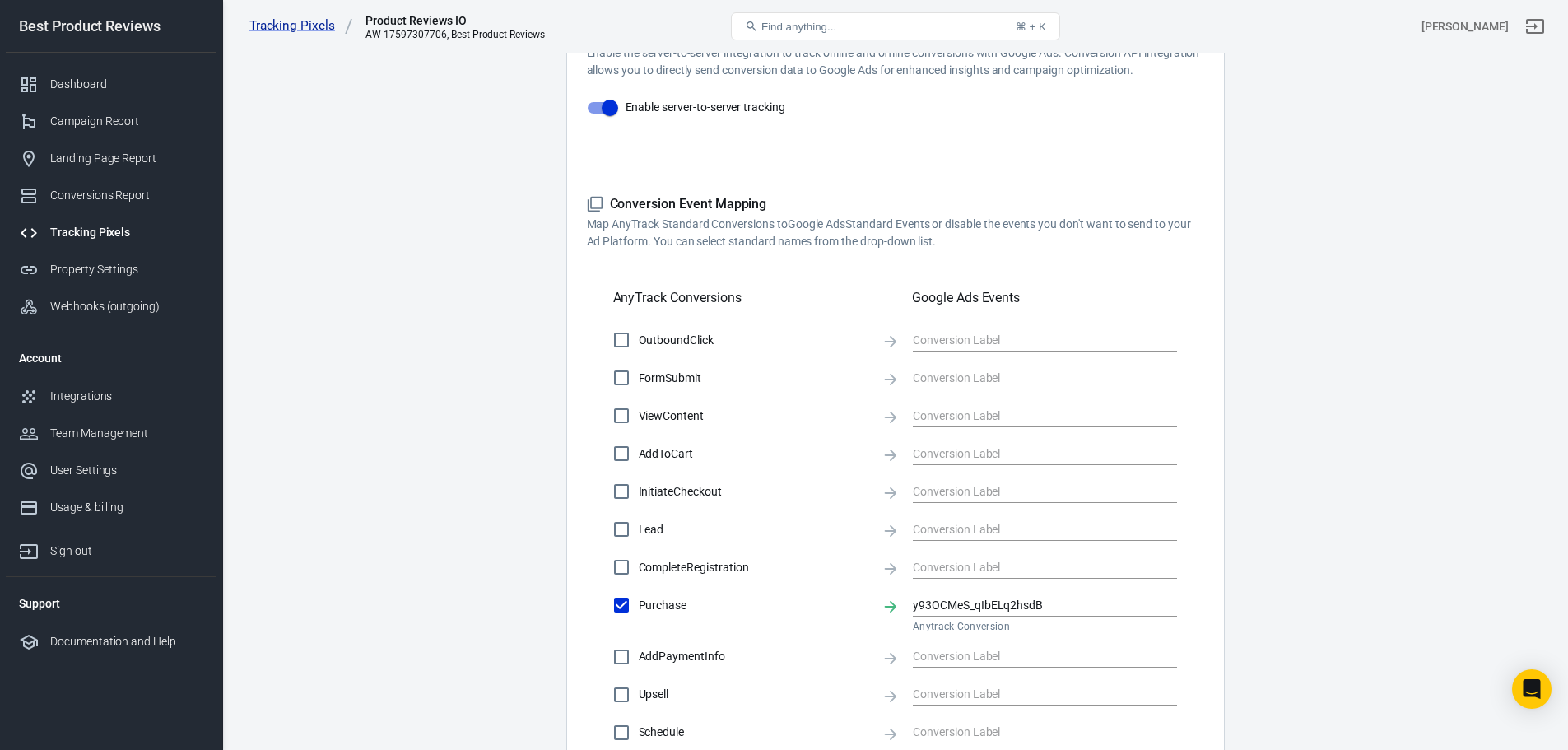
scroll to position [444, 0]
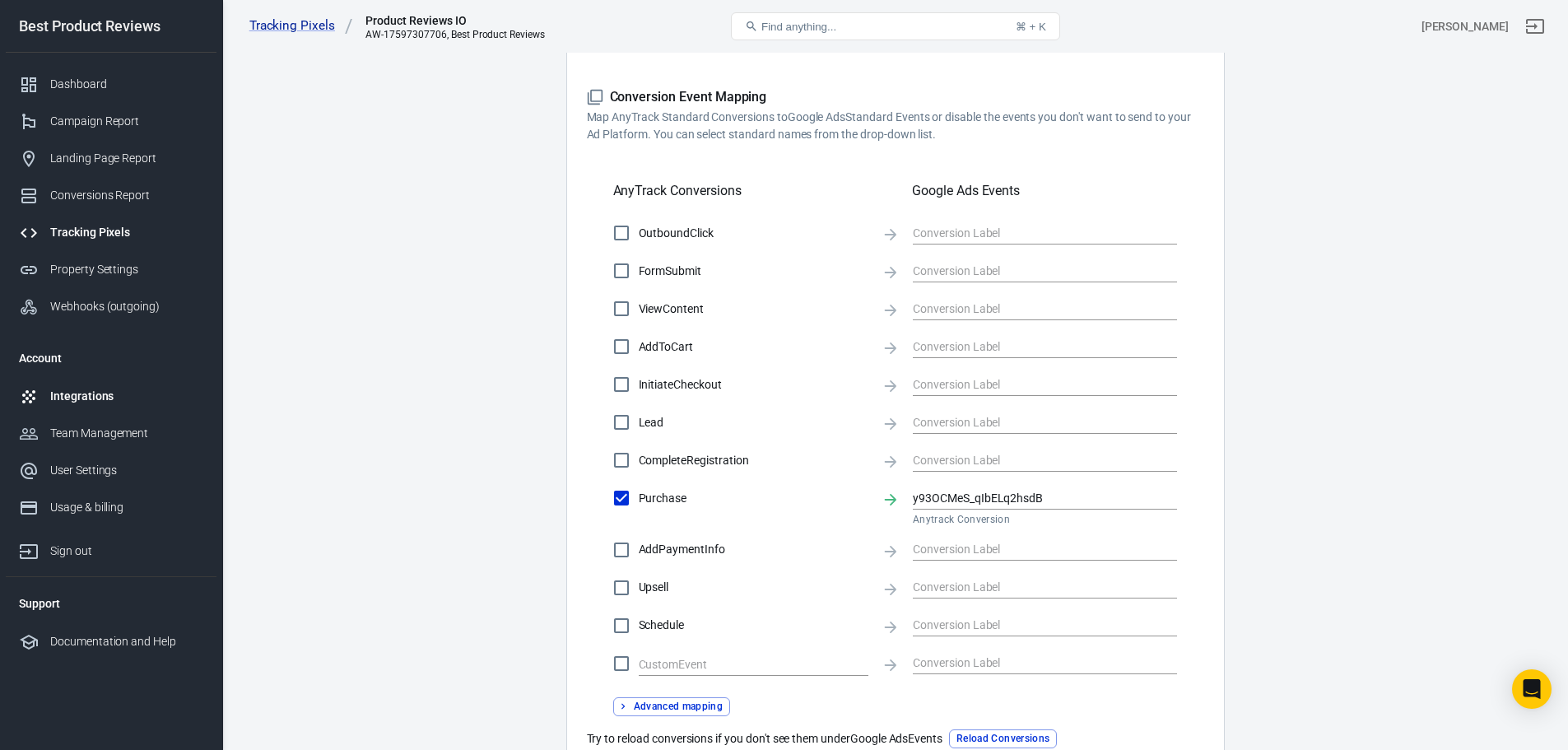
click at [131, 406] on link "Integrations" at bounding box center [111, 396] width 211 height 38
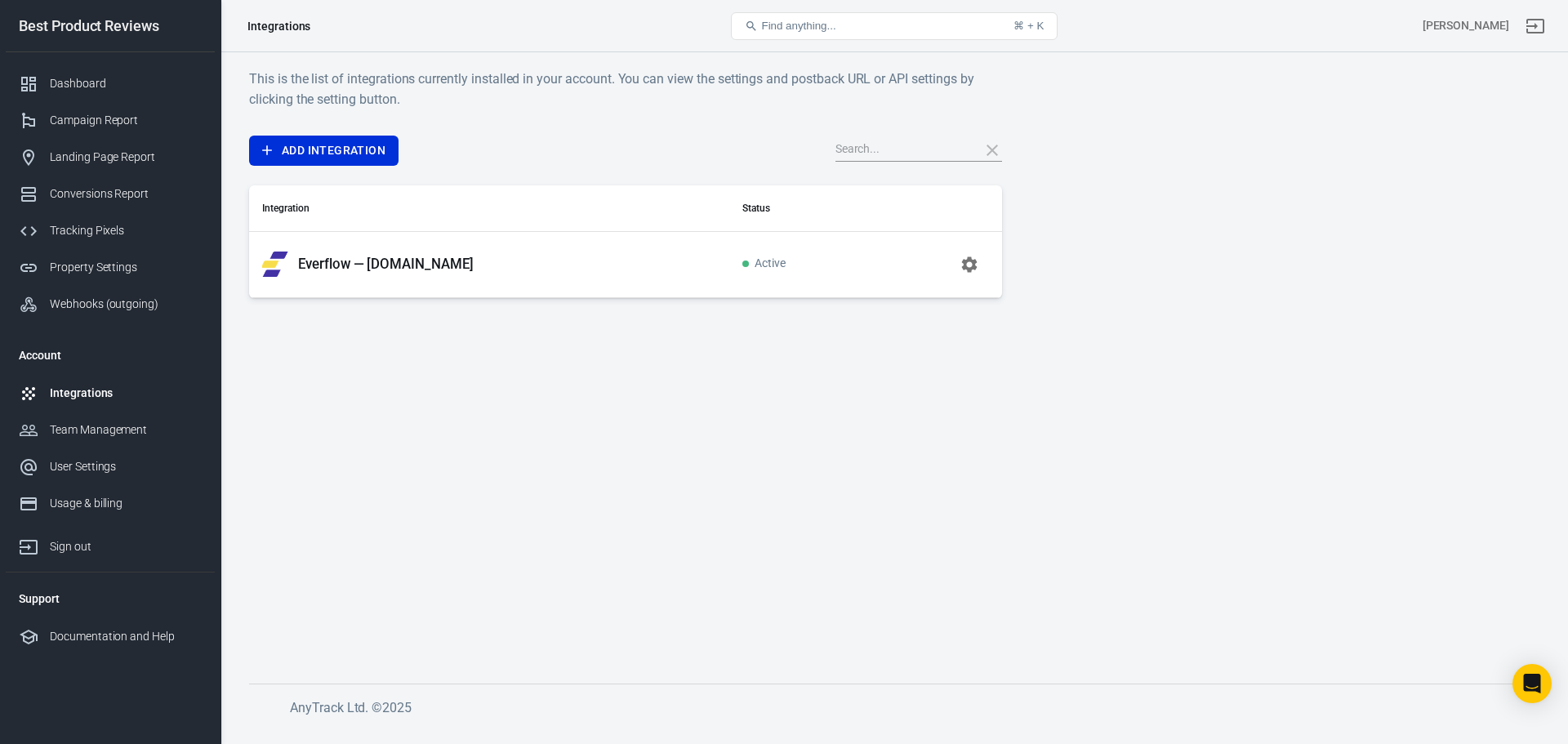
click at [474, 258] on p "Everflow — bestproductreviews.io" at bounding box center [386, 264] width 175 height 17
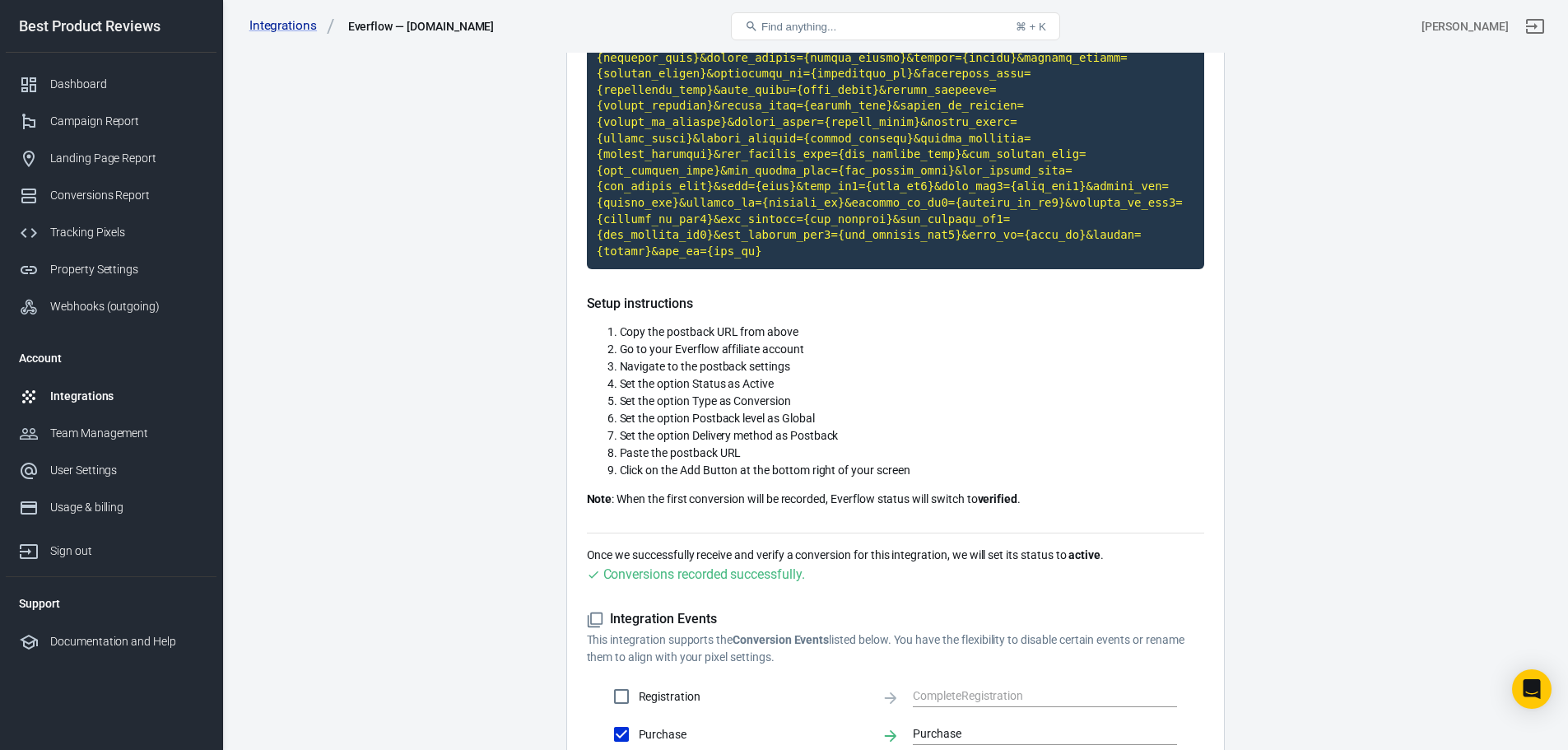
scroll to position [412, 0]
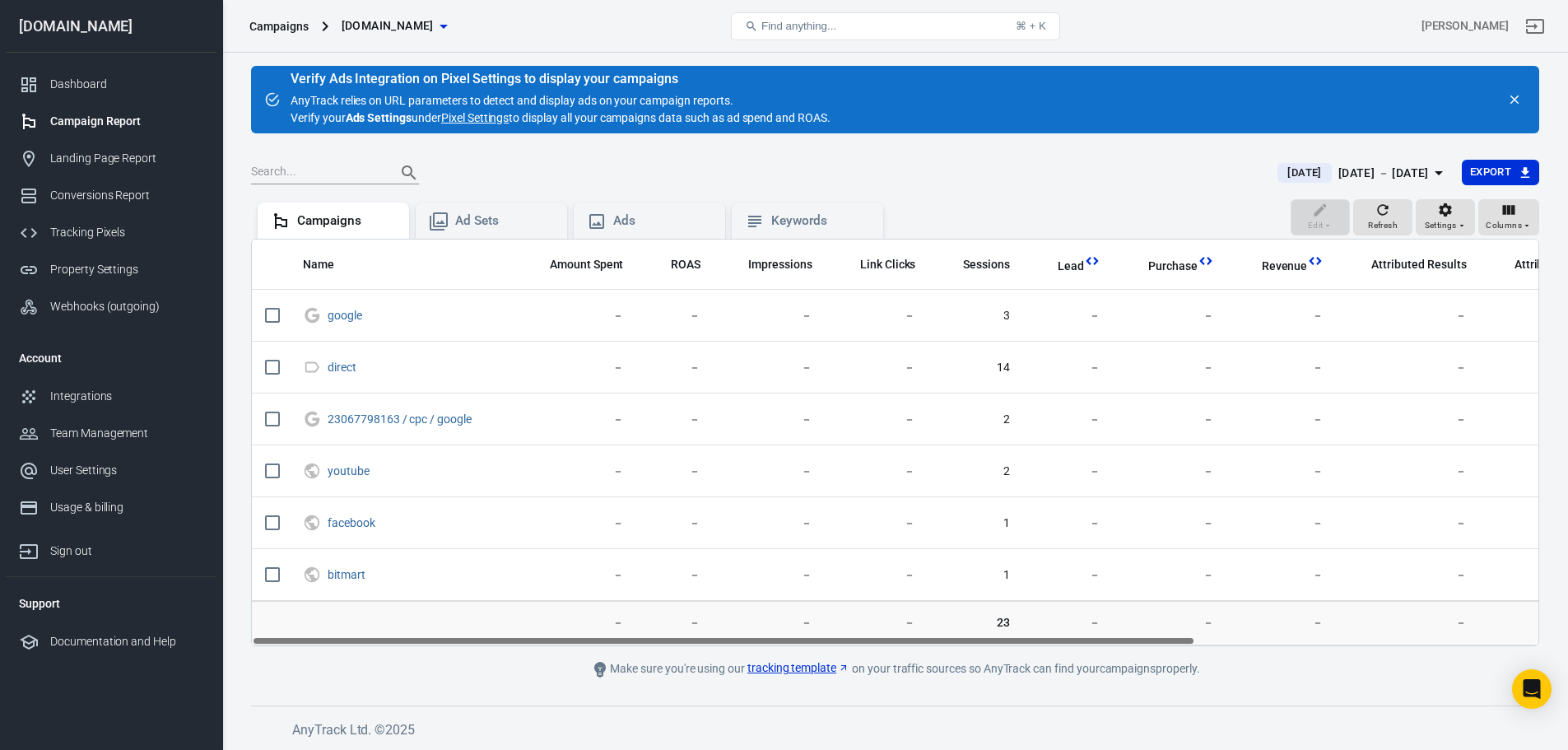
click at [485, 115] on link "Pixel Settings" at bounding box center [475, 118] width 68 height 17
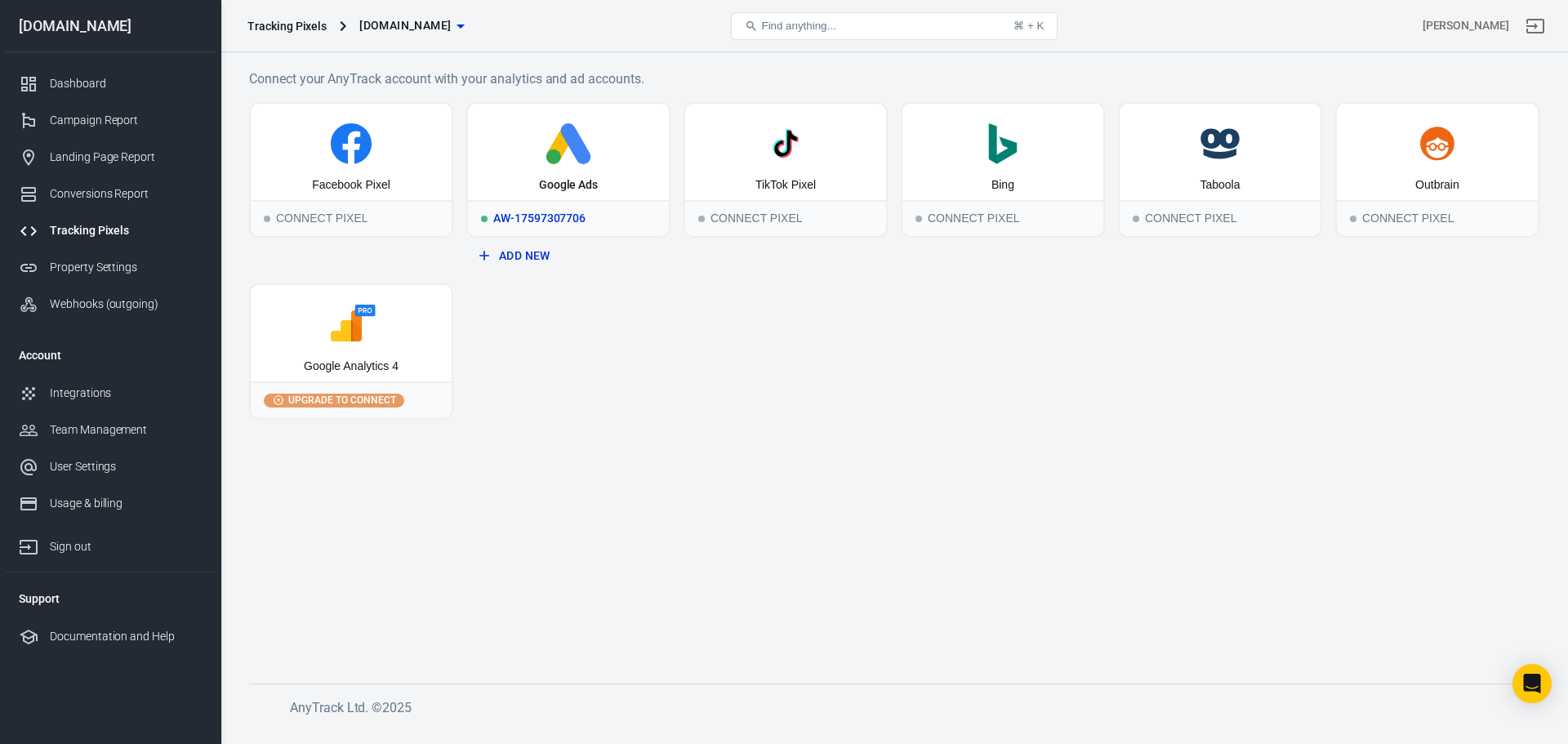
click at [572, 164] on div "Google Ads" at bounding box center [568, 151] width 201 height 97
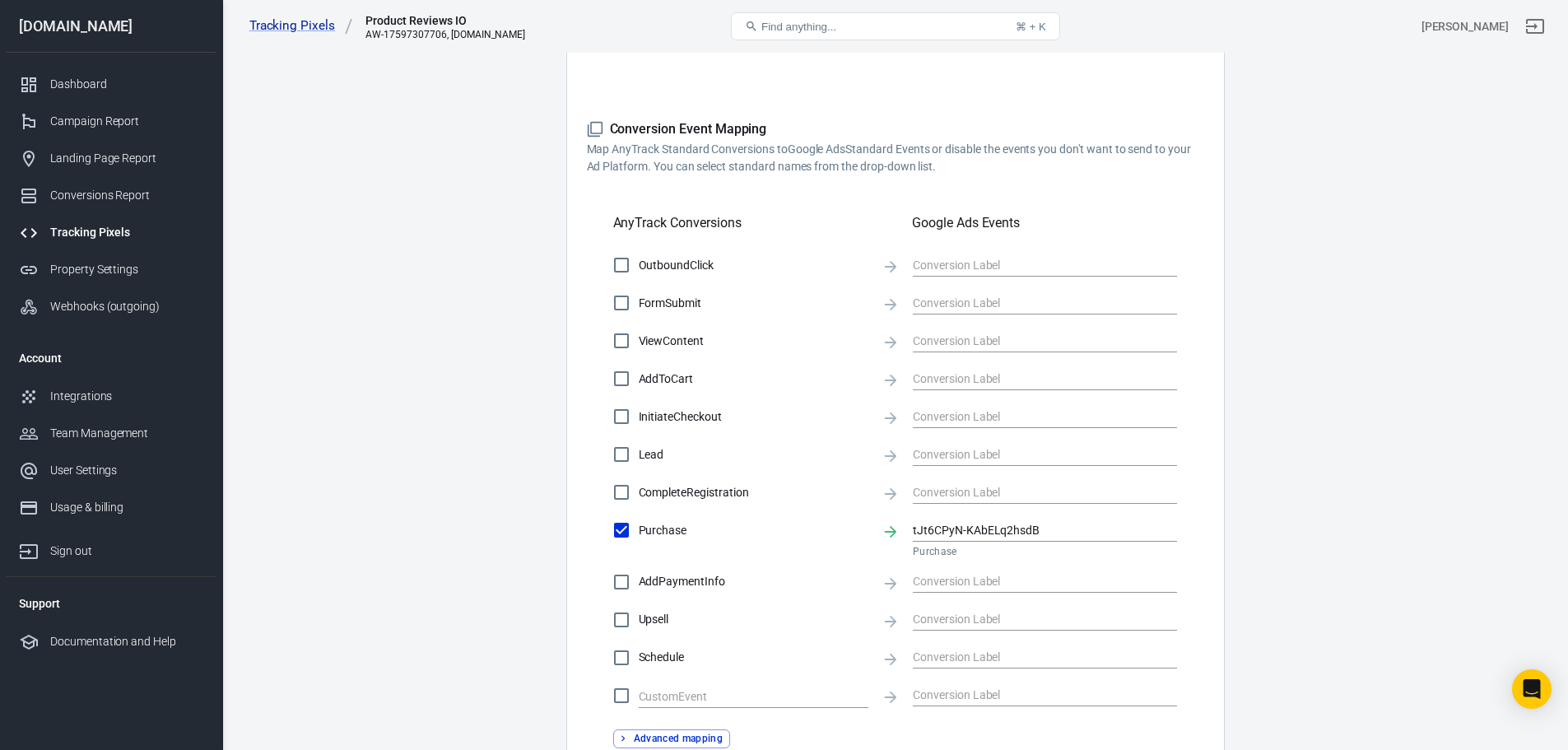
scroll to position [577, 0]
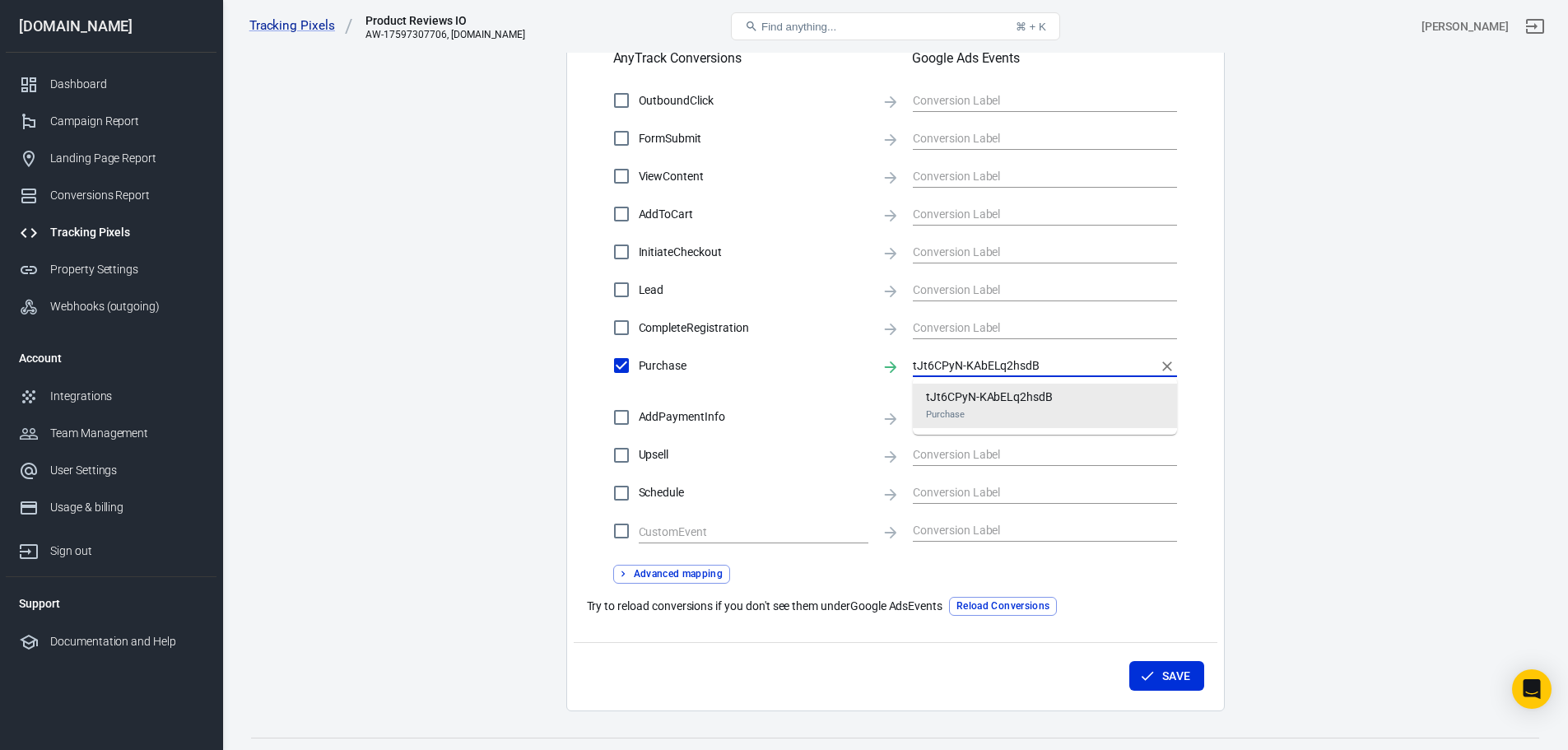
click at [1051, 362] on input "tJt6CPyN-KAbELq2hsdB" at bounding box center [1033, 364] width 239 height 21
click at [1031, 404] on div "tJt6CPyN-KAbELq2hsdB Purchase" at bounding box center [990, 405] width 127 height 35
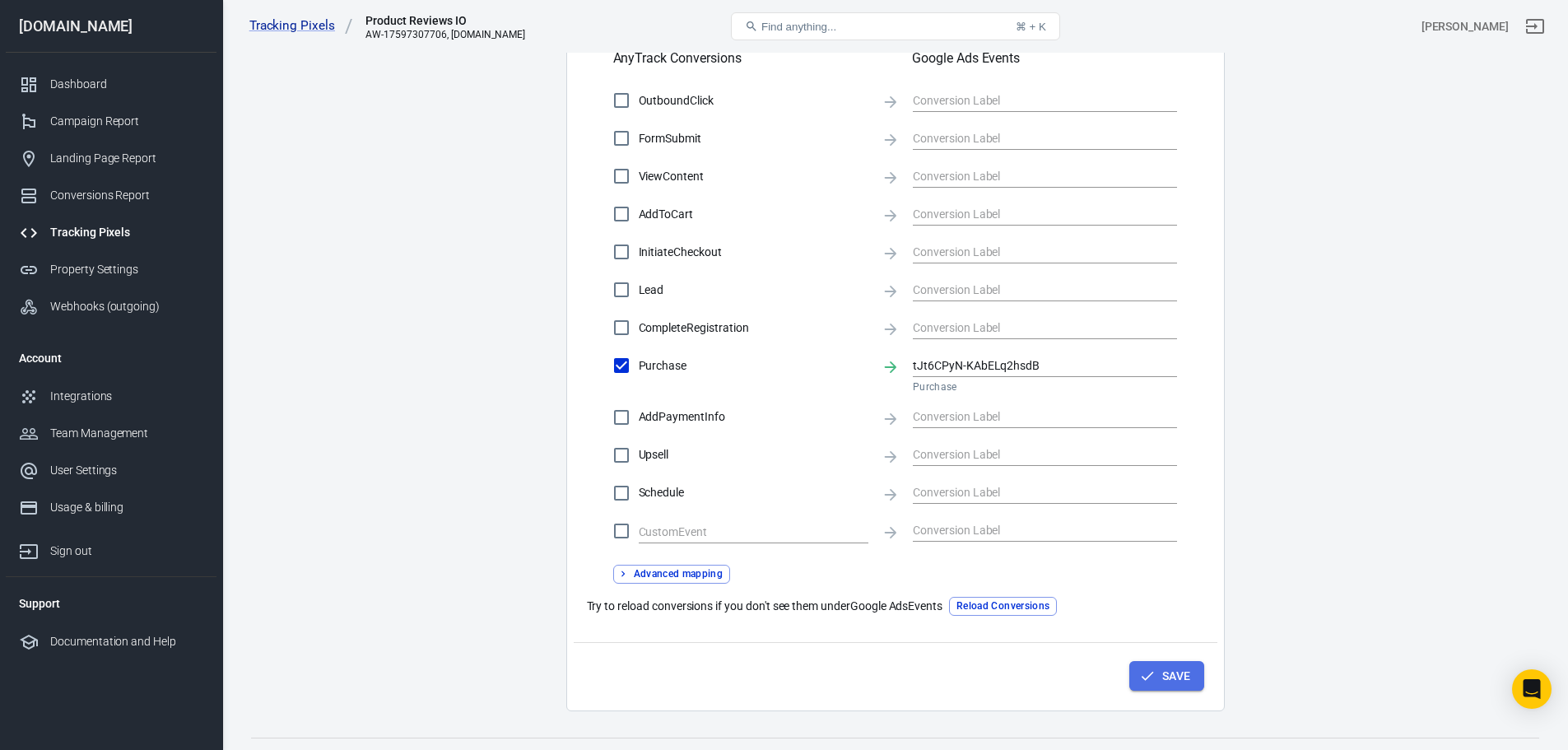
click at [1161, 679] on button "Save" at bounding box center [1166, 677] width 75 height 30
click at [1001, 604] on button "Reload Conversions" at bounding box center [1002, 606] width 108 height 19
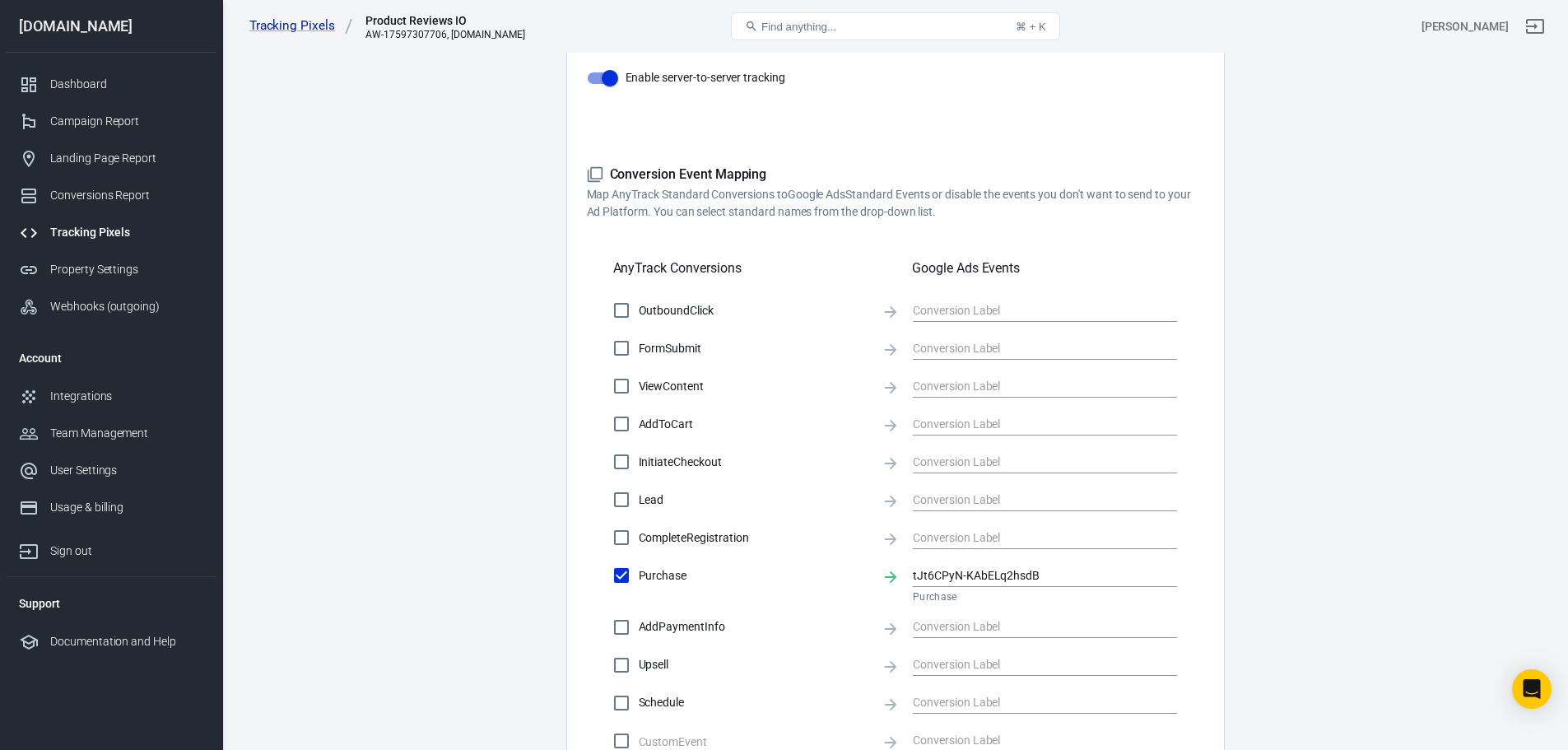
scroll to position [494, 0]
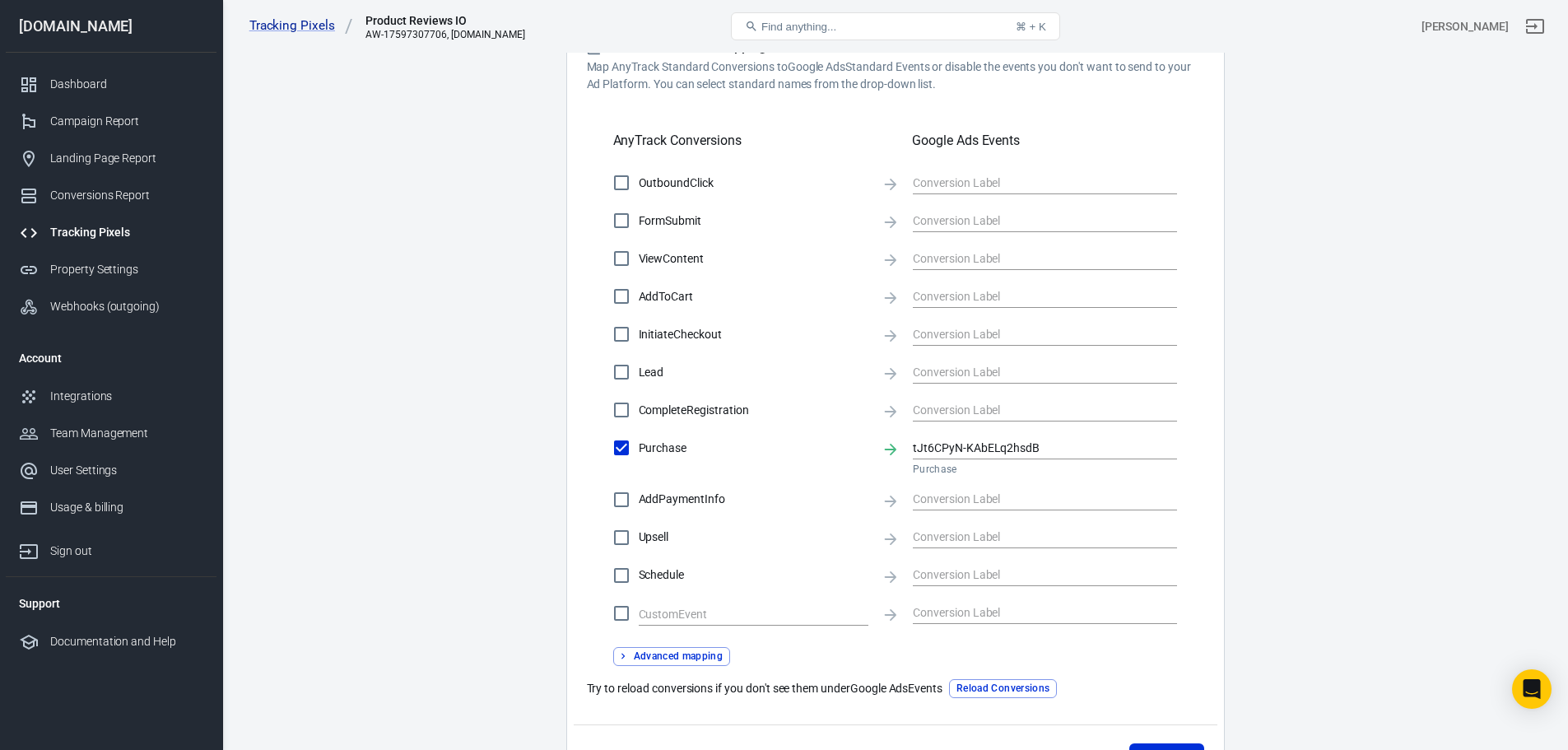
click at [1008, 691] on button "Reload Conversions" at bounding box center [1002, 688] width 108 height 19
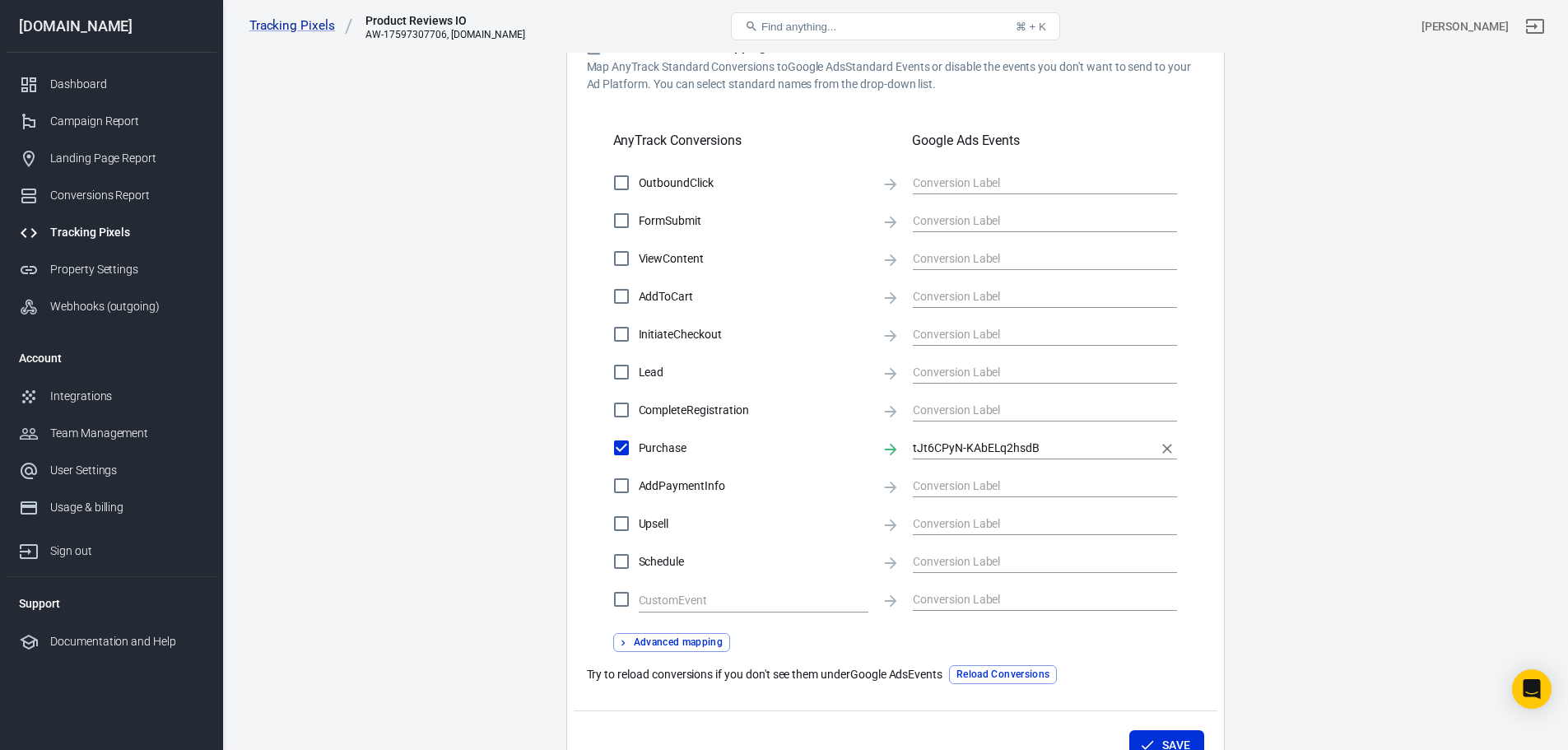
click at [1071, 446] on input "tJt6CPyN-KAbELq2hsdB" at bounding box center [1033, 447] width 239 height 21
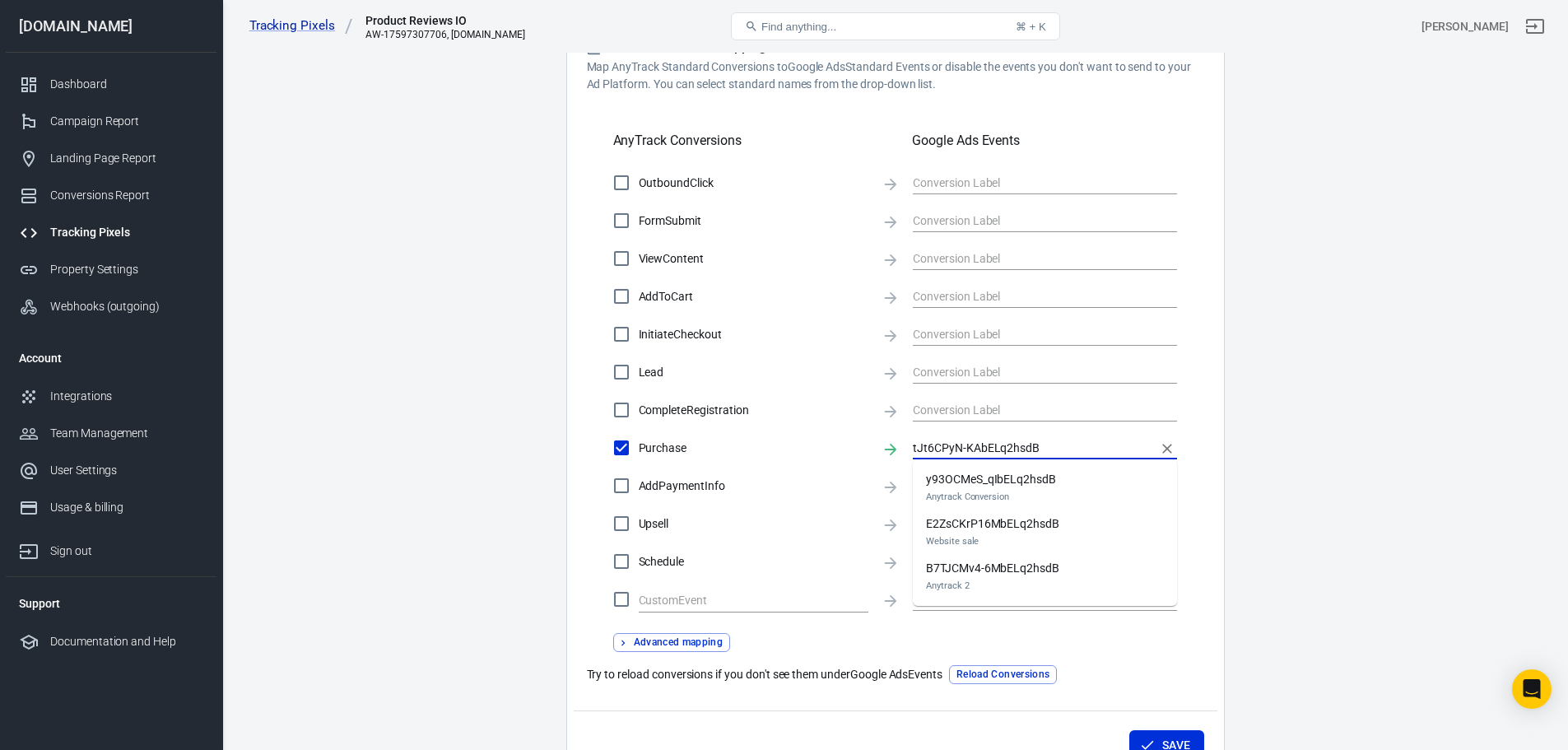
click at [1073, 479] on li "y93OCMeS_qIbELq2hsdB Anytrack Conversion" at bounding box center [1045, 488] width 264 height 45
type input "y93OCMeS_qIbELq2hsdB"
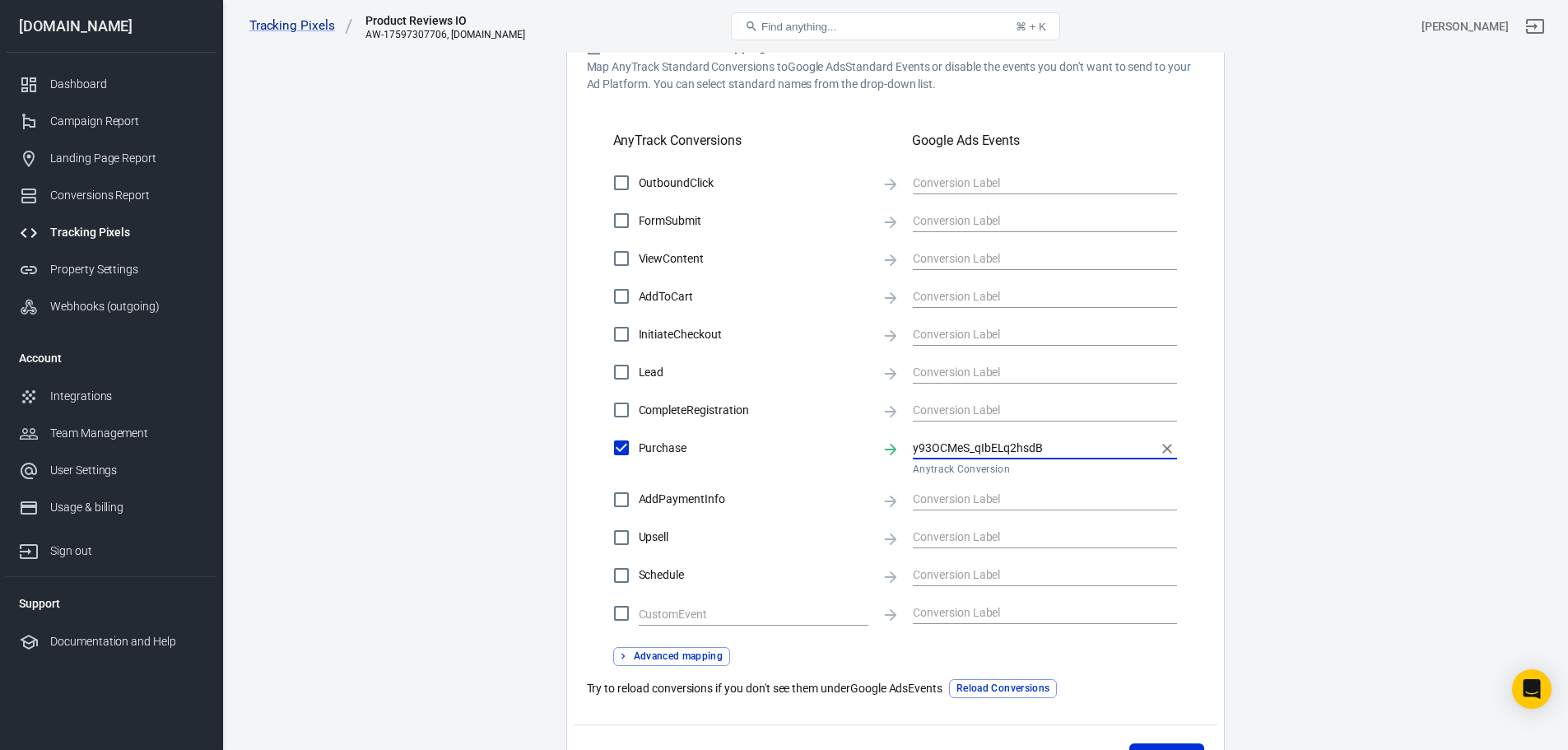
click at [1249, 475] on main "Conversions Ads Integration Settings Conversions Settings Account Connection Co…" at bounding box center [894, 171] width 1288 height 1246
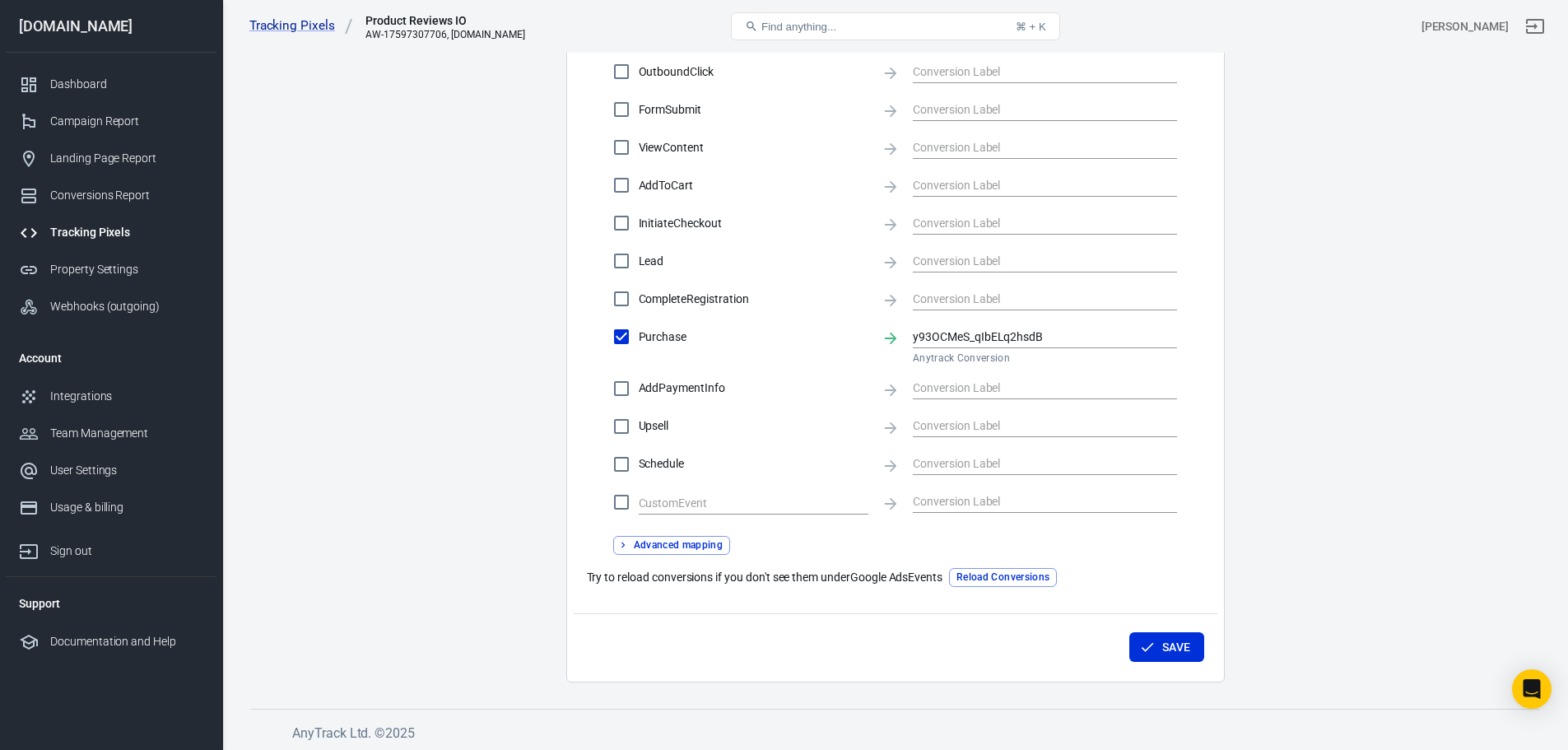
scroll to position [609, 0]
click at [1174, 641] on button "Save" at bounding box center [1166, 645] width 75 height 30
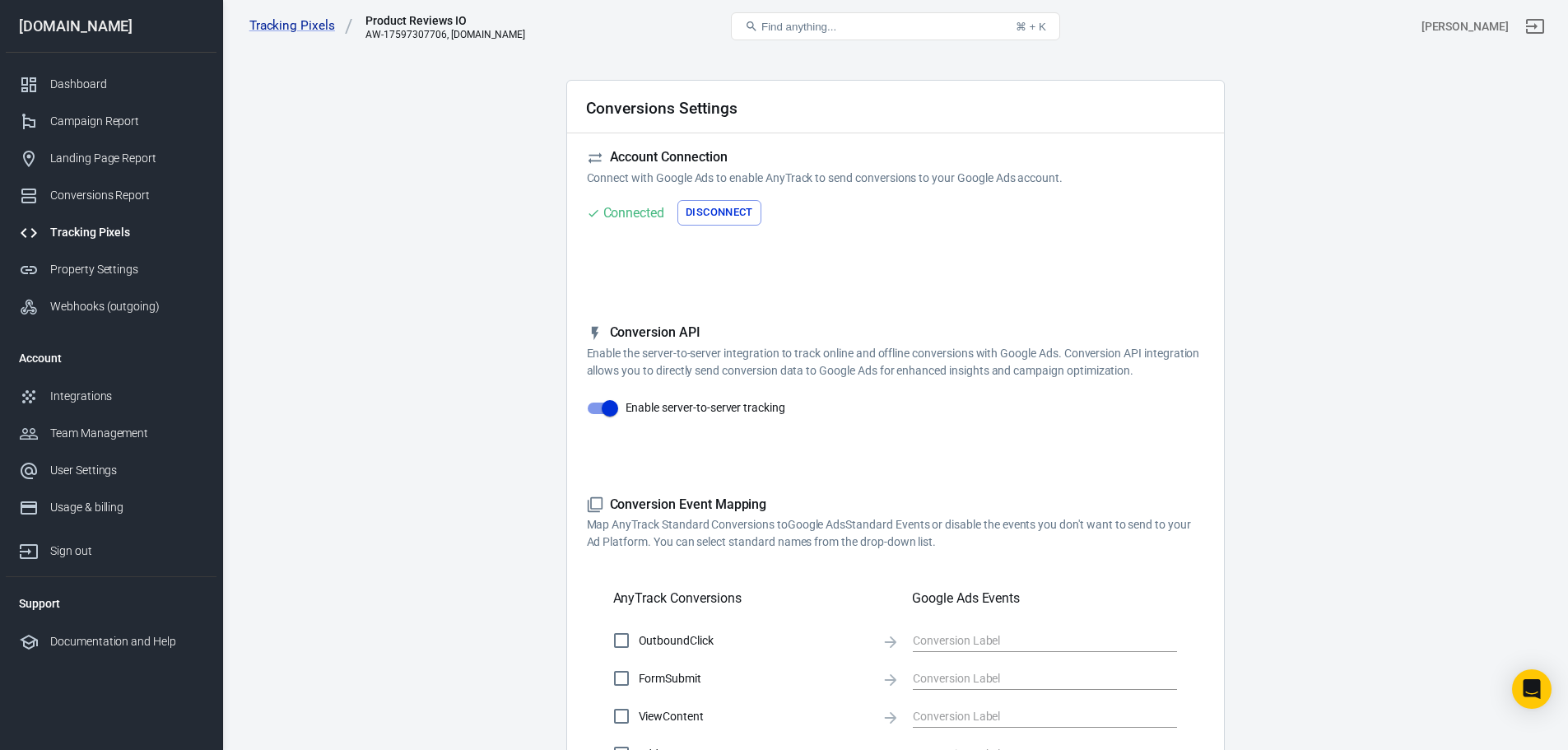
scroll to position [0, 0]
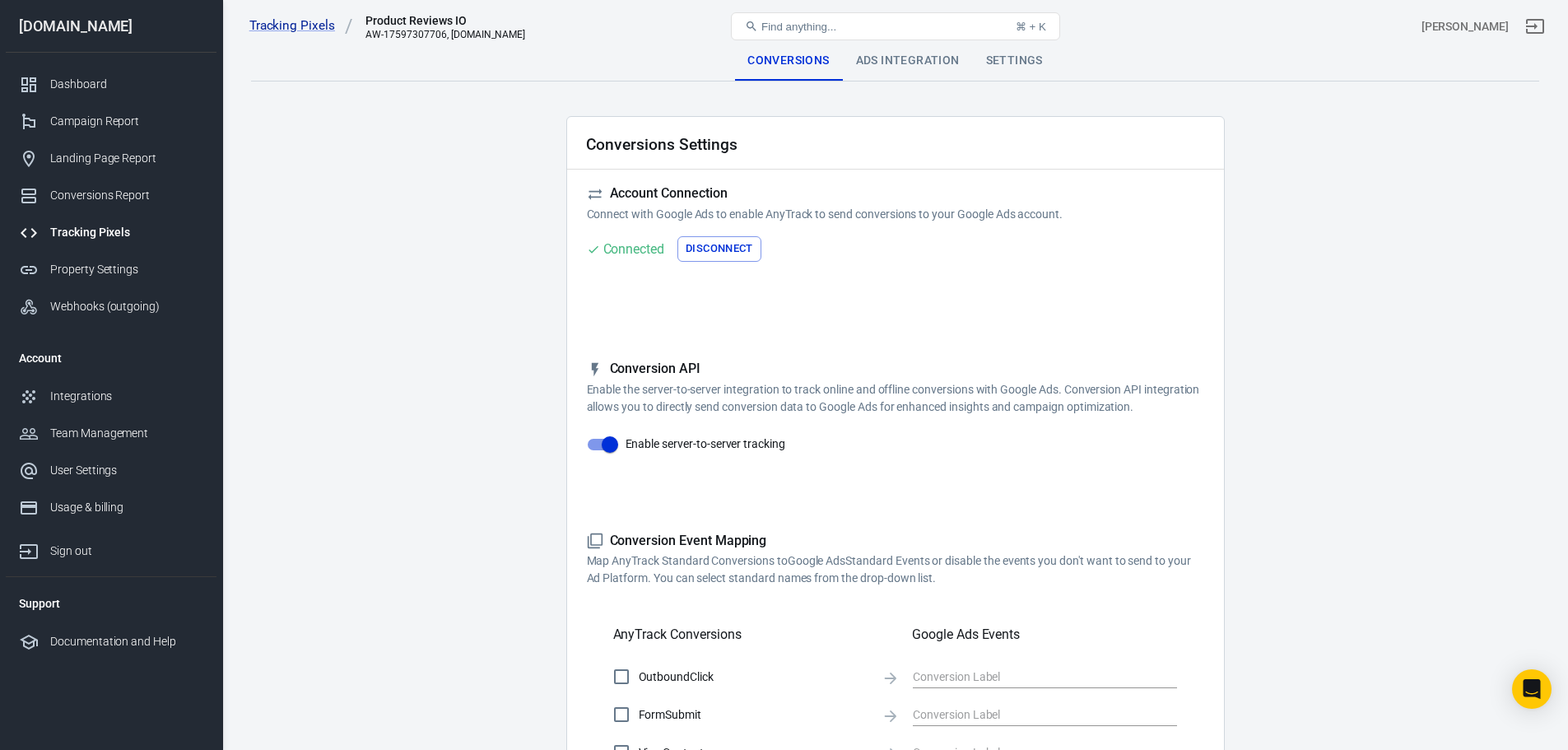
click at [913, 50] on div "Tracking Pixels Product Reviews IO AW-17597307706, bestproductreviews.io Find a…" at bounding box center [895, 26] width 1345 height 53
click at [913, 59] on div "Ads Integration" at bounding box center [908, 61] width 130 height 39
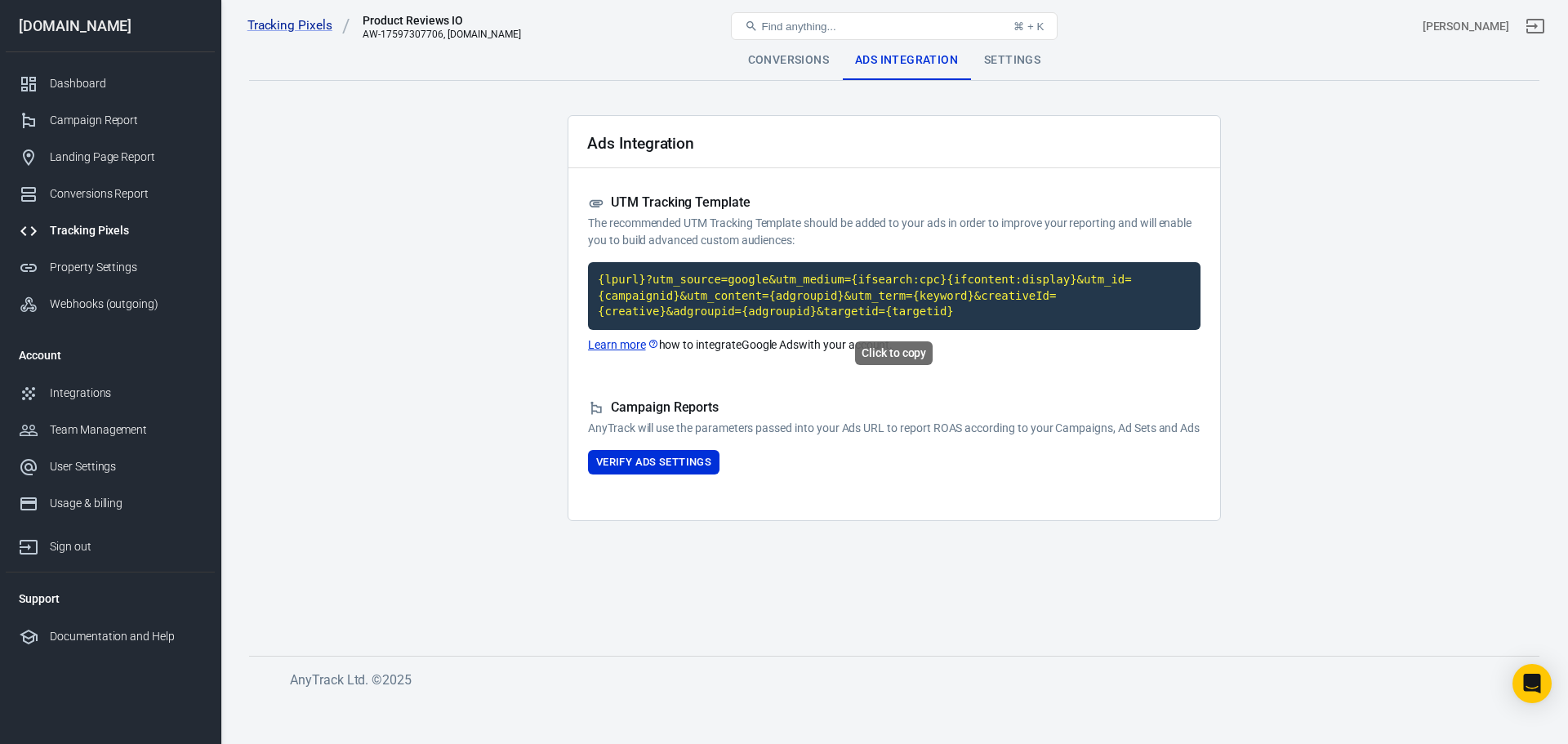
click at [784, 283] on code "{lpurl}?utm_source=google&utm_medium={ifsearch:cpc}{ifcontent:display}&utm_id={…" at bounding box center [894, 296] width 613 height 68
click at [100, 114] on div "Campaign Report" at bounding box center [126, 120] width 152 height 17
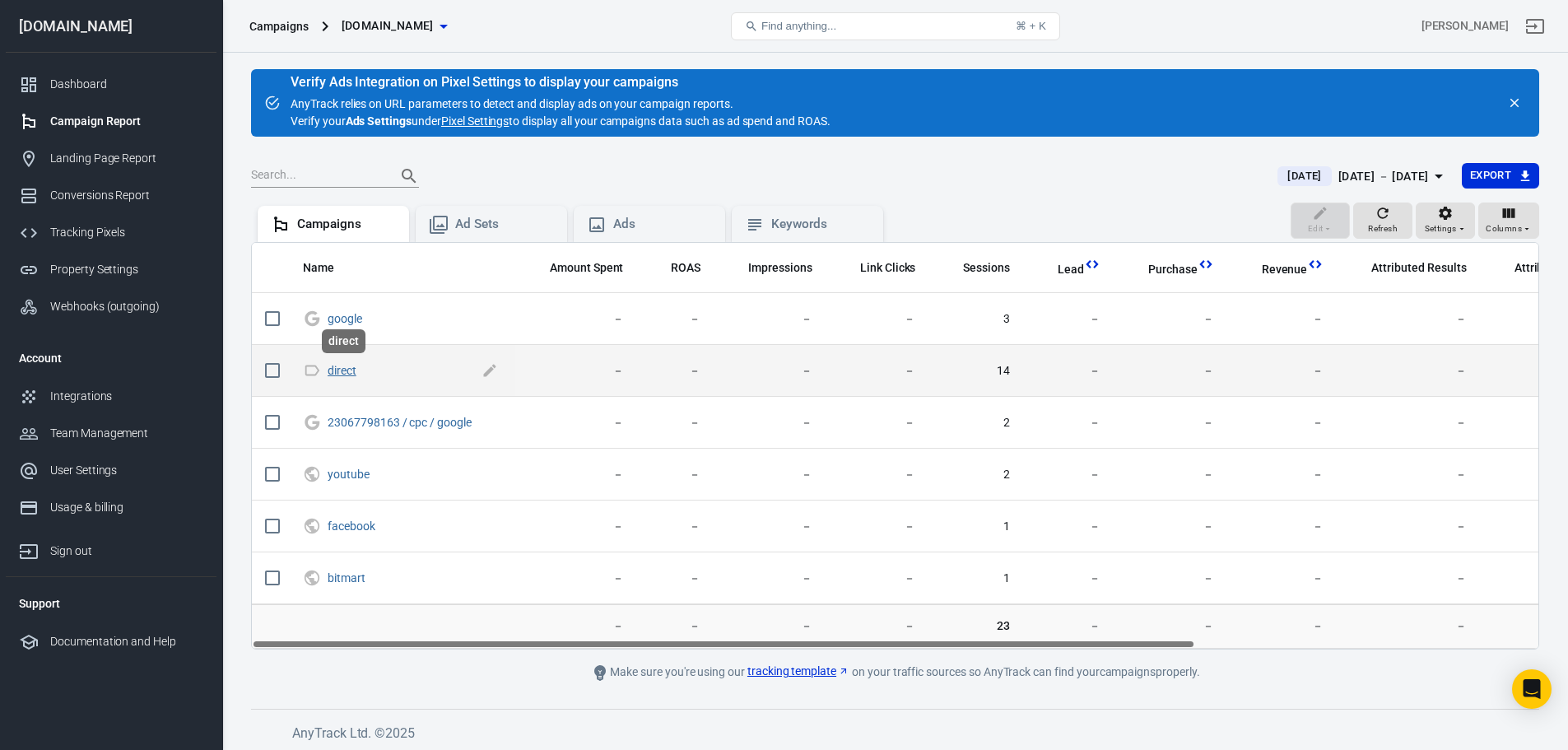
click at [342, 375] on link "direct" at bounding box center [342, 371] width 29 height 13
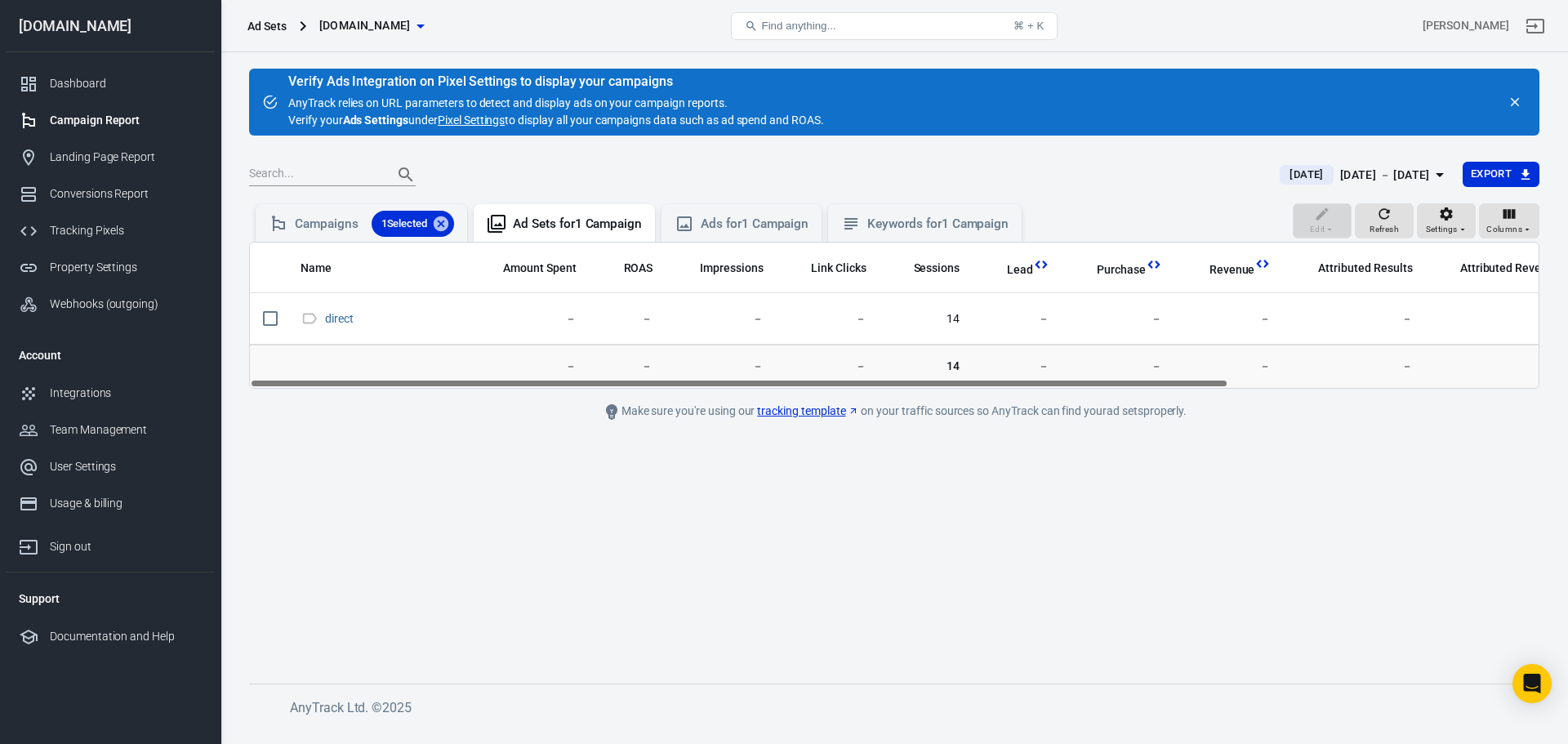
click at [479, 120] on link "Pixel Settings" at bounding box center [471, 120] width 67 height 17
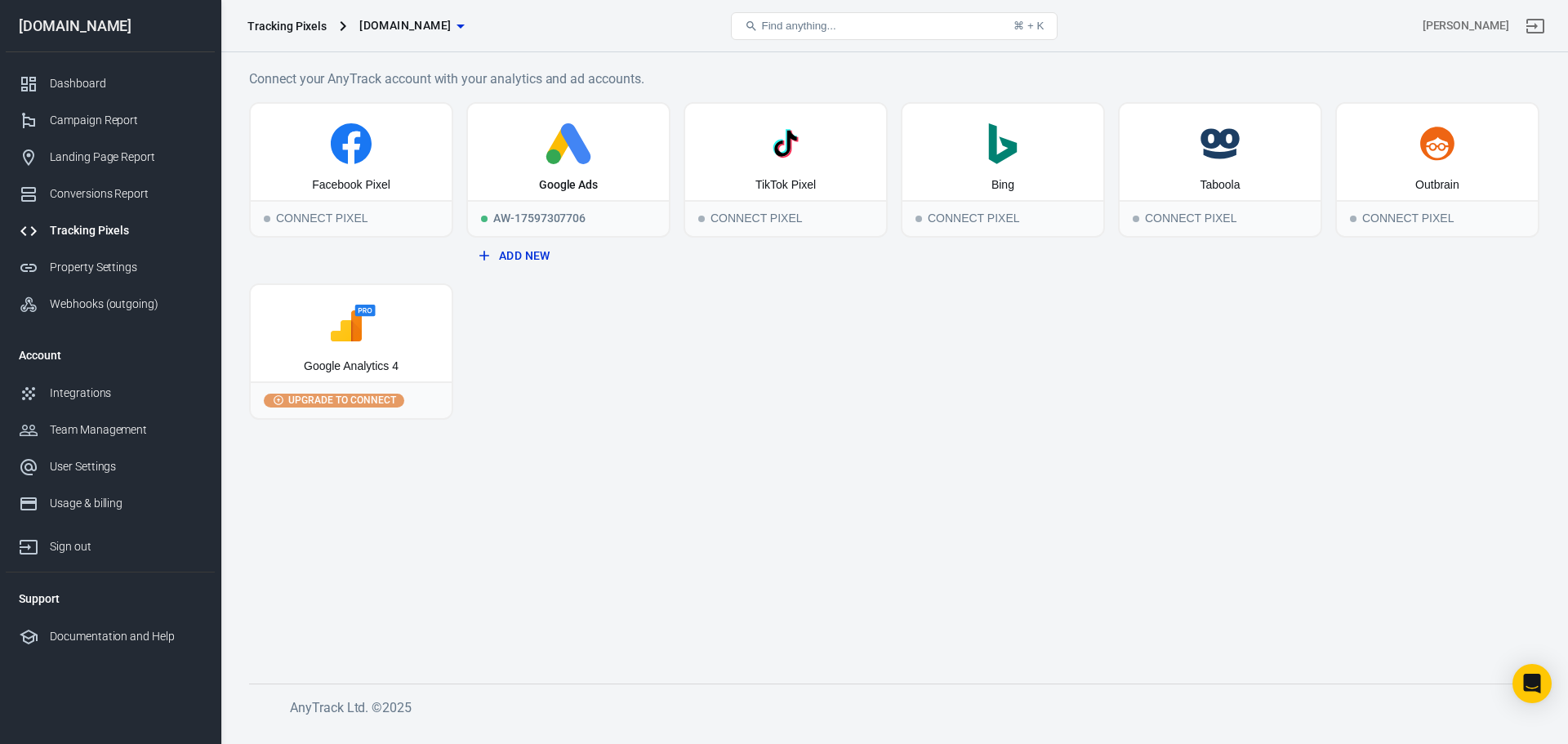
click at [363, 398] on span "Upgrade to connect" at bounding box center [342, 400] width 114 height 15
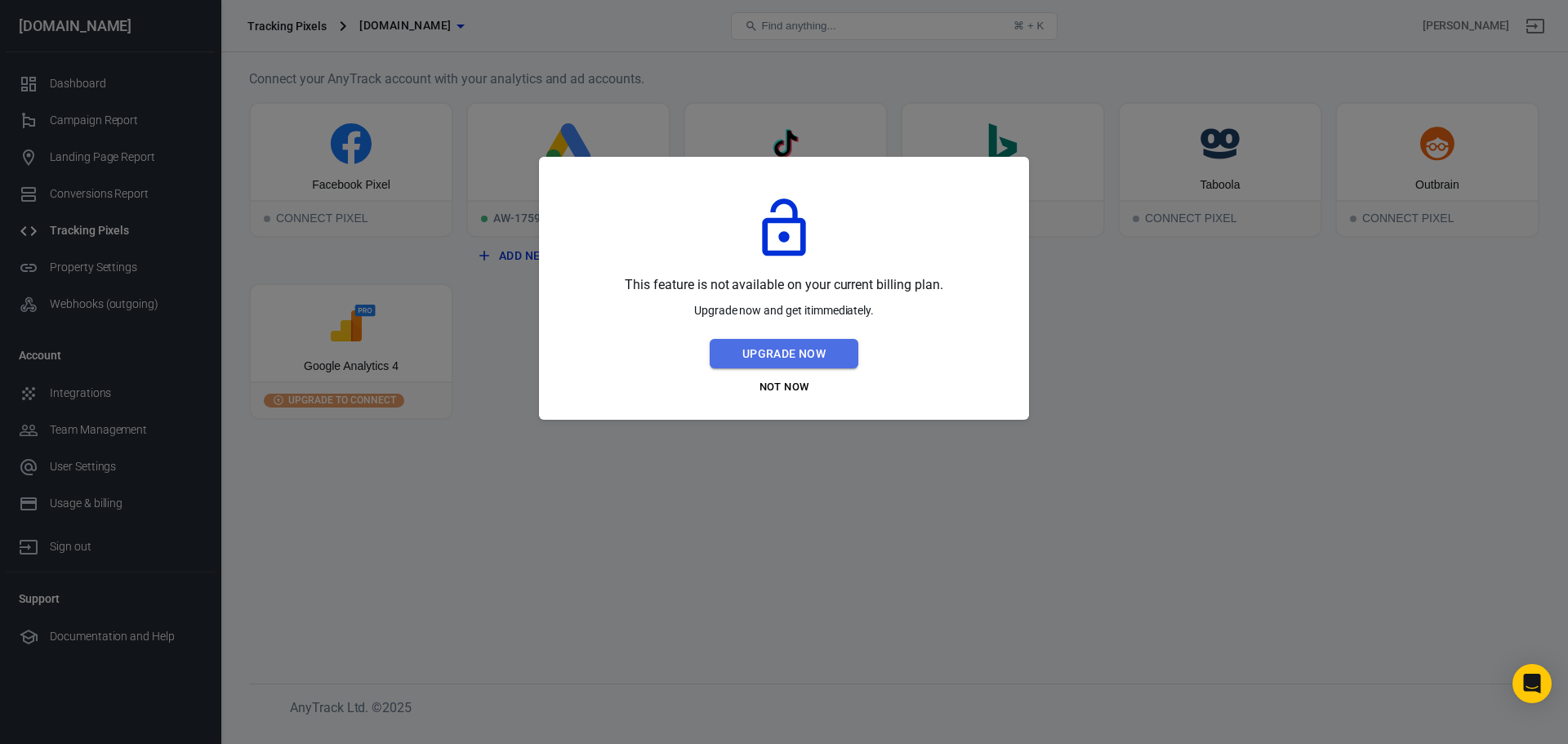
click at [792, 357] on button "Upgrade Now" at bounding box center [784, 354] width 149 height 30
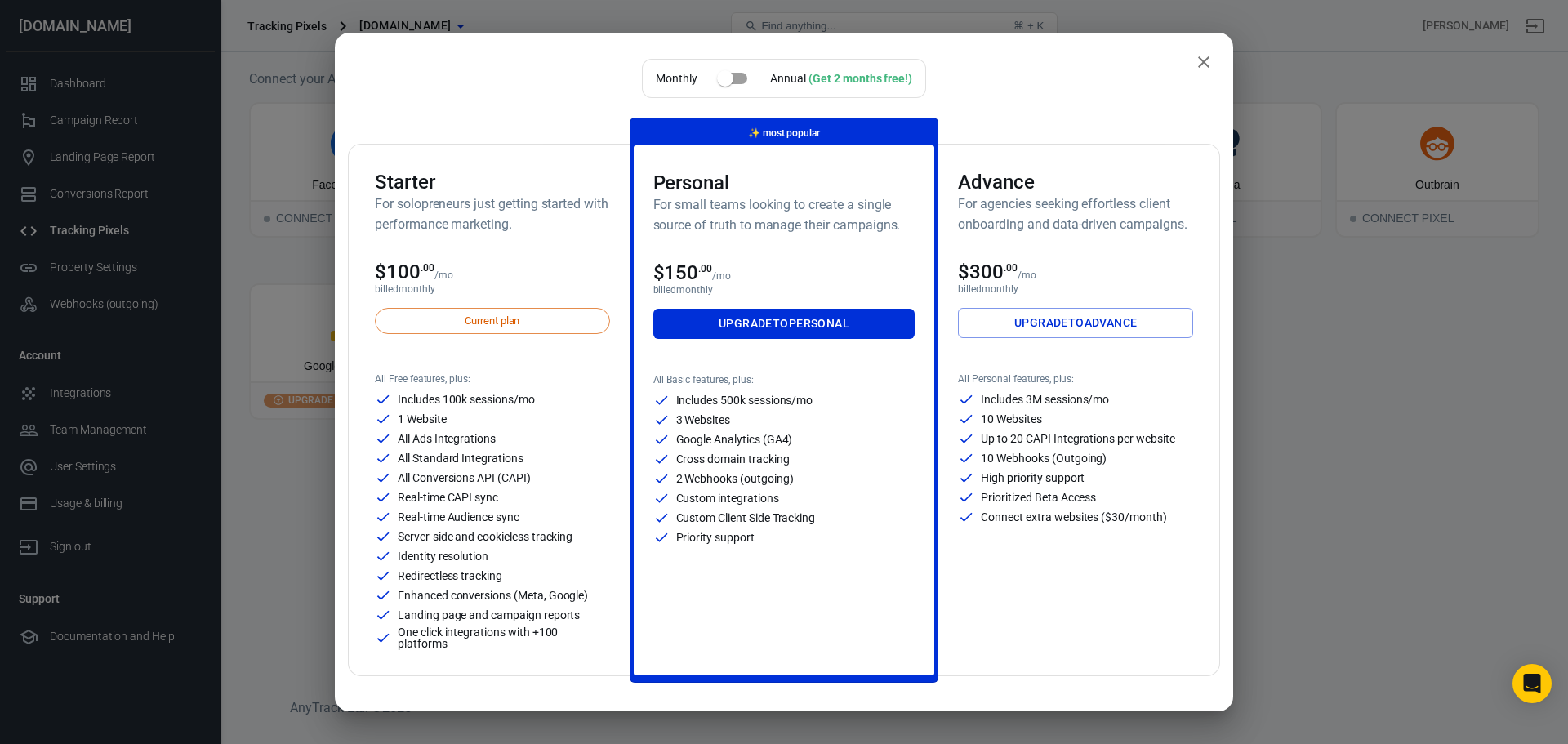
click at [546, 242] on div "Starter For solopreneurs just getting started with performance marketing." at bounding box center [492, 209] width 236 height 77
click at [515, 327] on span "Current plan" at bounding box center [492, 321] width 73 height 16
click at [721, 77] on input "checkbox" at bounding box center [724, 78] width 93 height 31
checkbox input "true"
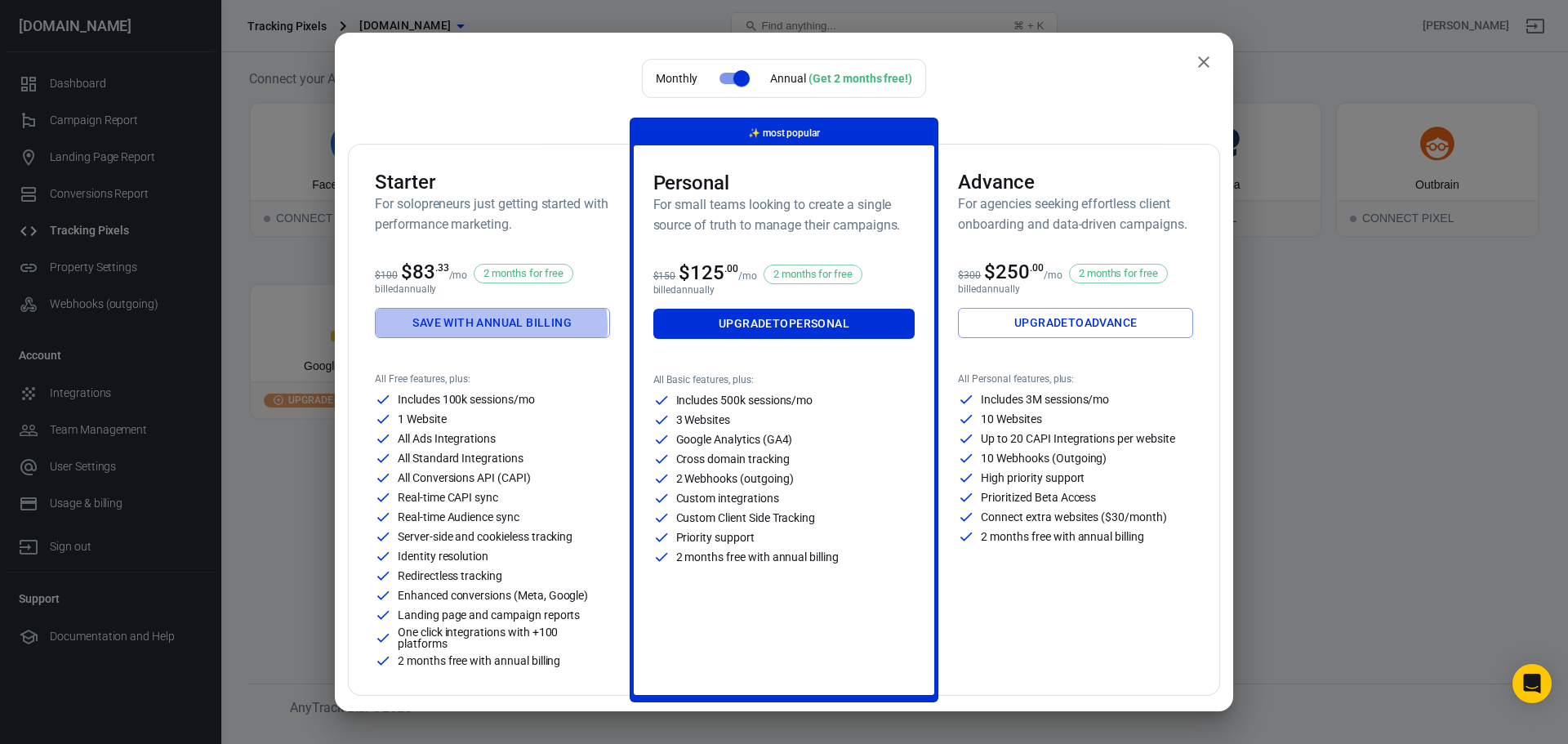
click at [468, 327] on link "Save with annual billing" at bounding box center [492, 323] width 236 height 30
